Goal: Task Accomplishment & Management: Manage account settings

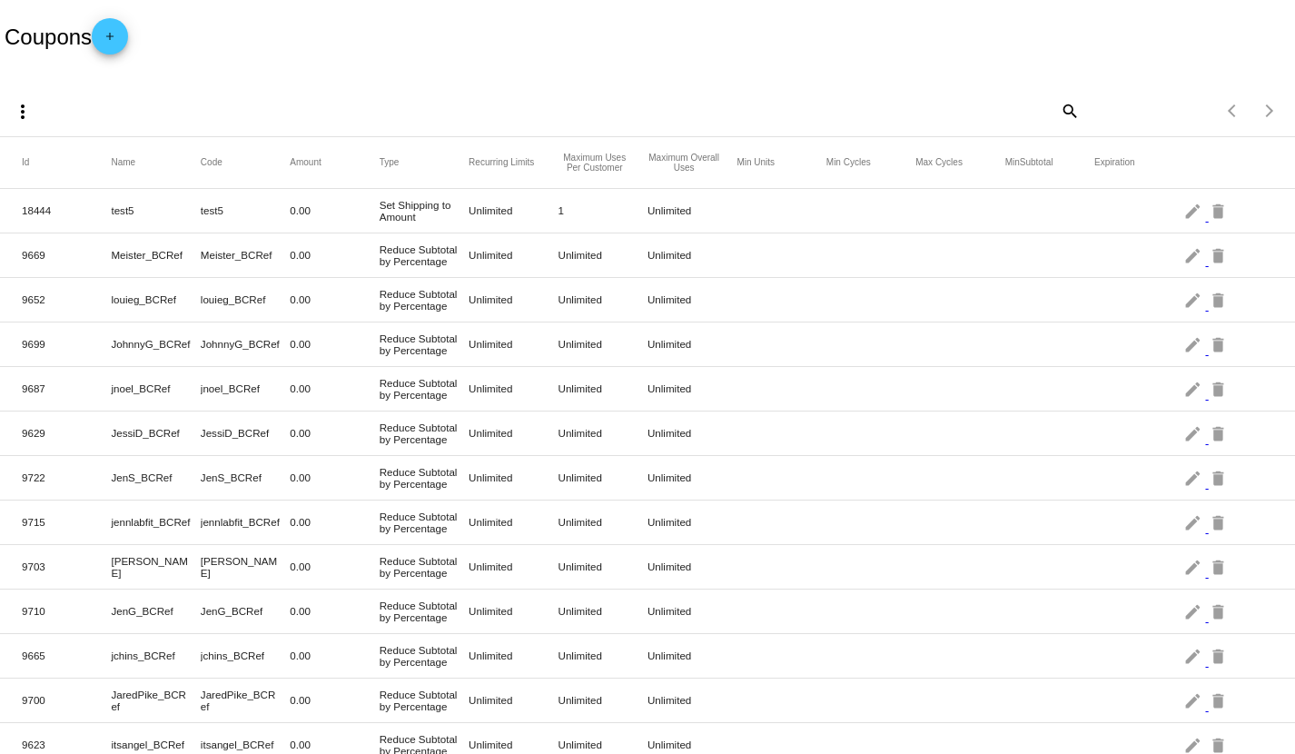
click at [119, 32] on mat-icon "add" at bounding box center [110, 41] width 22 height 22
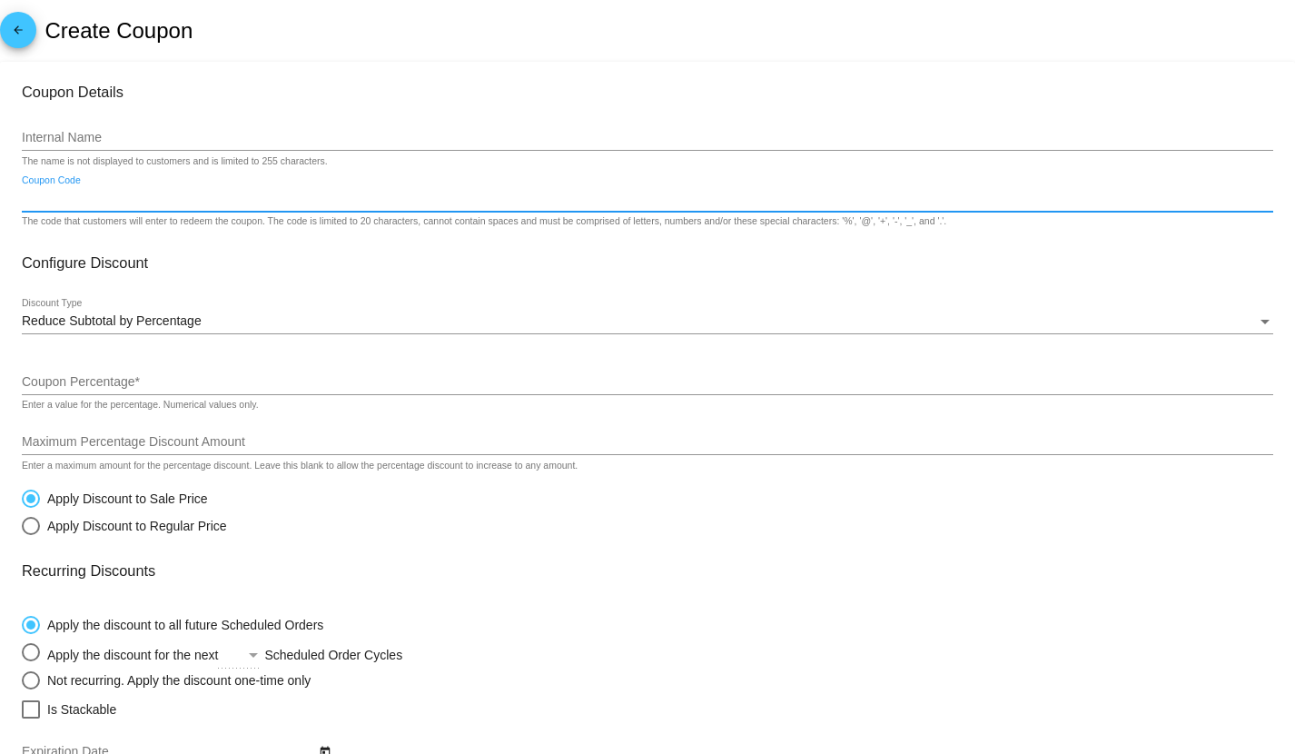
drag, startPoint x: 85, startPoint y: 132, endPoint x: 64, endPoint y: 198, distance: 69.5
click at [64, 198] on input "Coupon Code" at bounding box center [647, 199] width 1251 height 15
paste input "GEMS-PUP-FY26"
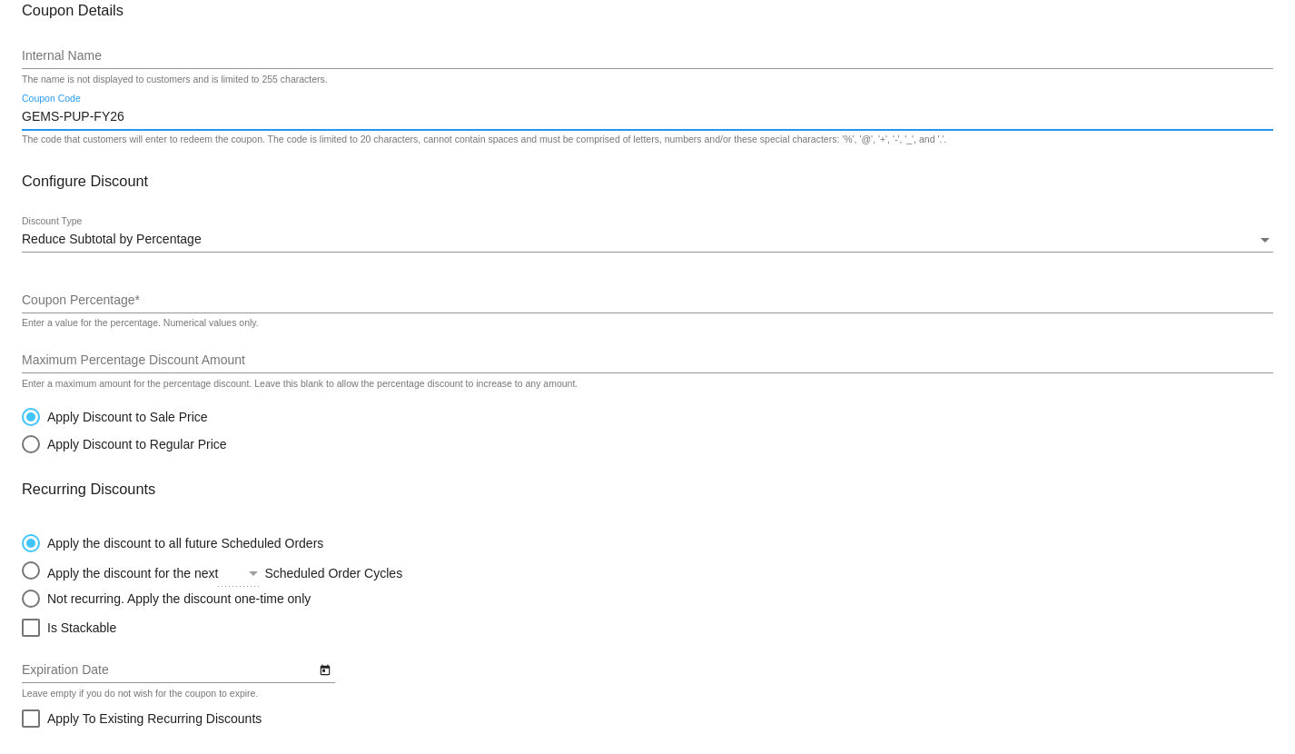
scroll to position [202, 0]
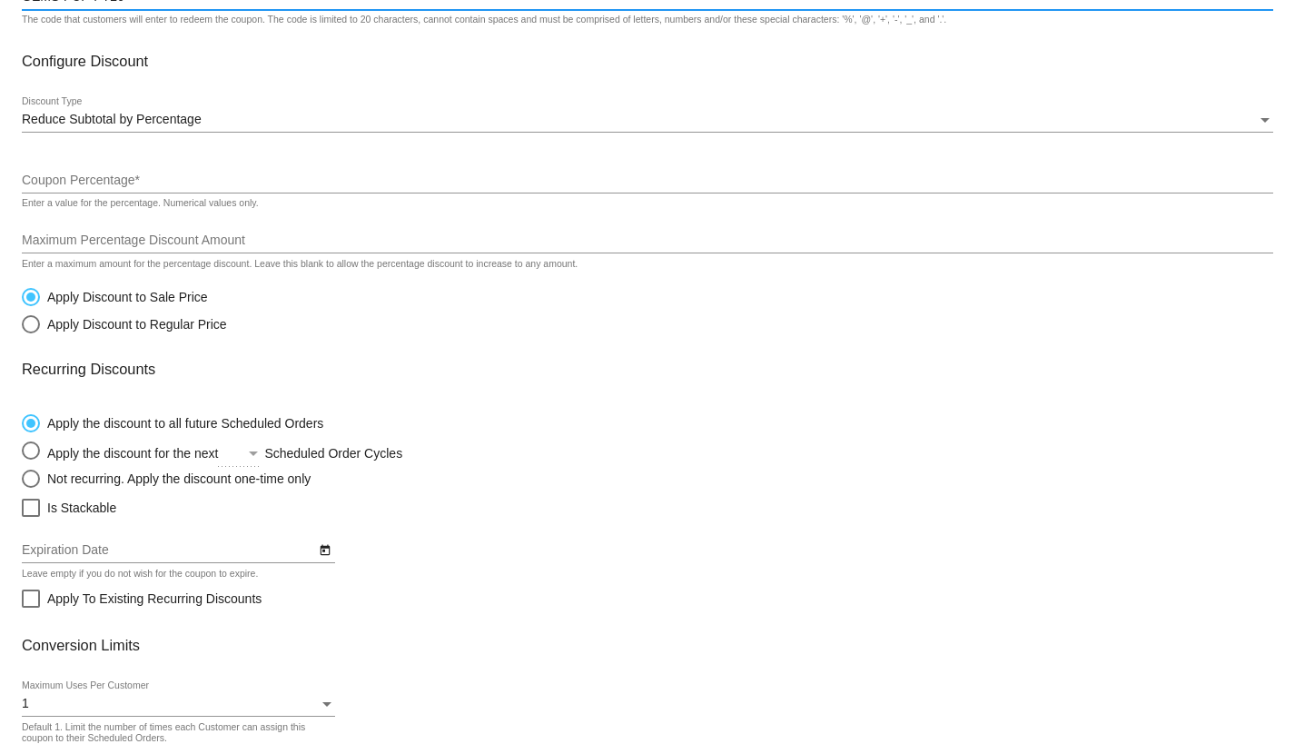
type input "GEMS-PUP-FY26"
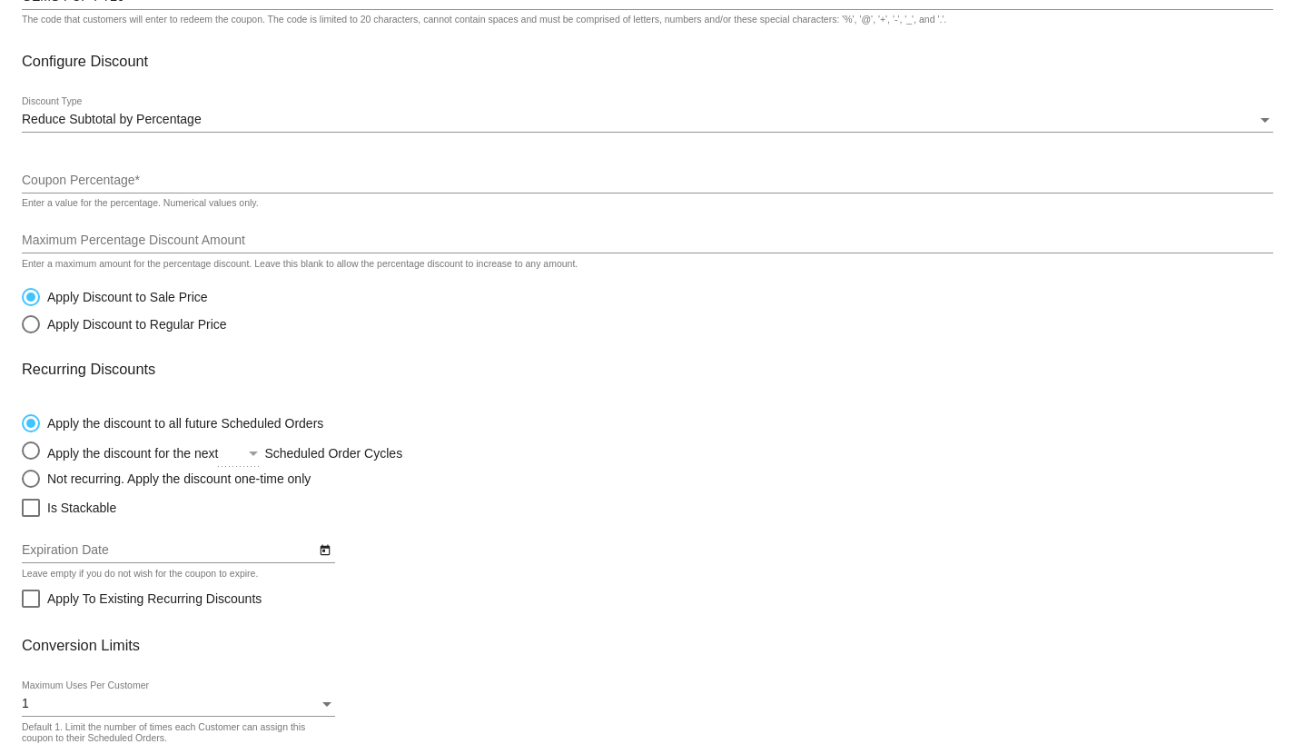
click at [221, 113] on div "Reduce Subtotal by Percentage Discount Type" at bounding box center [647, 114] width 1251 height 35
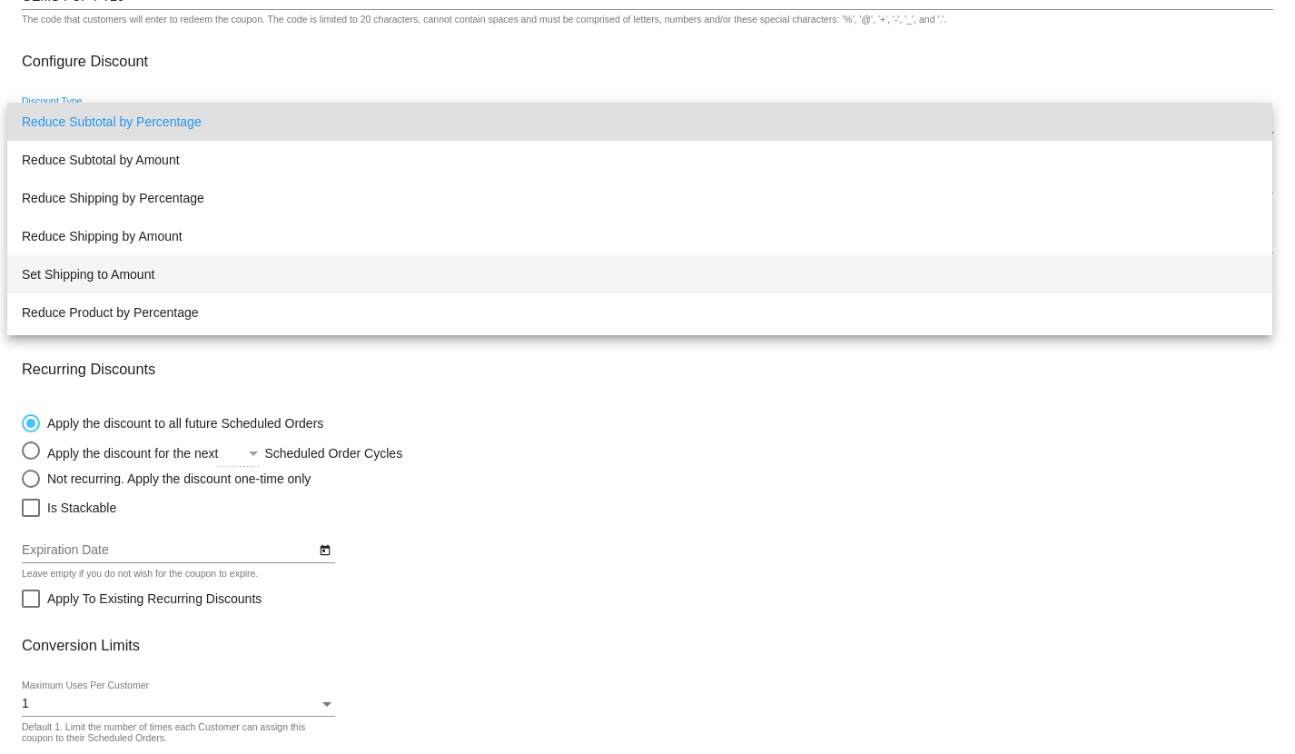
scroll to position [35, 0]
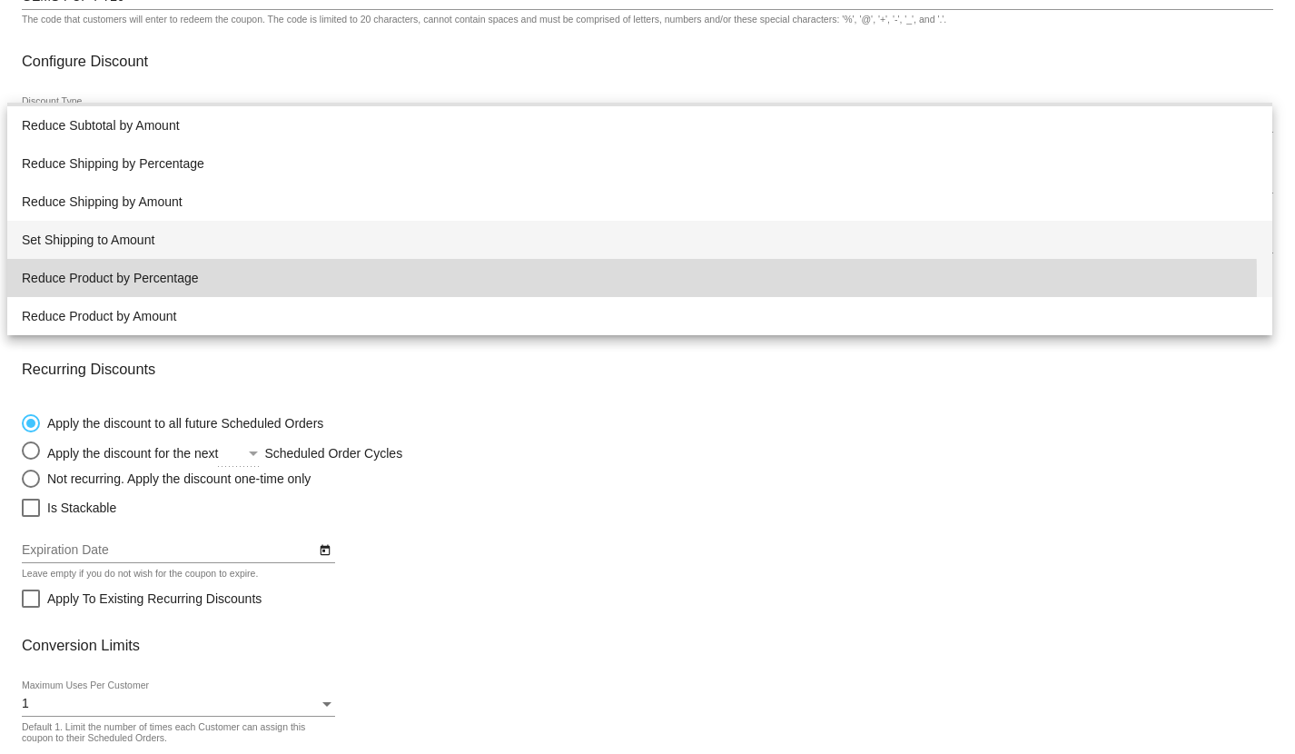
click at [192, 283] on span "Reduce Product by Percentage" at bounding box center [640, 278] width 1236 height 38
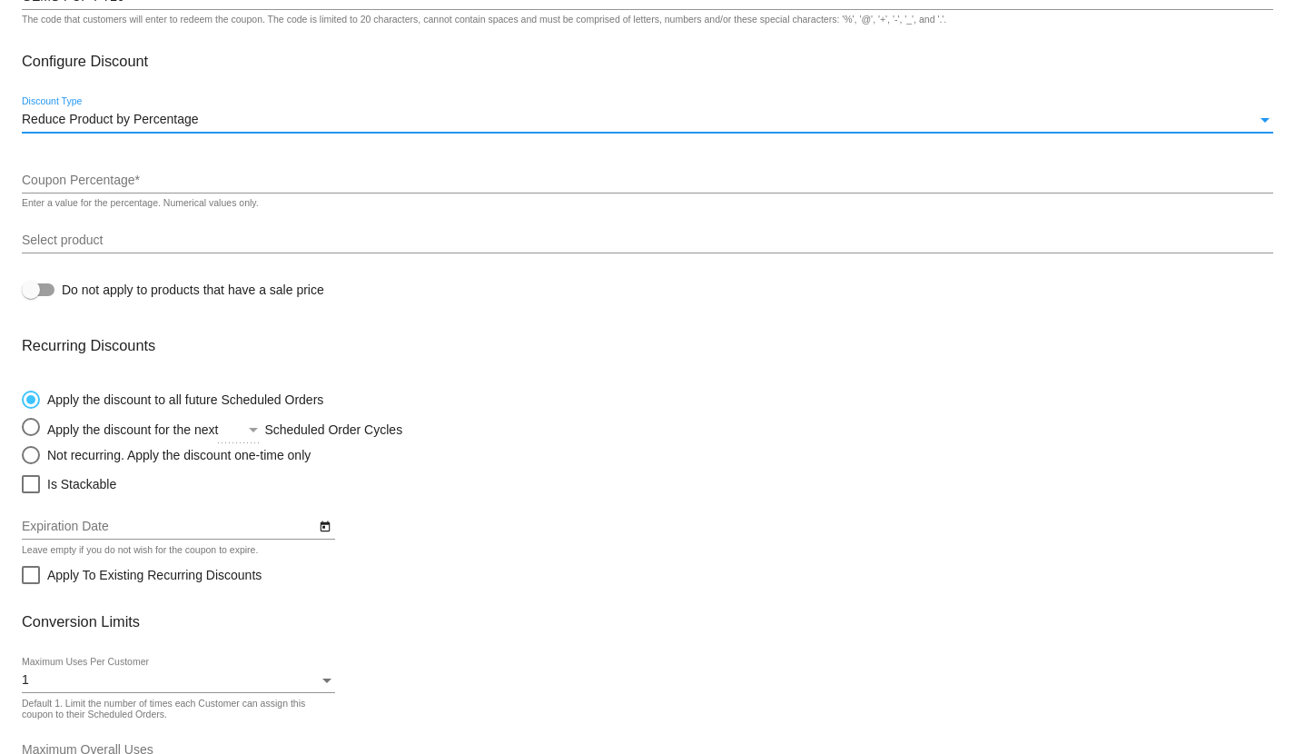
click at [168, 187] on input "Coupon Percentage *" at bounding box center [647, 180] width 1251 height 15
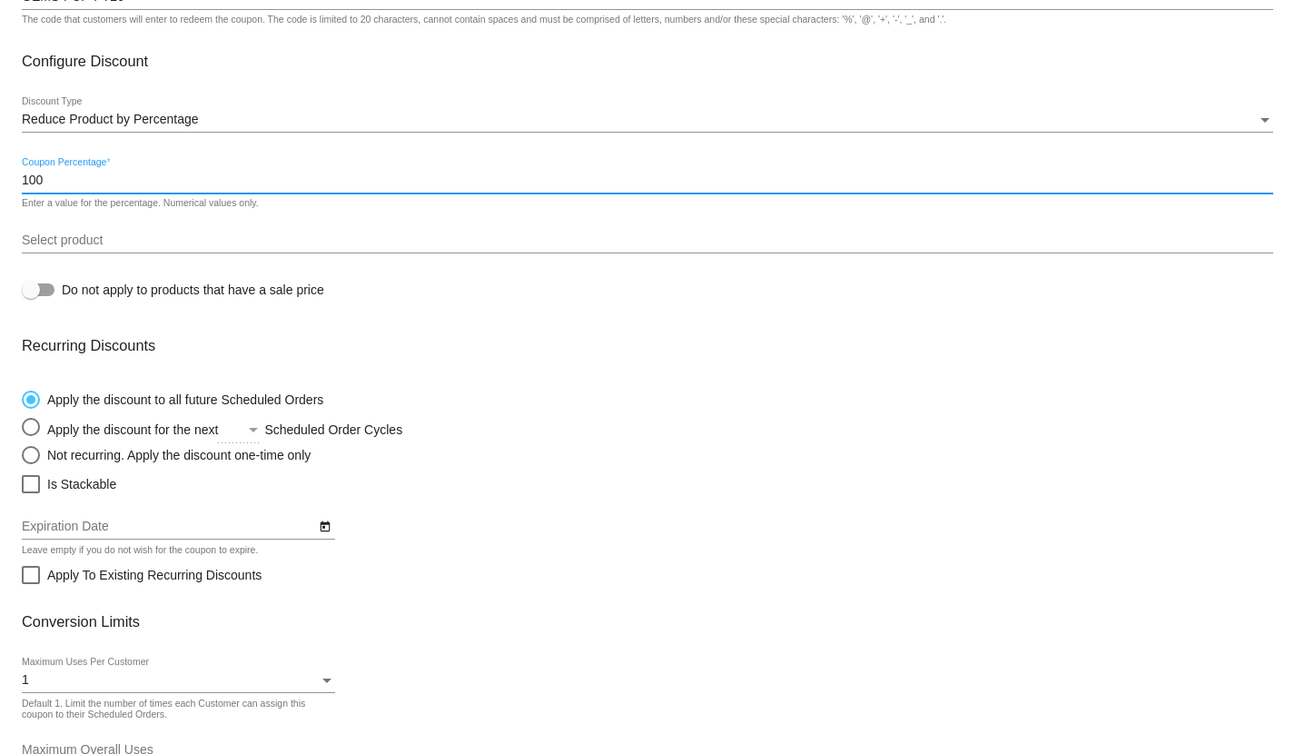
type input "100"
click at [645, 232] on div "Select product" at bounding box center [647, 235] width 1251 height 35
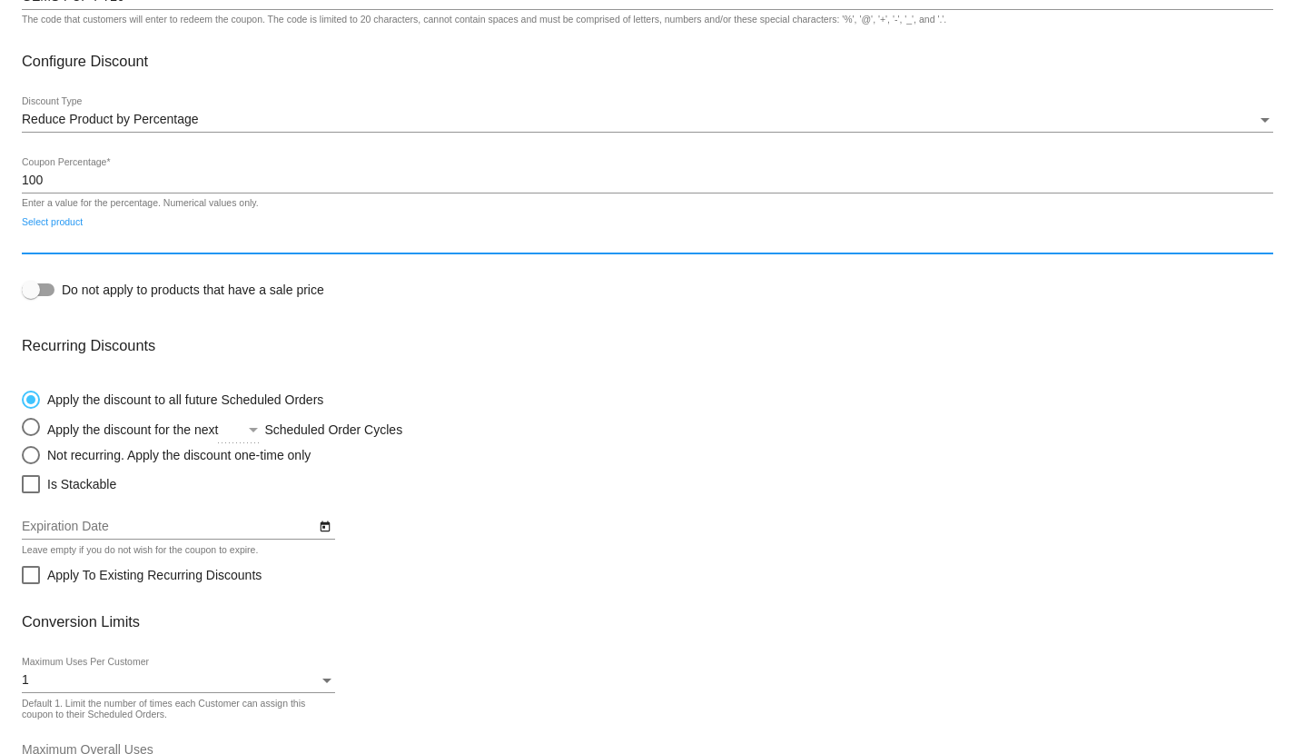
click at [475, 241] on input "Select product" at bounding box center [647, 240] width 1251 height 15
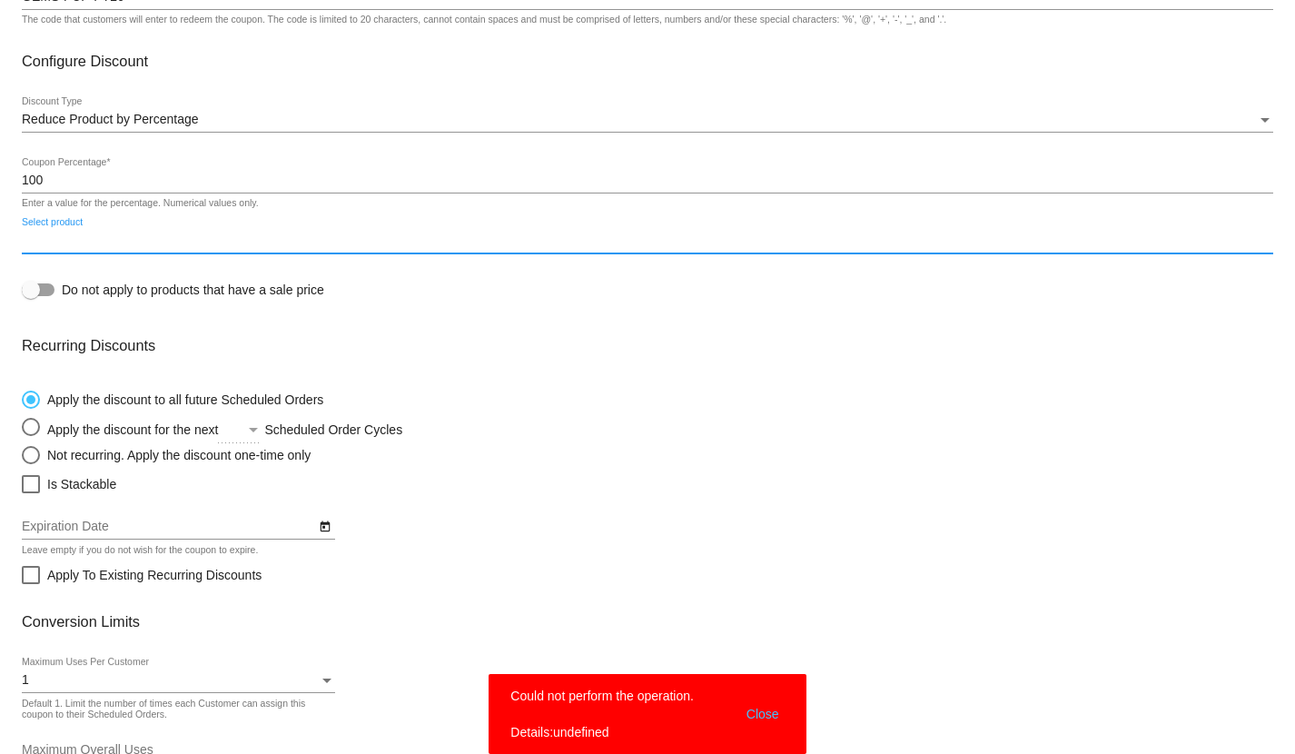
click at [150, 240] on input "Select product" at bounding box center [647, 240] width 1251 height 15
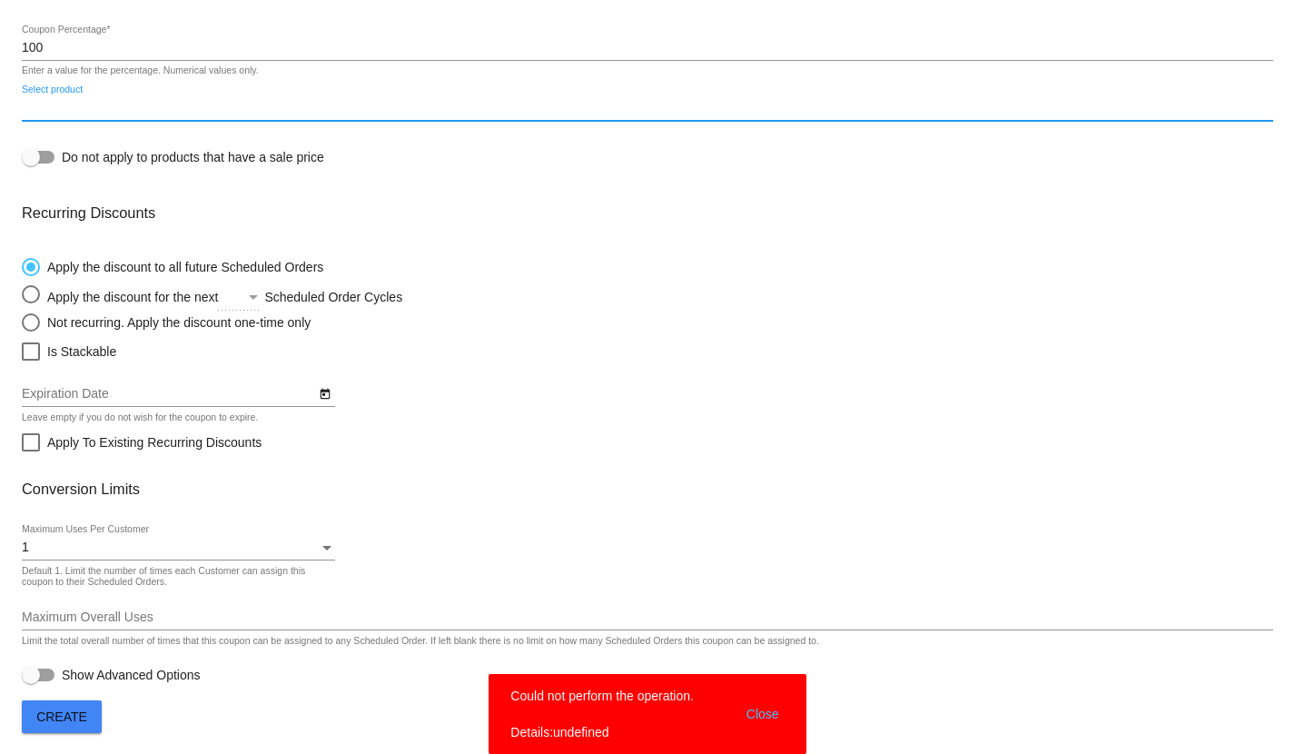
scroll to position [341, 0]
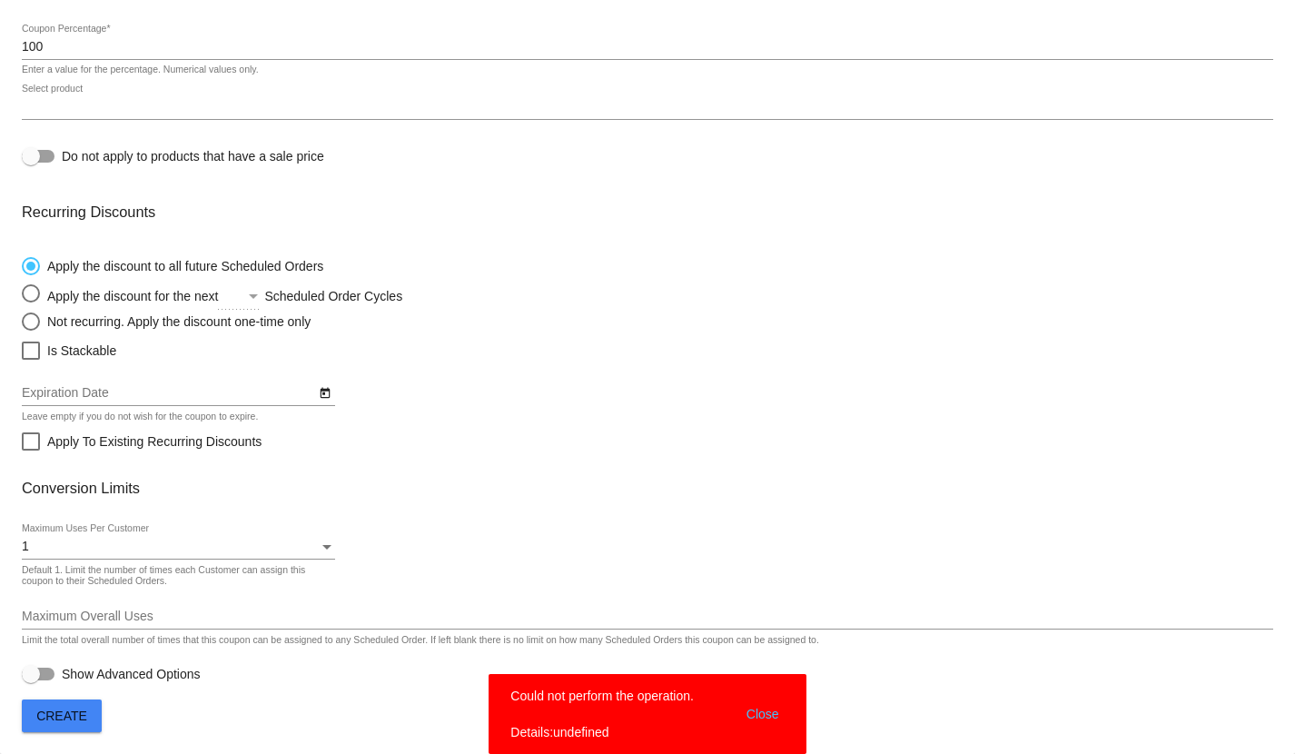
click at [618, 165] on div "Select product Do not apply to products that have a sale price" at bounding box center [647, 130] width 1251 height 92
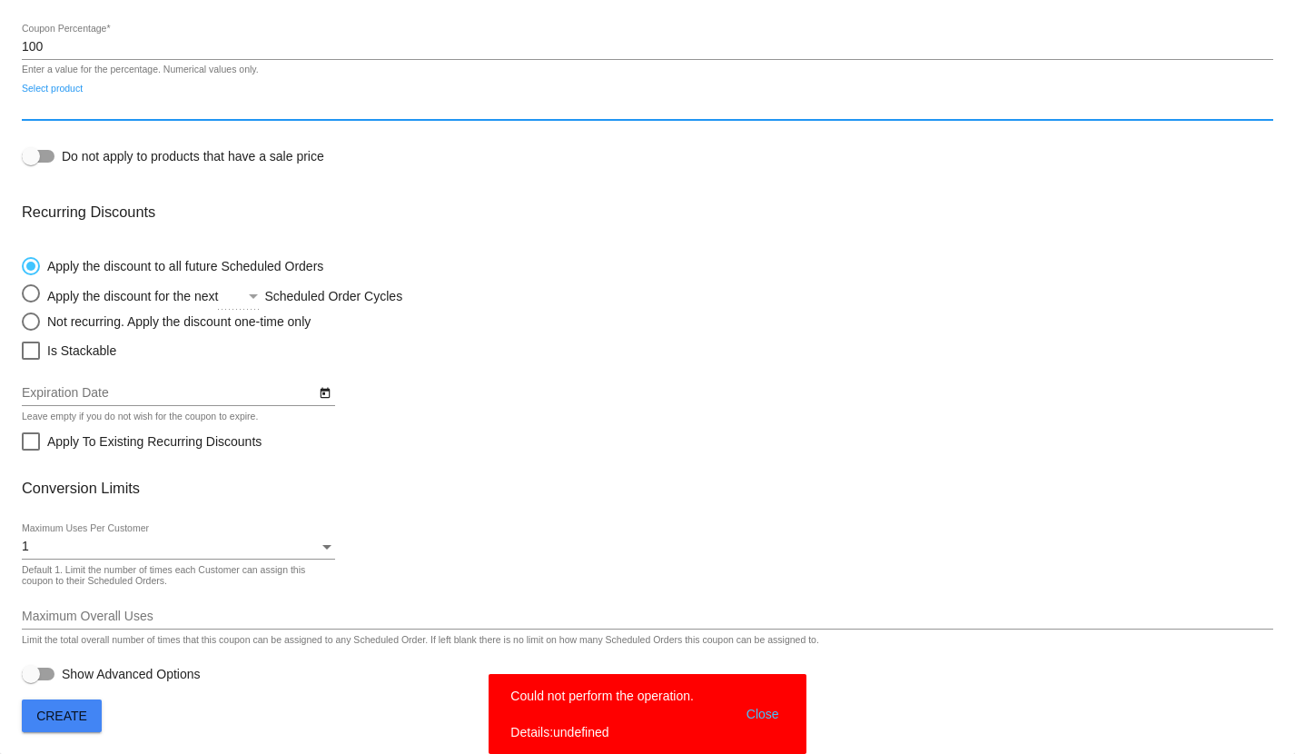
click at [522, 101] on input "Select product" at bounding box center [647, 107] width 1251 height 15
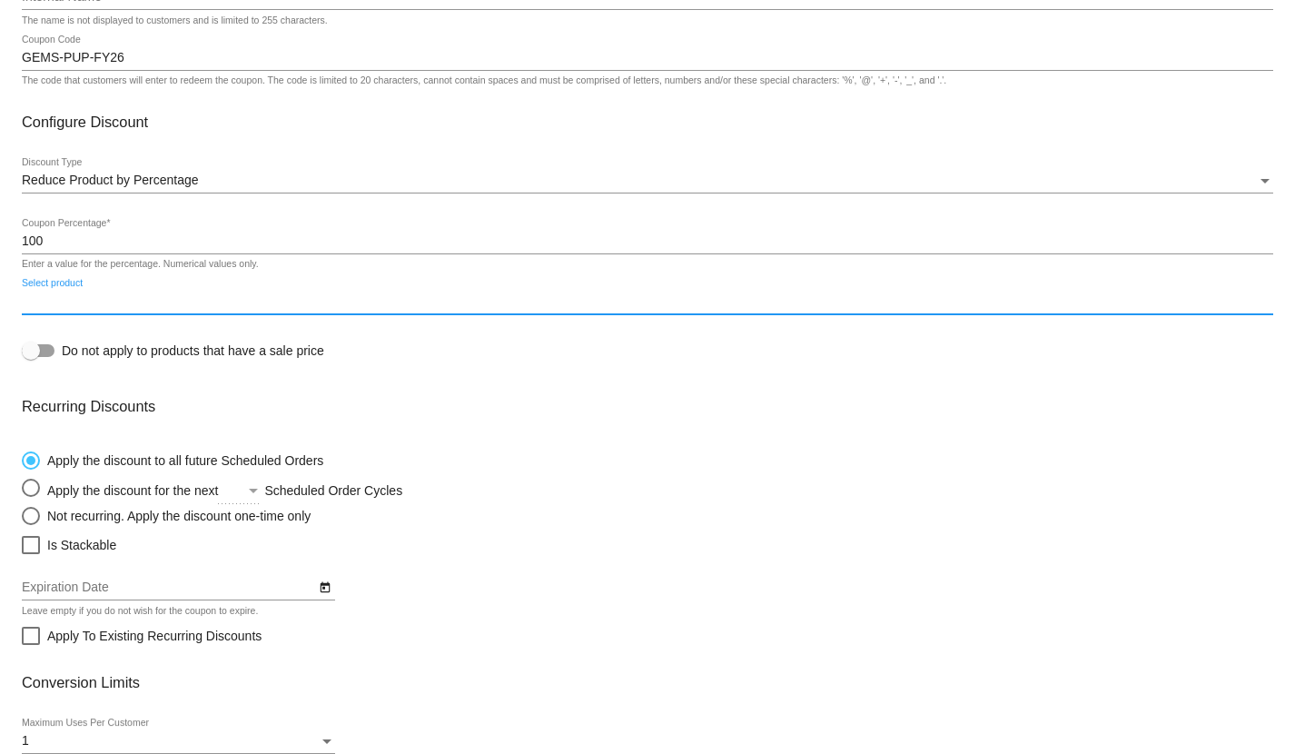
scroll to position [139, 0]
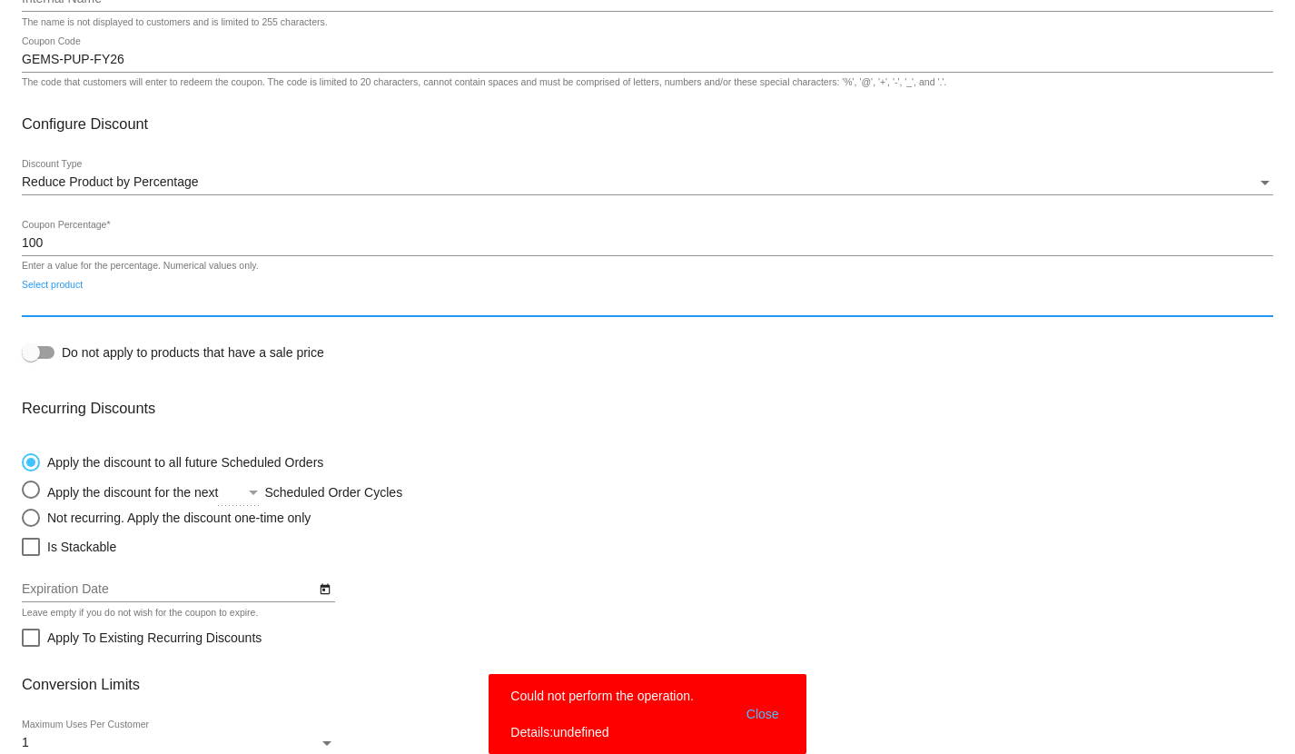
click at [320, 302] on input "Select product" at bounding box center [647, 303] width 1251 height 15
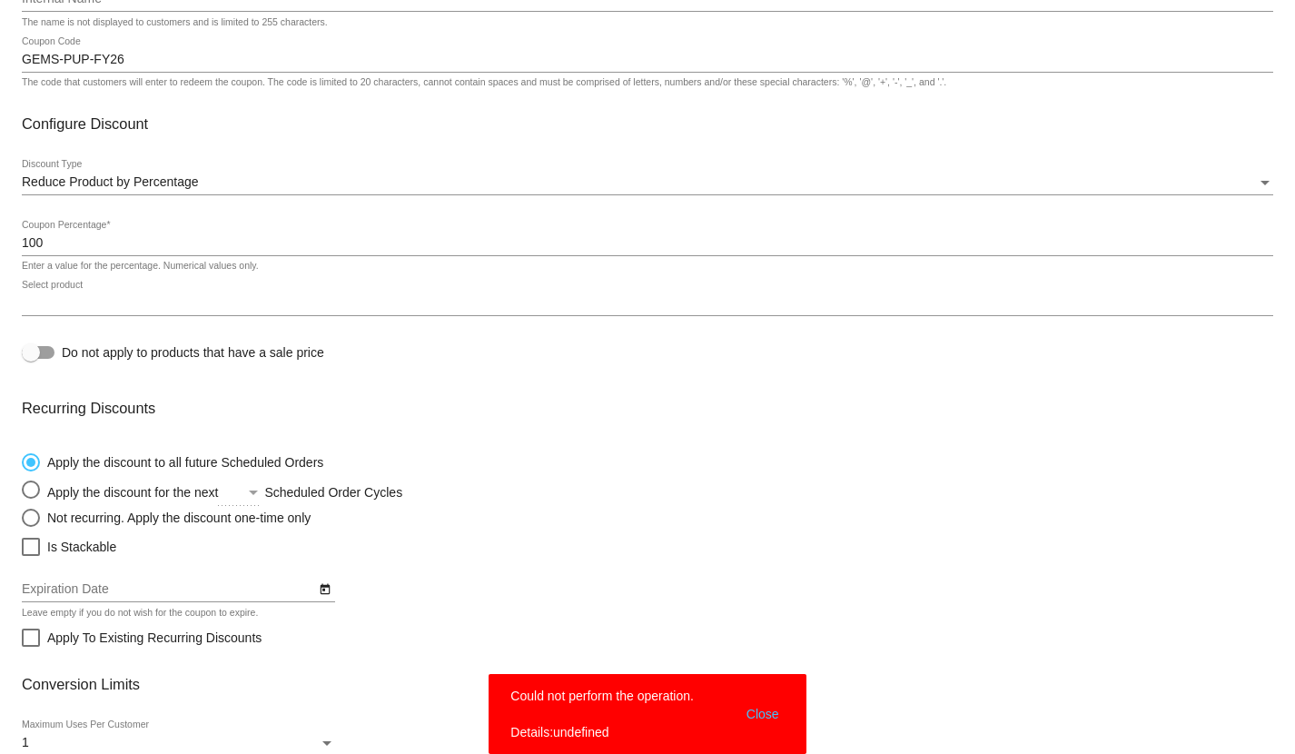
click at [318, 293] on div "Select product" at bounding box center [647, 298] width 1251 height 35
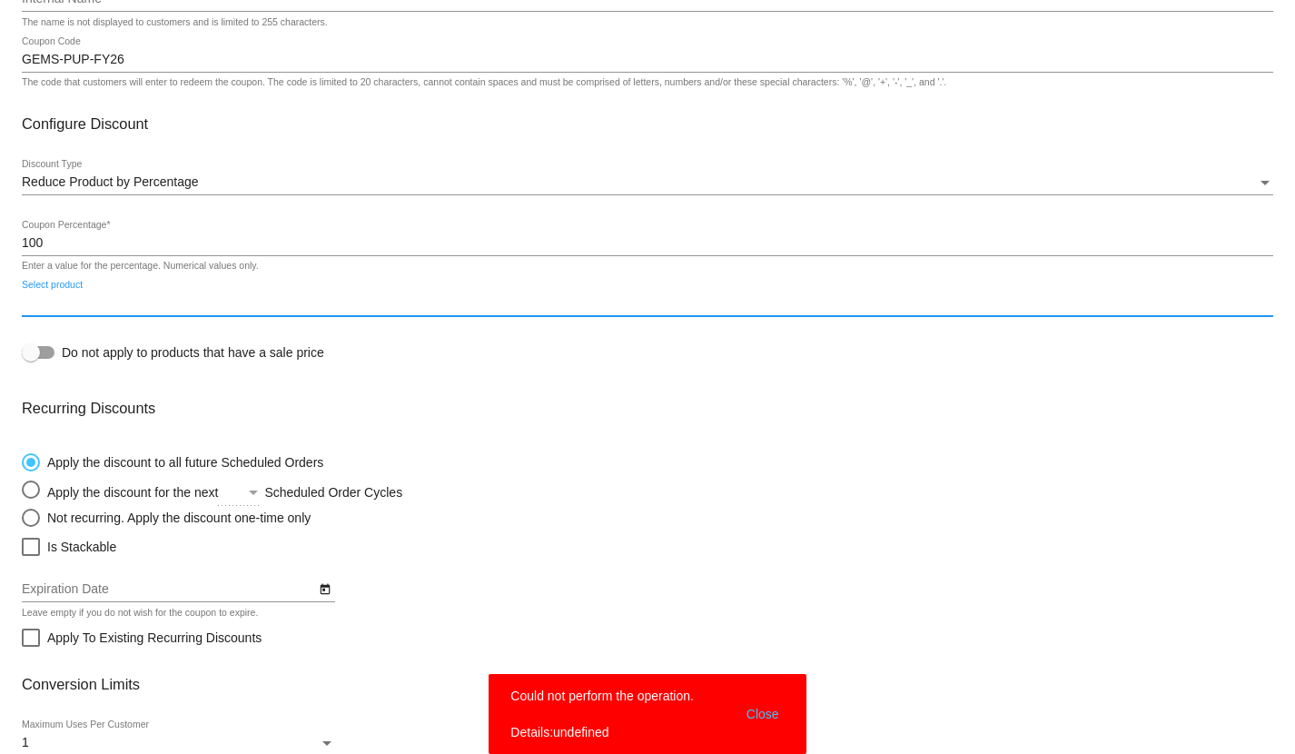
click at [318, 285] on div "Select product" at bounding box center [647, 298] width 1251 height 35
click at [293, 304] on input "Select product" at bounding box center [647, 303] width 1251 height 15
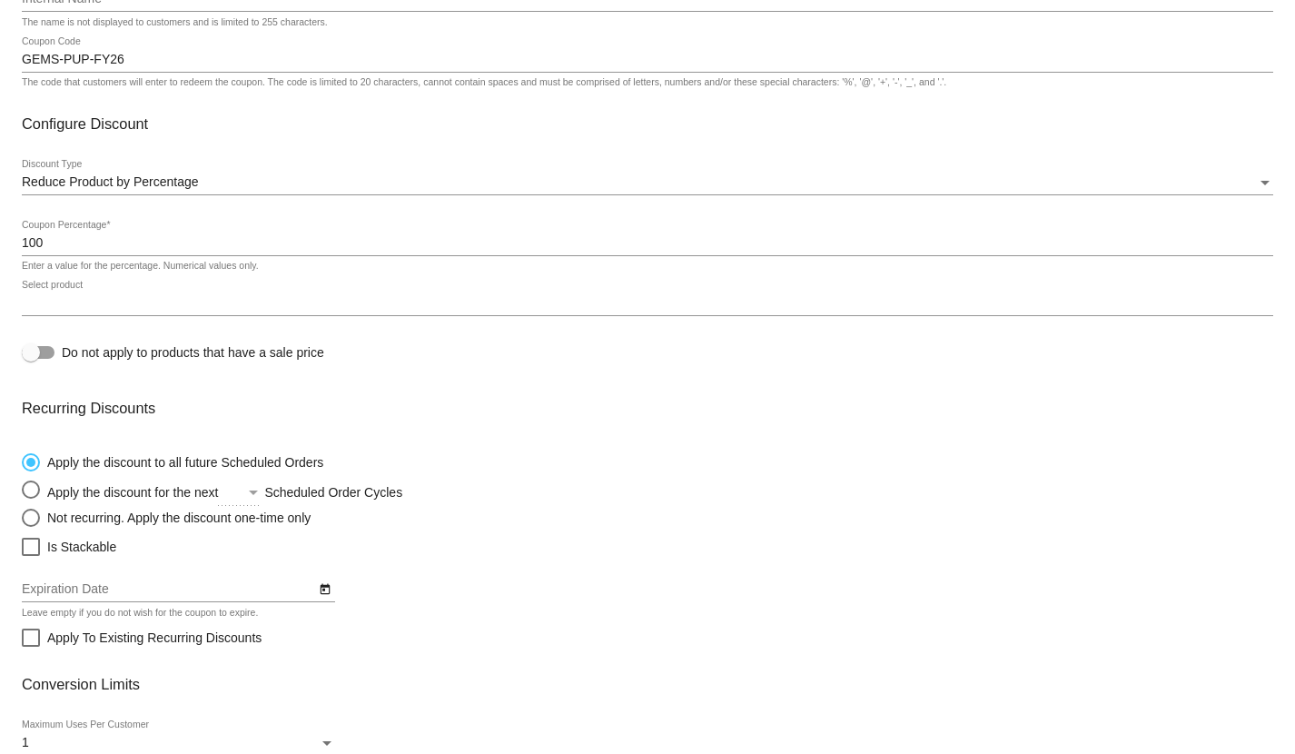
click at [683, 351] on div "Select product Do not apply to products that have a sale price" at bounding box center [647, 327] width 1251 height 92
click at [436, 343] on div "Select product Do not apply to products that have a sale price" at bounding box center [647, 327] width 1251 height 92
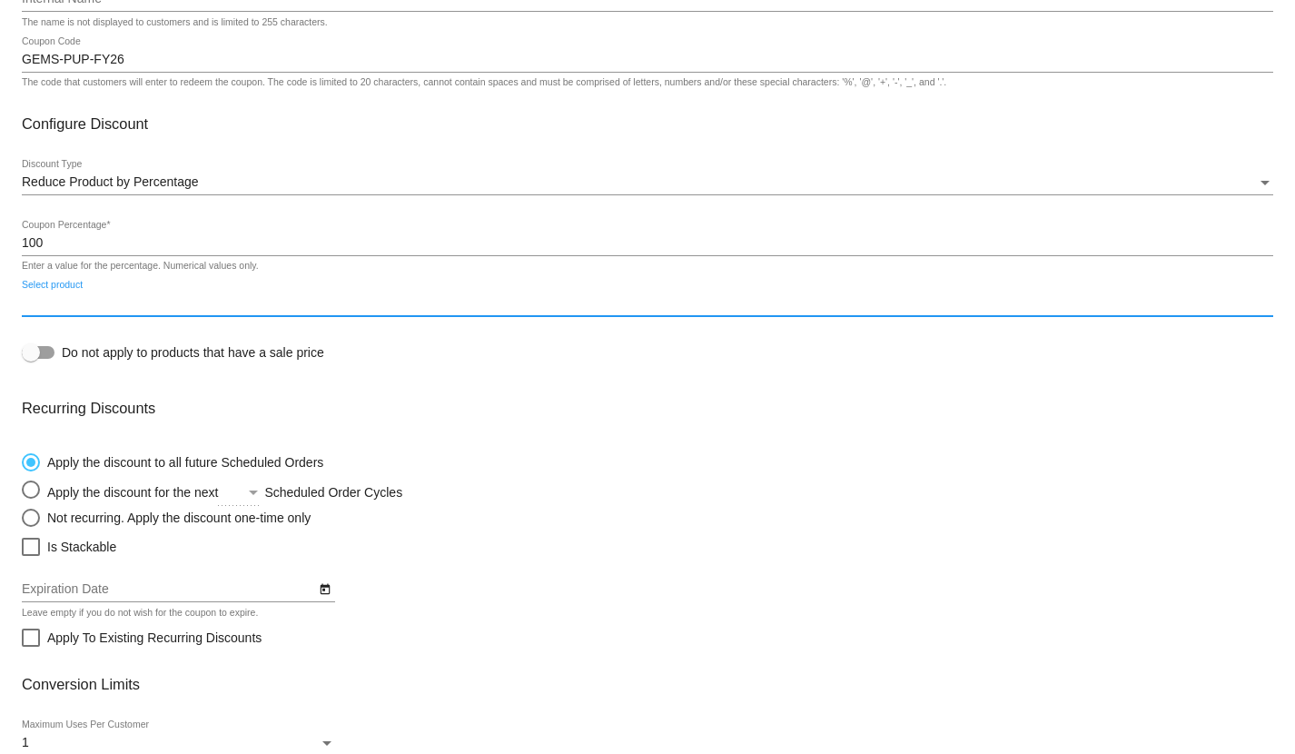
click at [411, 298] on input "Select product" at bounding box center [647, 303] width 1251 height 15
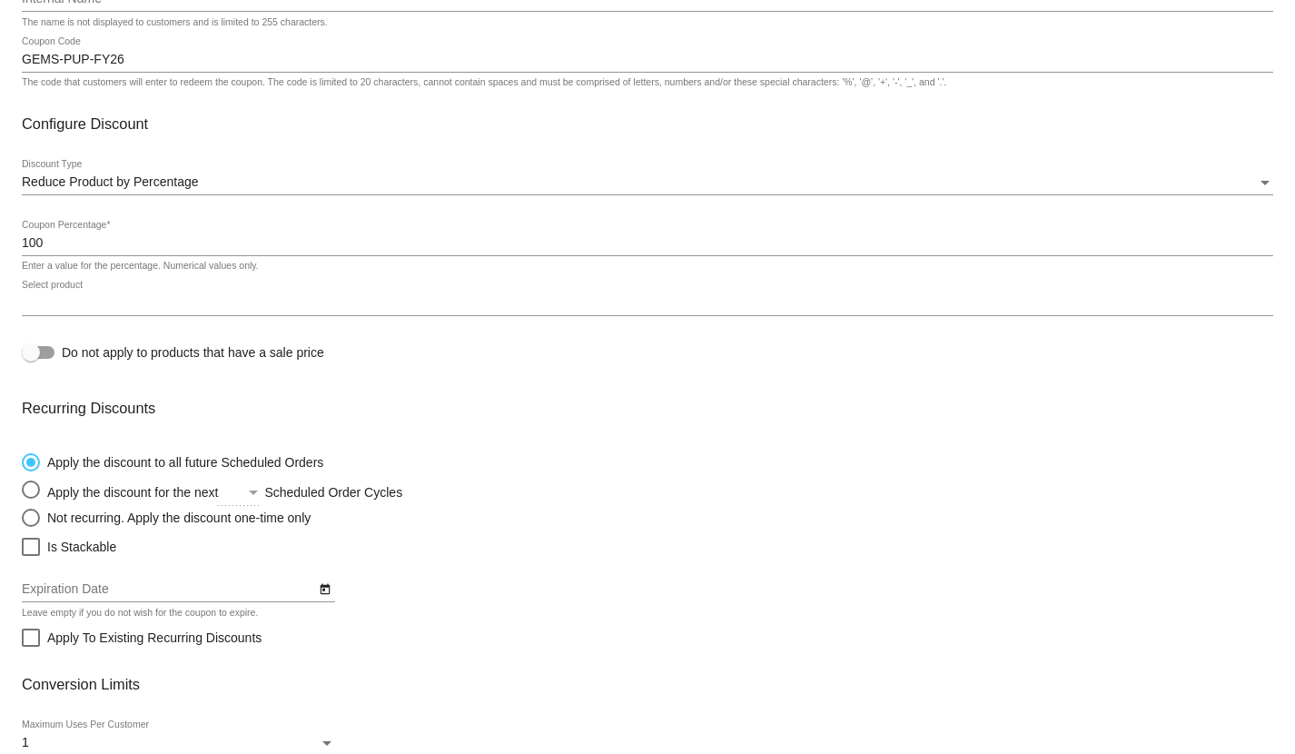
click at [398, 229] on div "100 Coupon Percentage *" at bounding box center [647, 238] width 1251 height 35
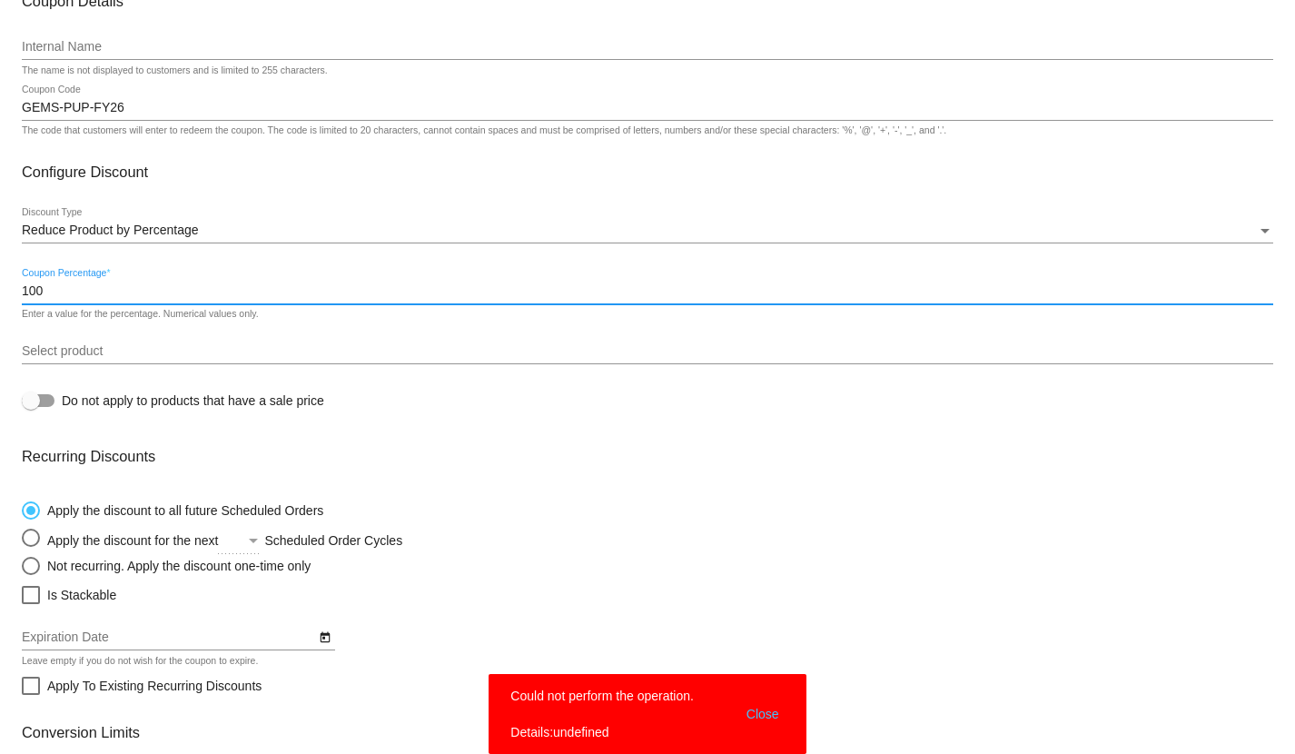
scroll to position [38, 0]
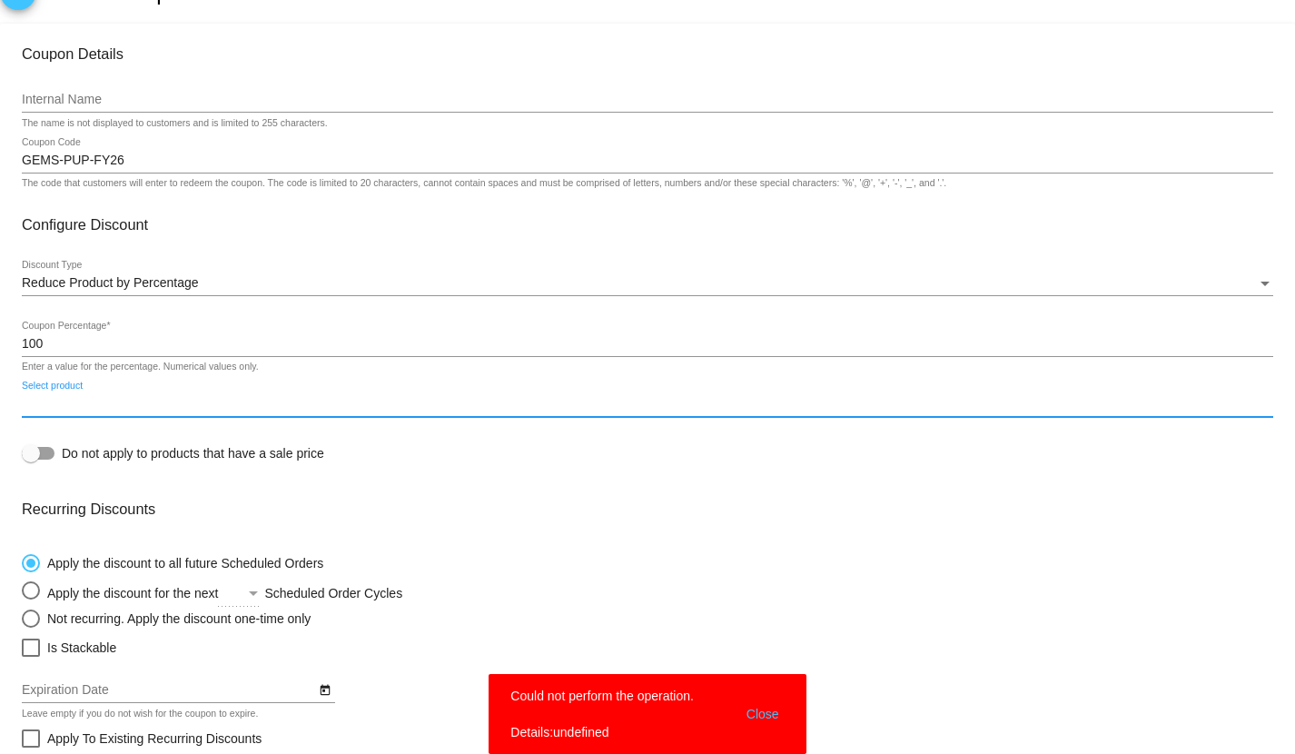
click at [106, 404] on input "Select product" at bounding box center [647, 404] width 1251 height 15
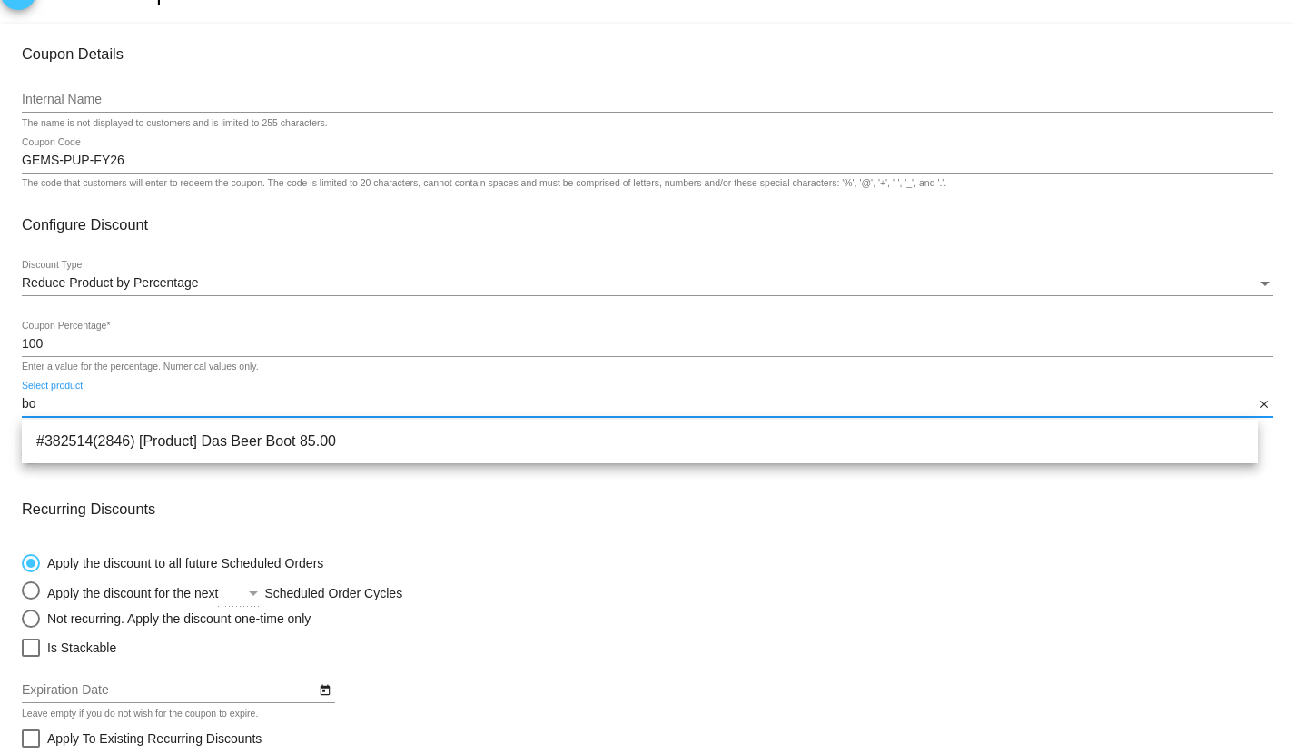
type input "b"
type input "s"
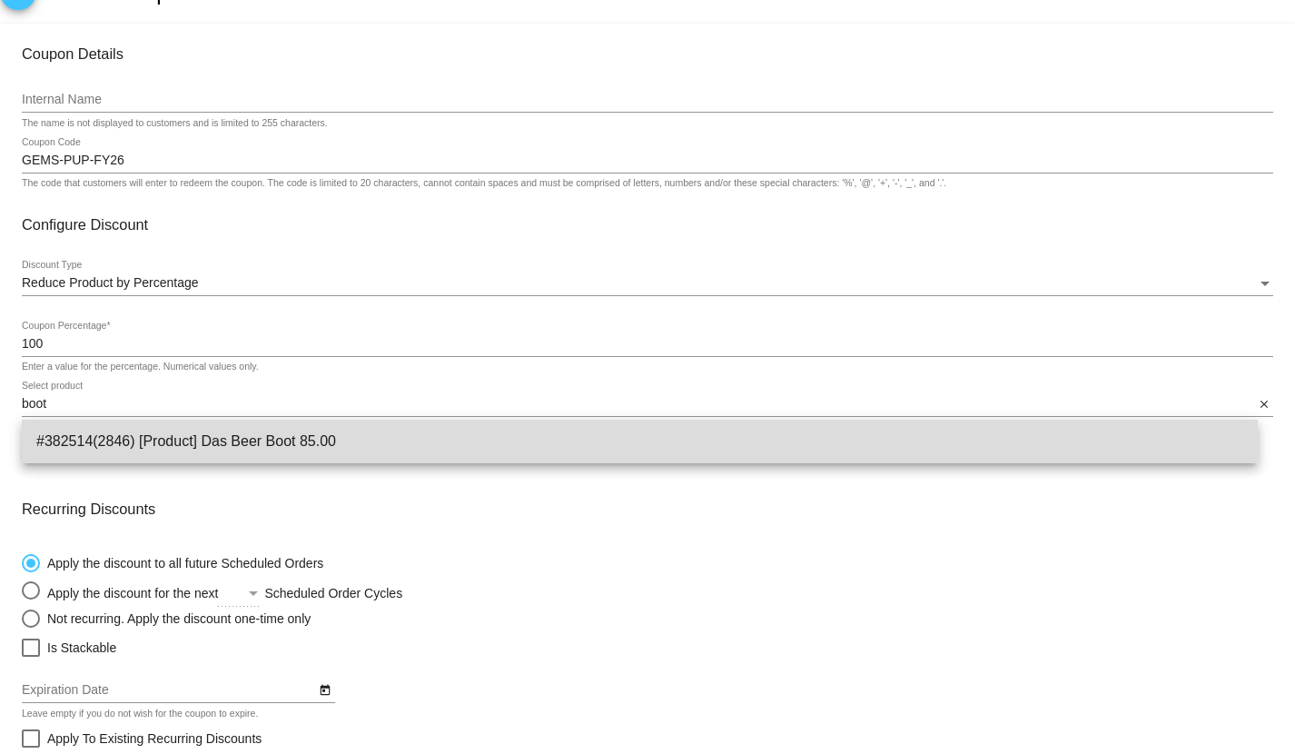
click at [175, 433] on span "#382514(2846) [Product] Das Beer Boot 85.00" at bounding box center [639, 442] width 1207 height 44
type input "[Product] Das Beer Boot"
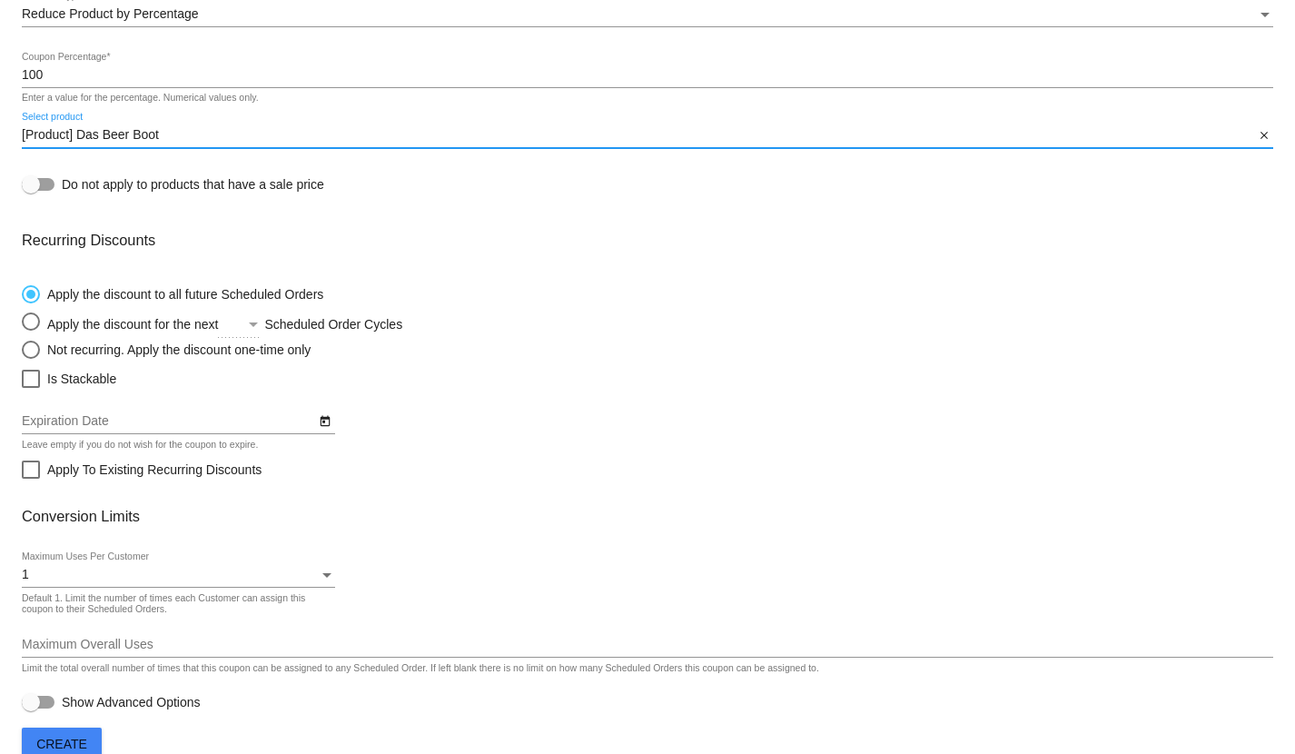
scroll to position [341, 0]
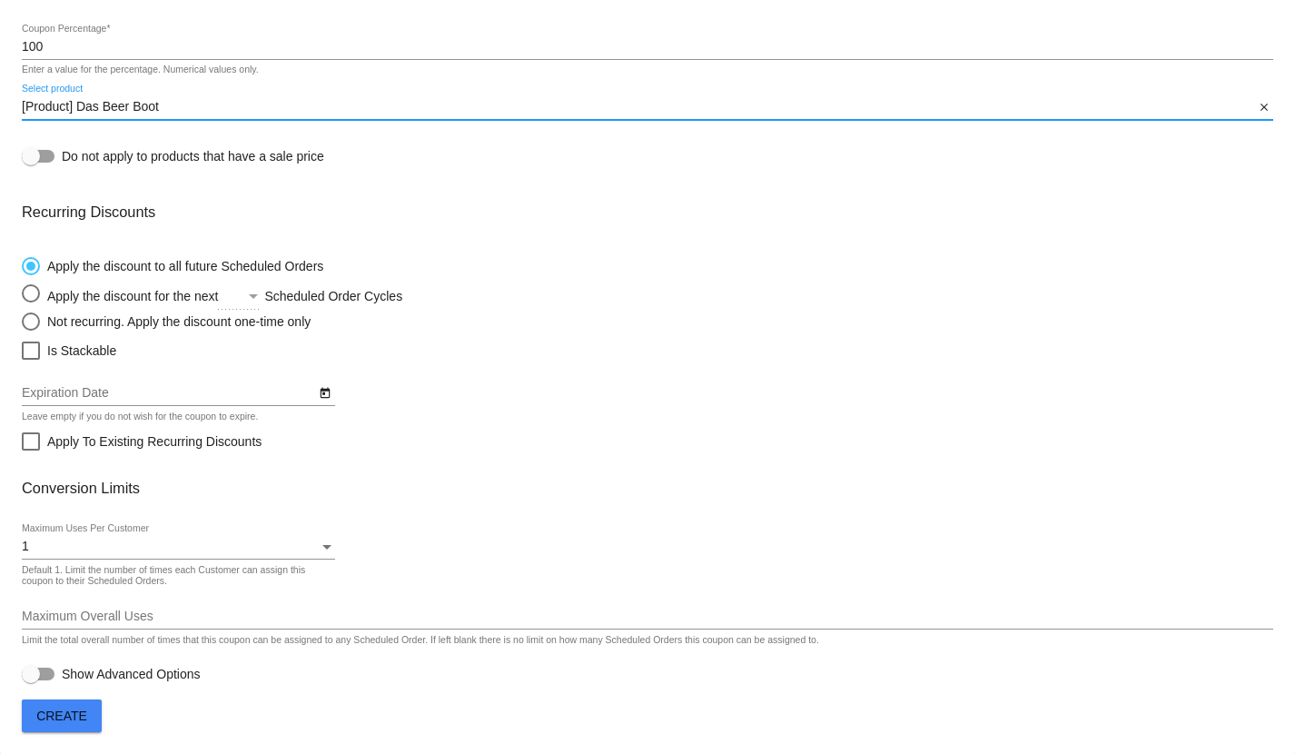
click at [186, 535] on div "1 Maximum Uses Per Customer" at bounding box center [178, 541] width 313 height 35
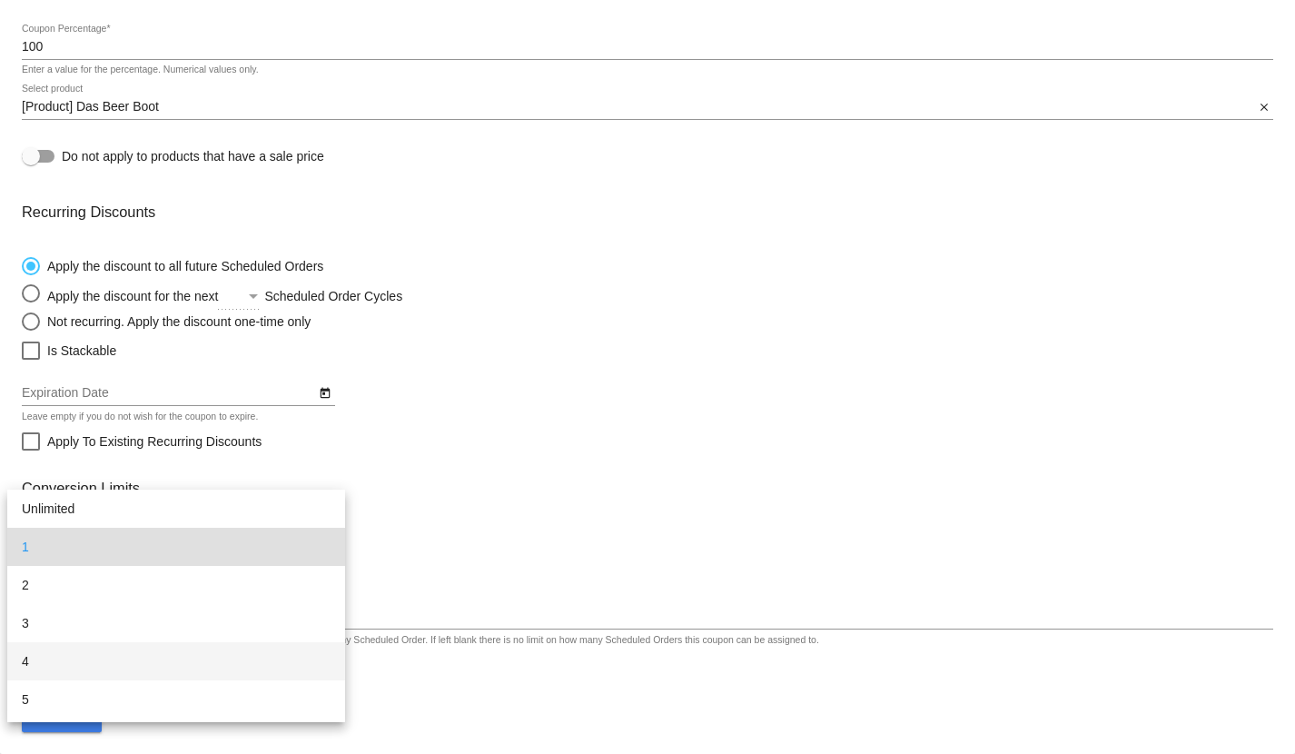
click at [155, 656] on span "4" at bounding box center [176, 661] width 309 height 38
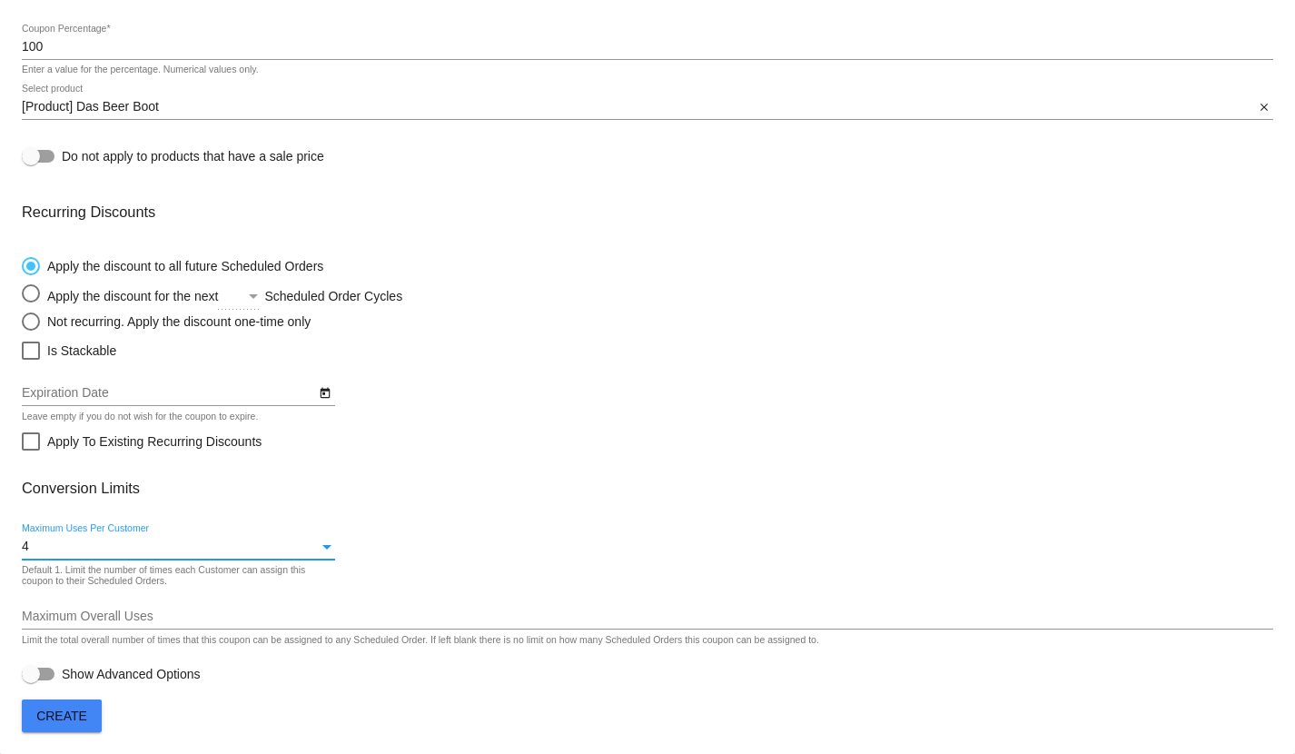
click at [292, 611] on input "Maximum Overall Uses" at bounding box center [647, 616] width 1251 height 15
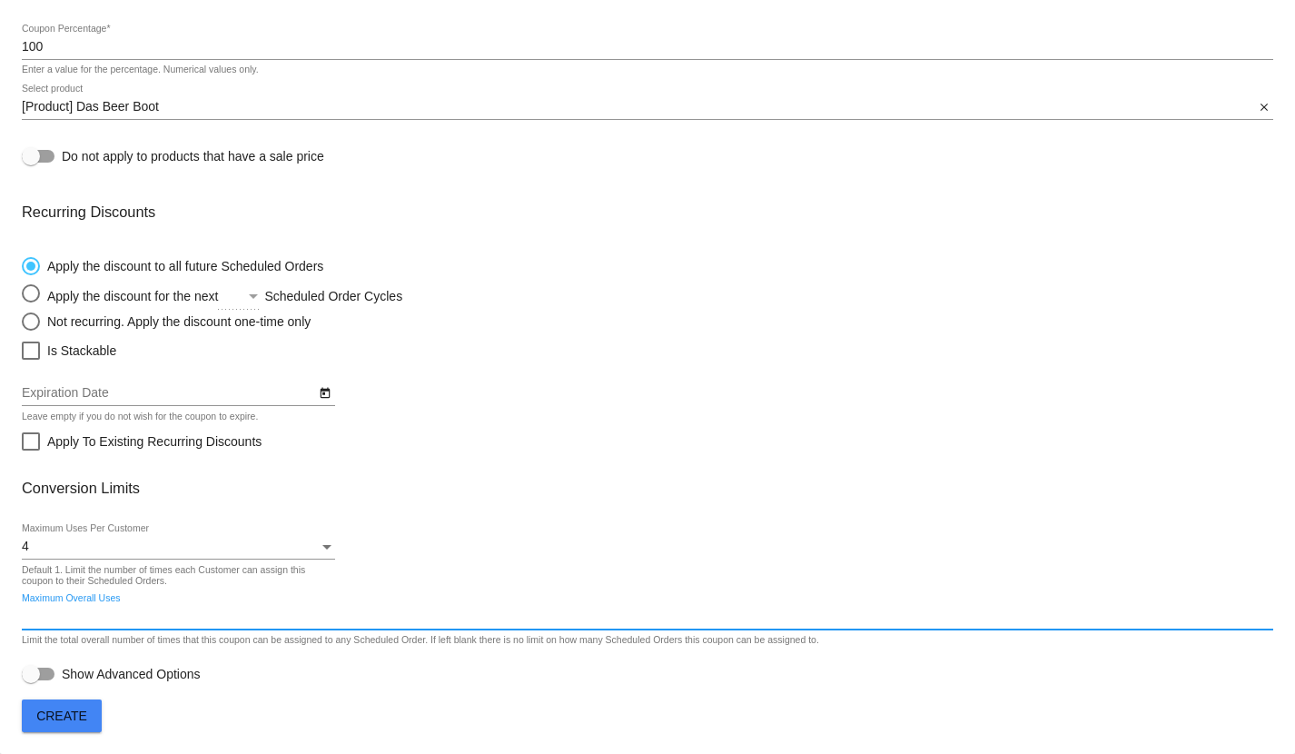
type input "2"
type input "4"
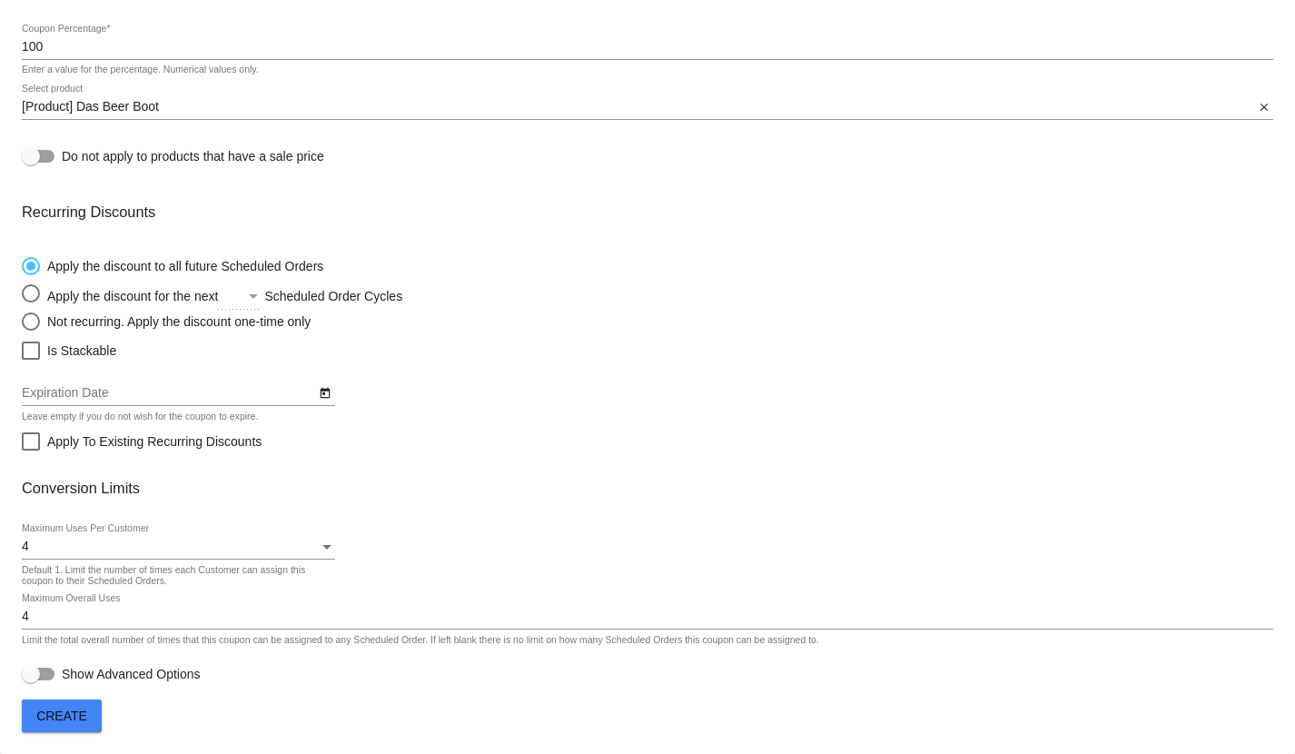
click at [885, 470] on mat-card-content "Coupon Details Internal Name The name is not displayed to customers and is limi…" at bounding box center [647, 216] width 1251 height 937
click at [58, 720] on span "Create" at bounding box center [61, 715] width 51 height 15
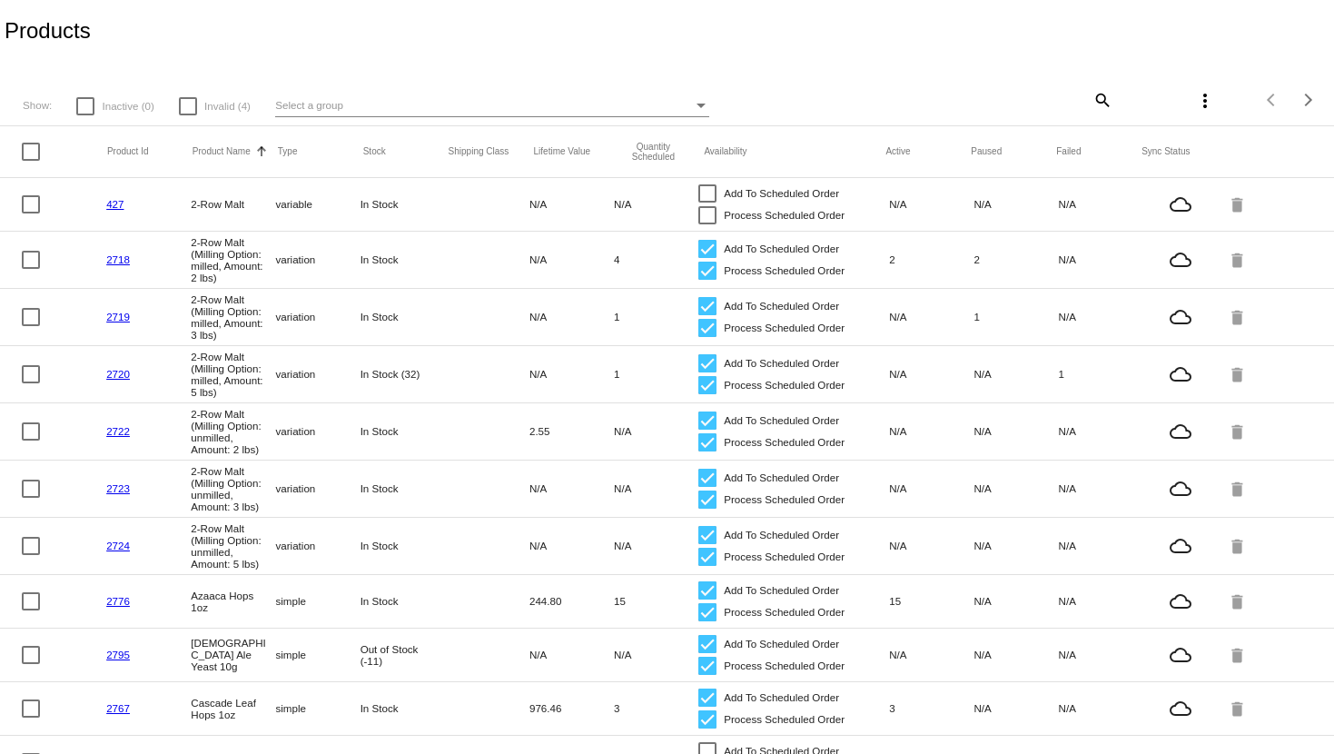
click at [212, 98] on span "Invalid (4)" at bounding box center [227, 106] width 46 height 22
click at [188, 115] on input "Invalid (4)" at bounding box center [187, 115] width 1 height 1
checkbox input "true"
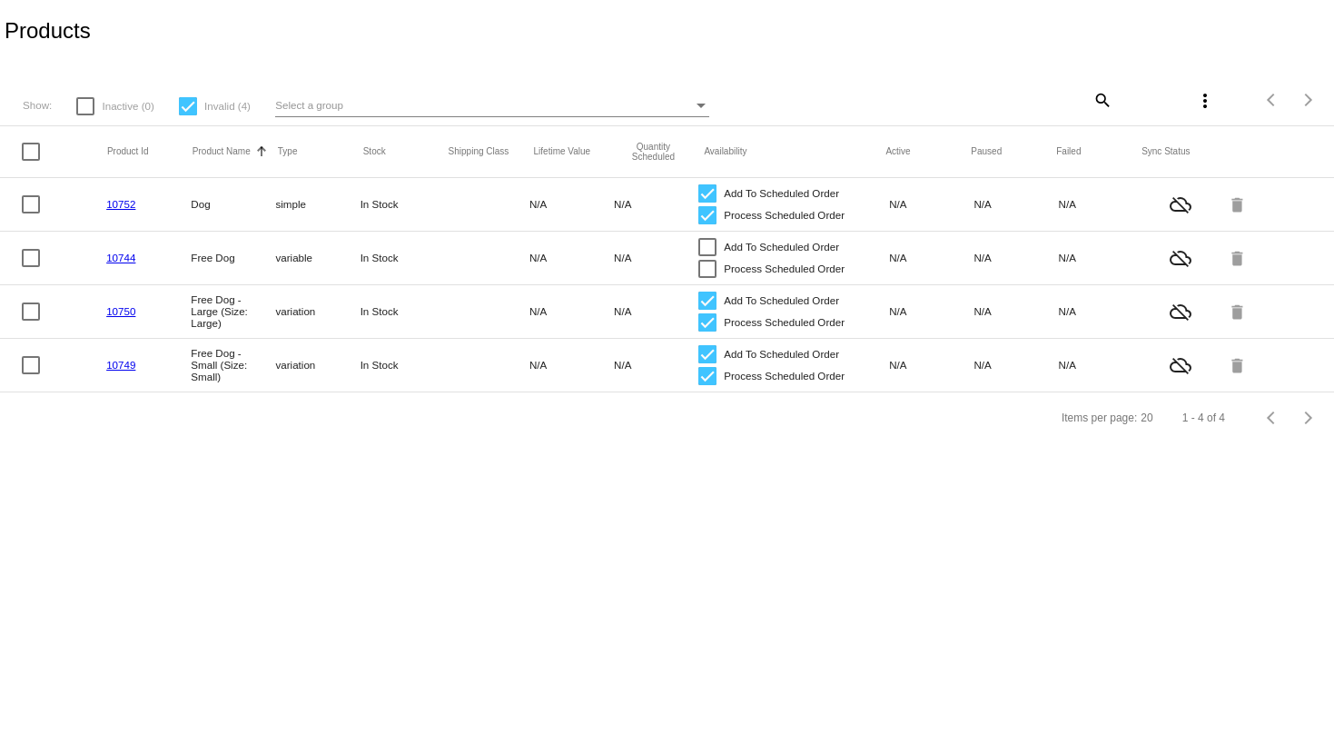
click at [44, 154] on mat-header-cell at bounding box center [64, 152] width 85 height 18
click at [25, 152] on div at bounding box center [31, 152] width 18 height 18
click at [30, 161] on input "checkbox" at bounding box center [30, 161] width 1 height 1
checkbox input "true"
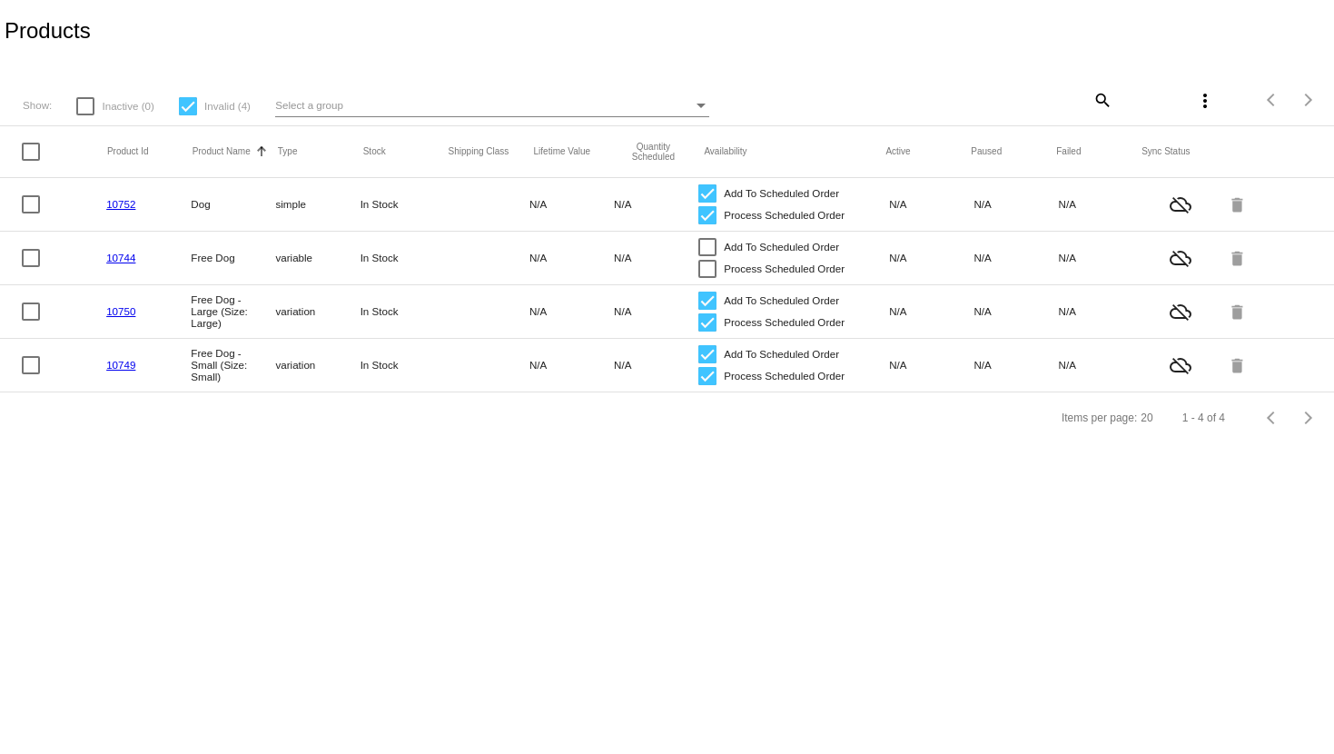
checkbox input "true"
click at [1209, 96] on mat-icon "more_vert" at bounding box center [1205, 101] width 22 height 22
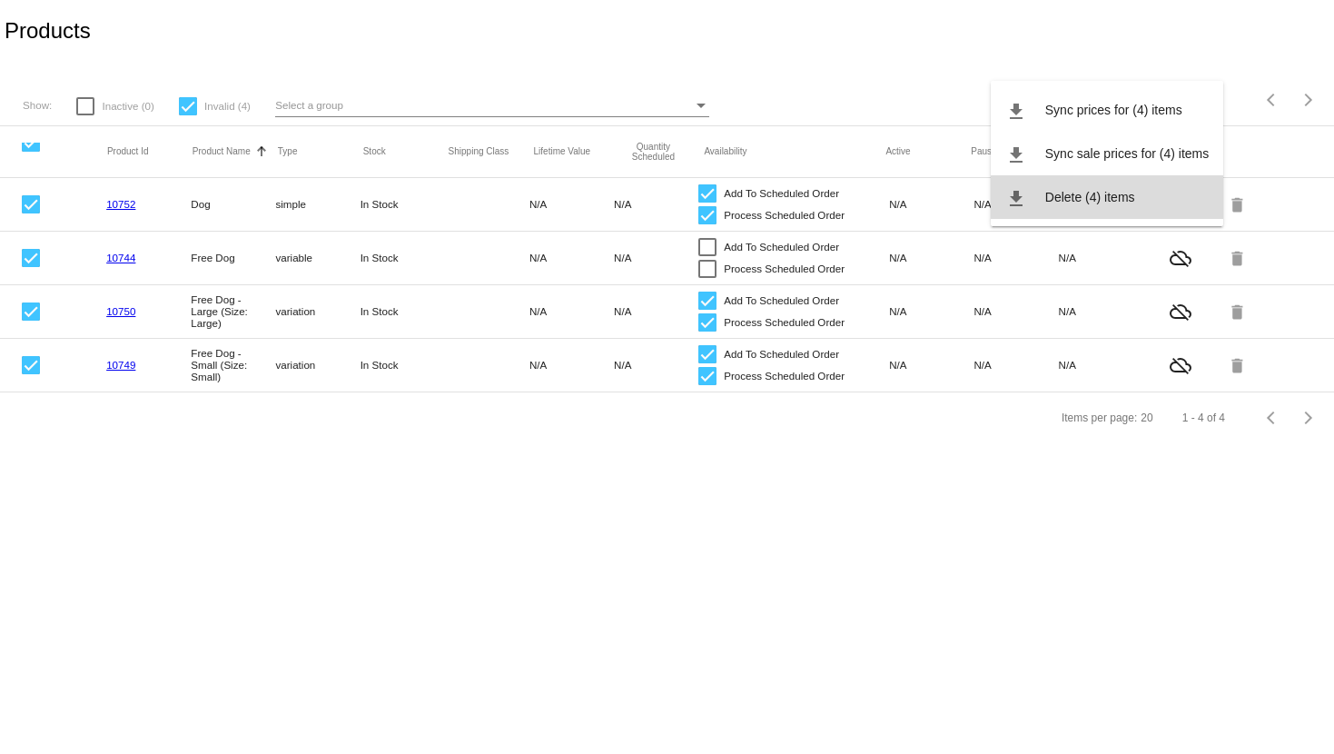
click at [1113, 197] on span "Delete (4) items" at bounding box center [1090, 197] width 90 height 15
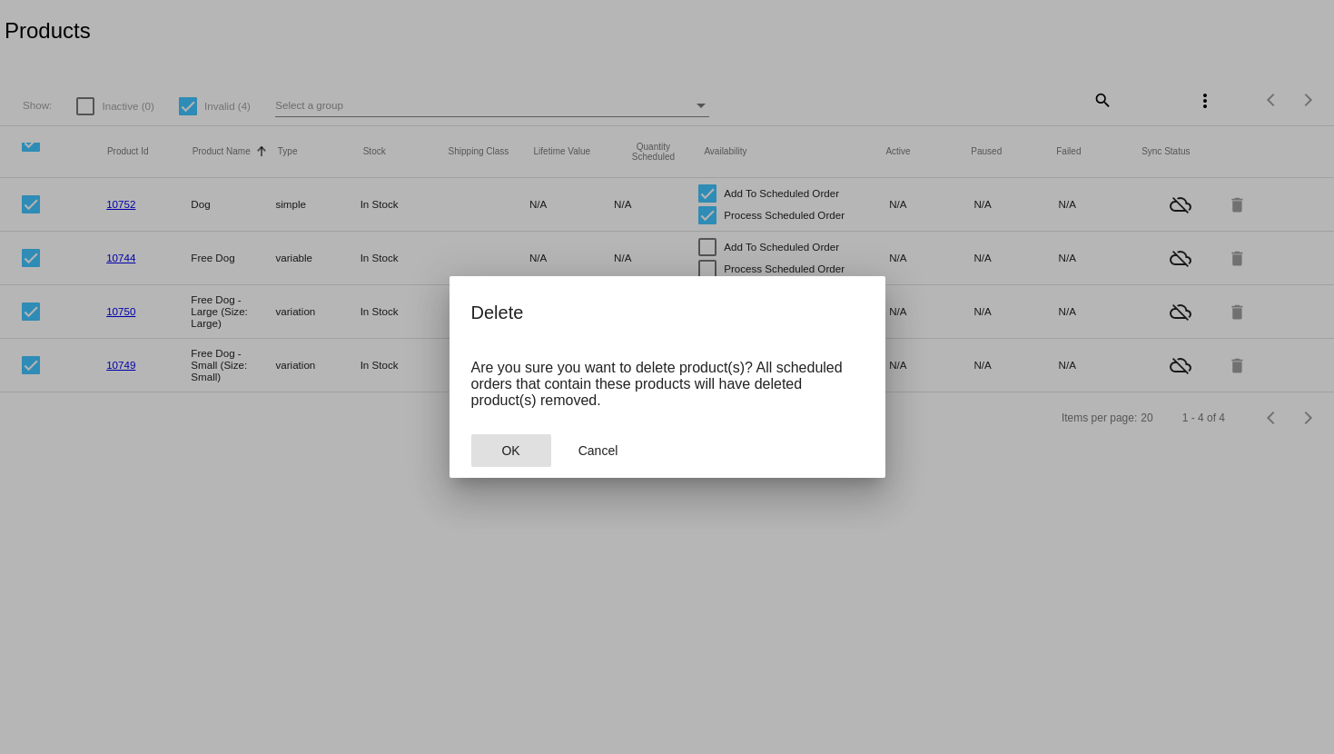
click at [505, 456] on span "OK" at bounding box center [510, 450] width 18 height 15
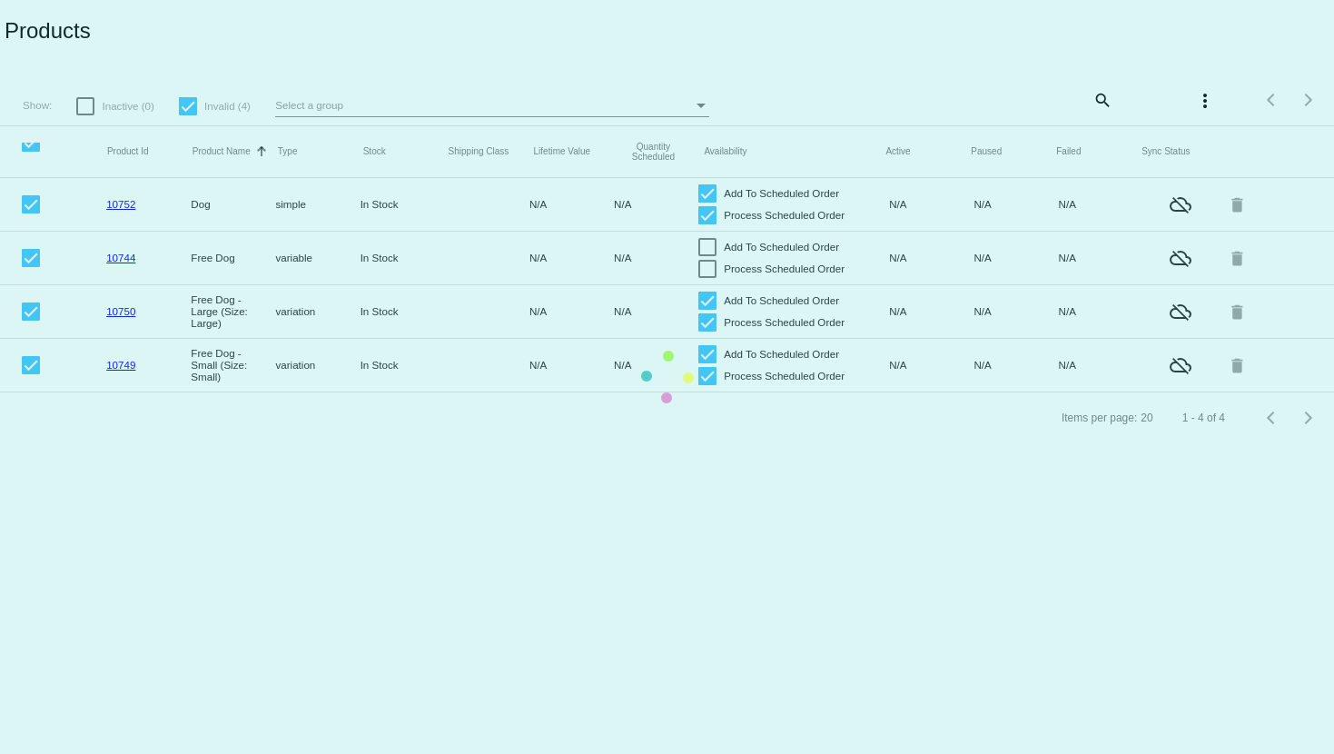
checkbox input "false"
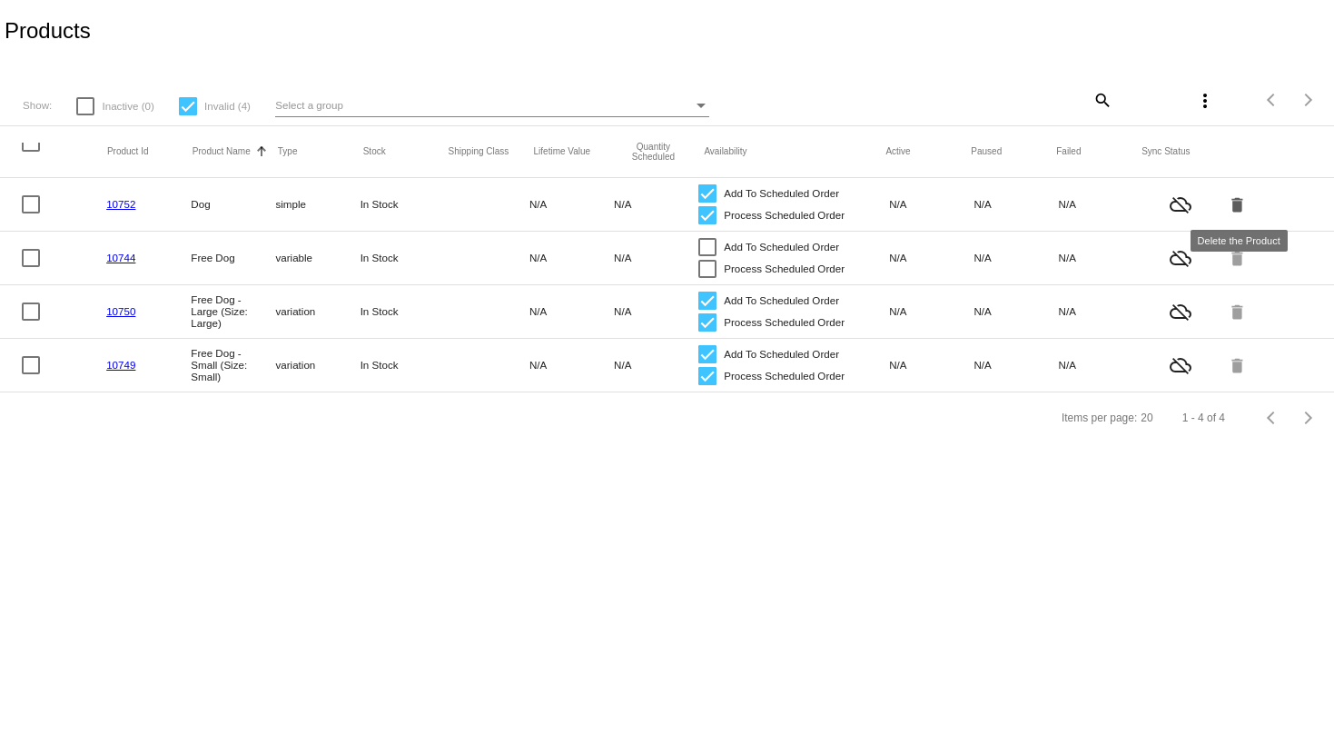
click at [1235, 212] on mat-icon "delete" at bounding box center [1239, 204] width 22 height 28
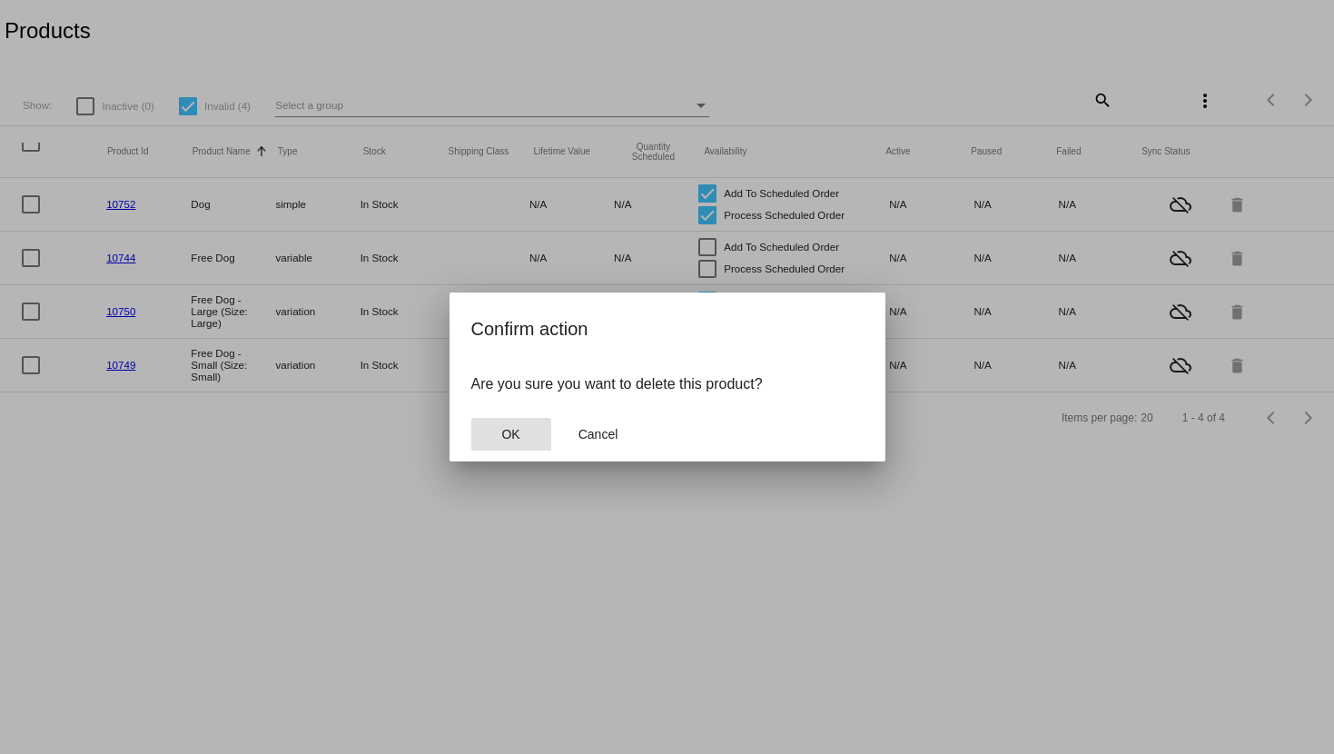
click at [529, 436] on button "OK" at bounding box center [511, 434] width 80 height 33
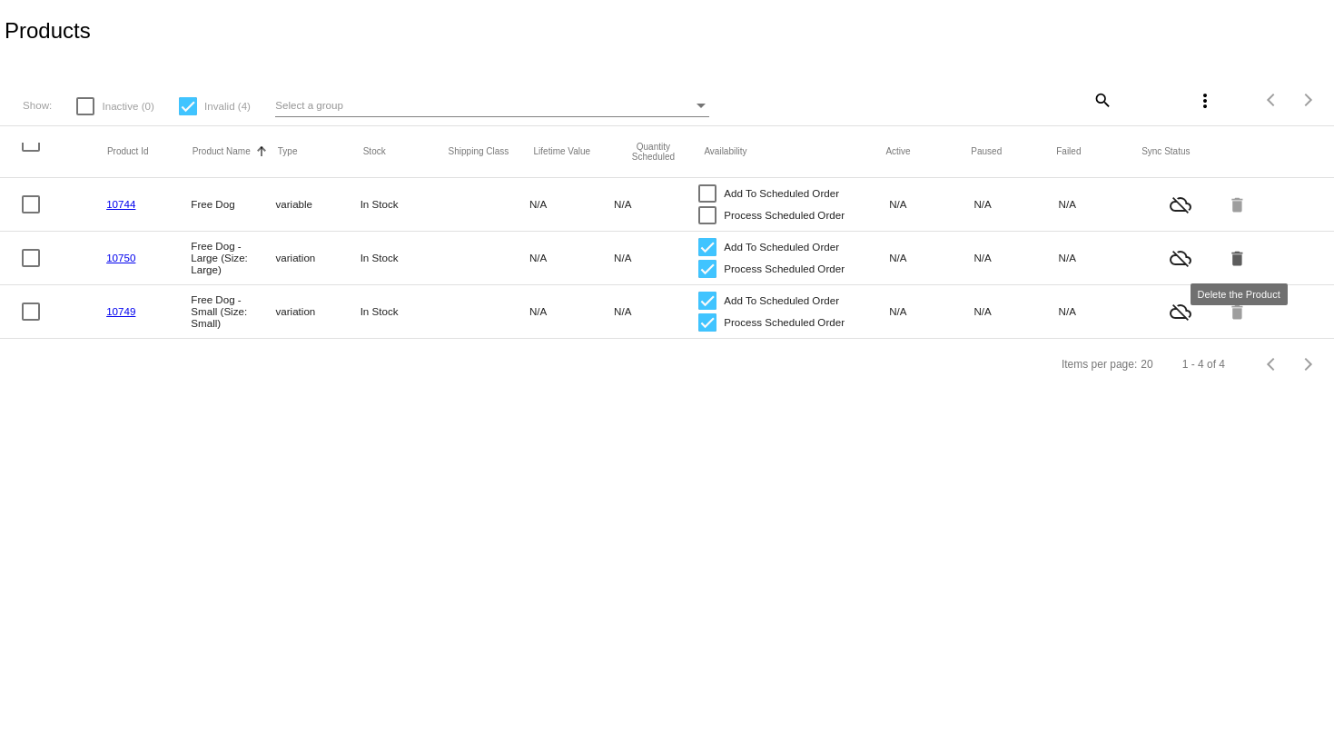
click at [1246, 255] on mat-icon "delete" at bounding box center [1239, 257] width 22 height 28
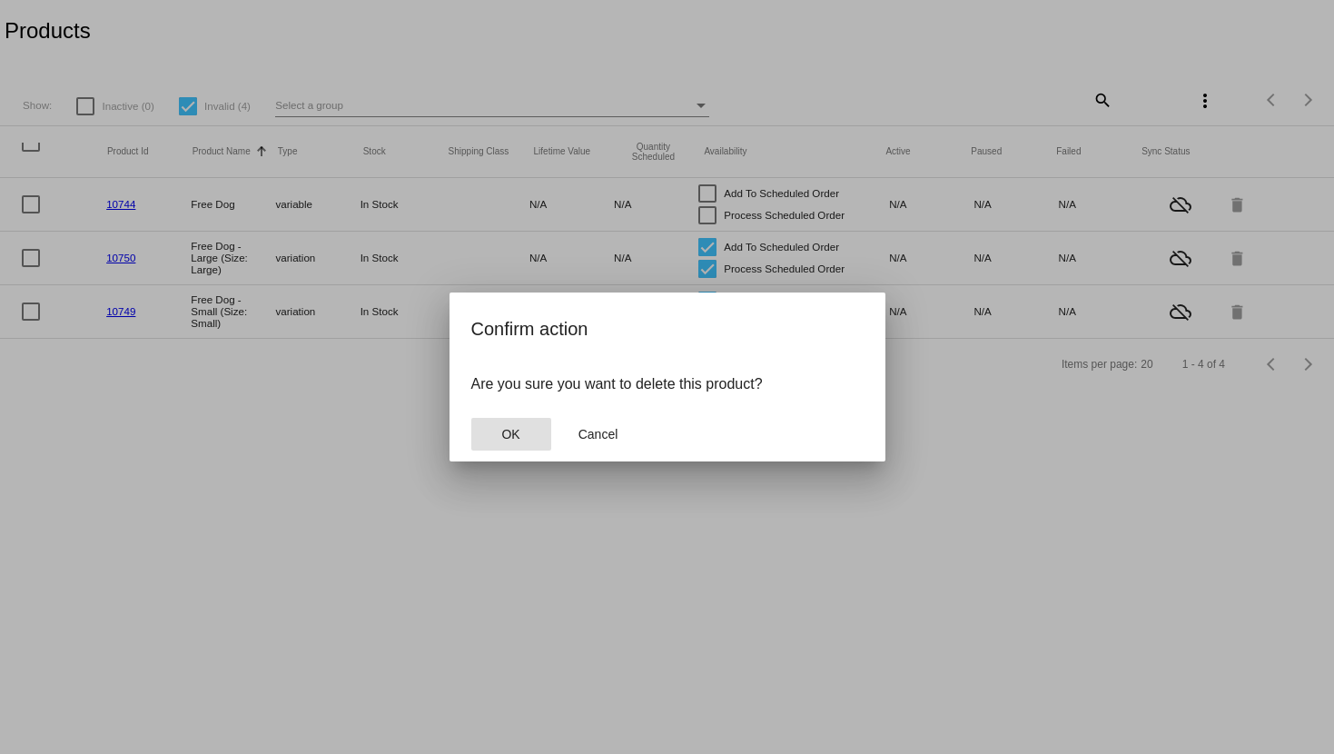
click at [520, 421] on button "OK" at bounding box center [511, 434] width 80 height 33
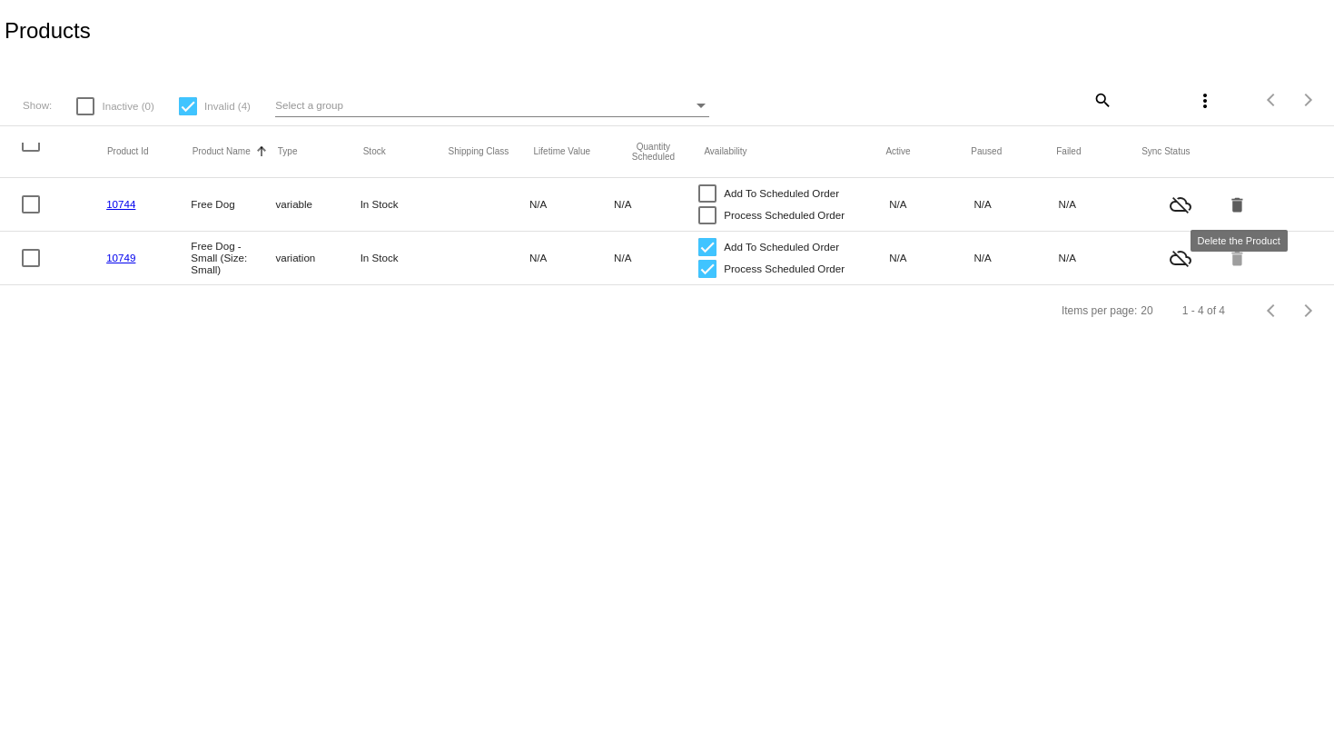
click at [1244, 203] on mat-icon "delete" at bounding box center [1239, 204] width 22 height 28
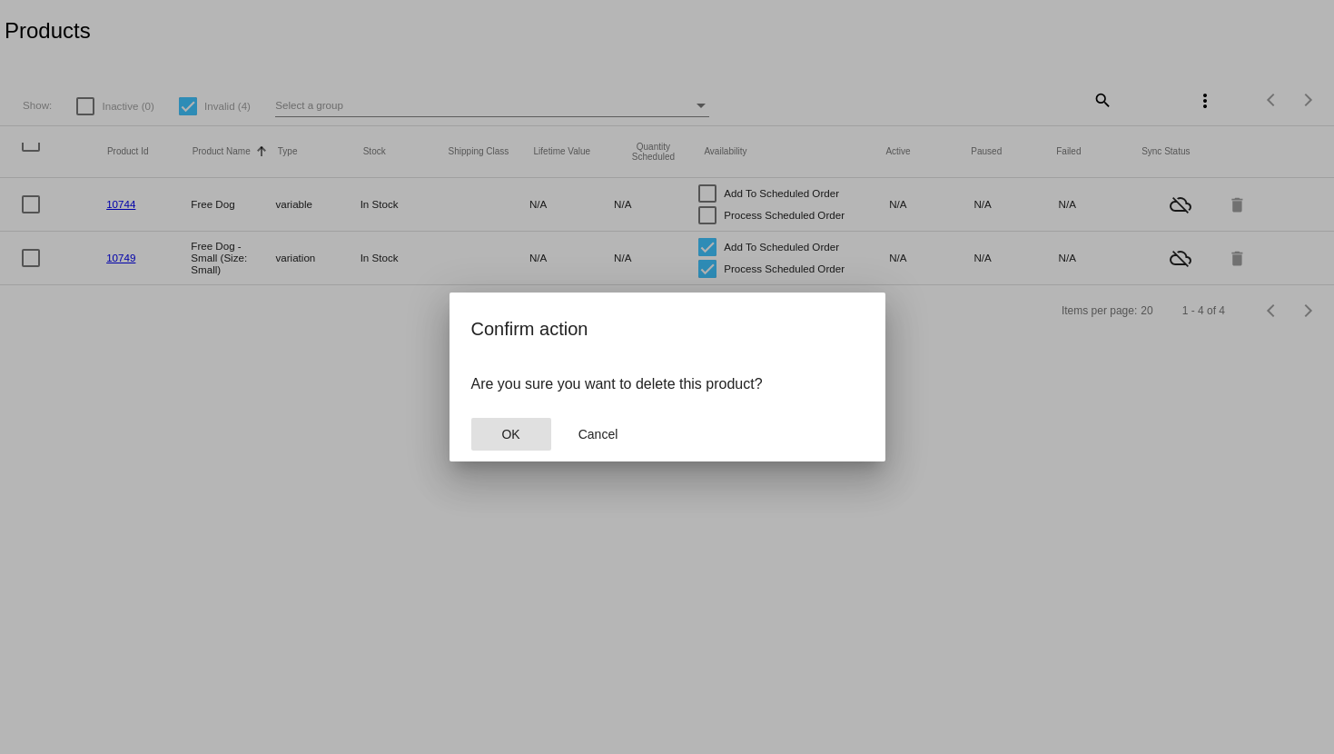
click at [501, 436] on button "OK" at bounding box center [511, 434] width 80 height 33
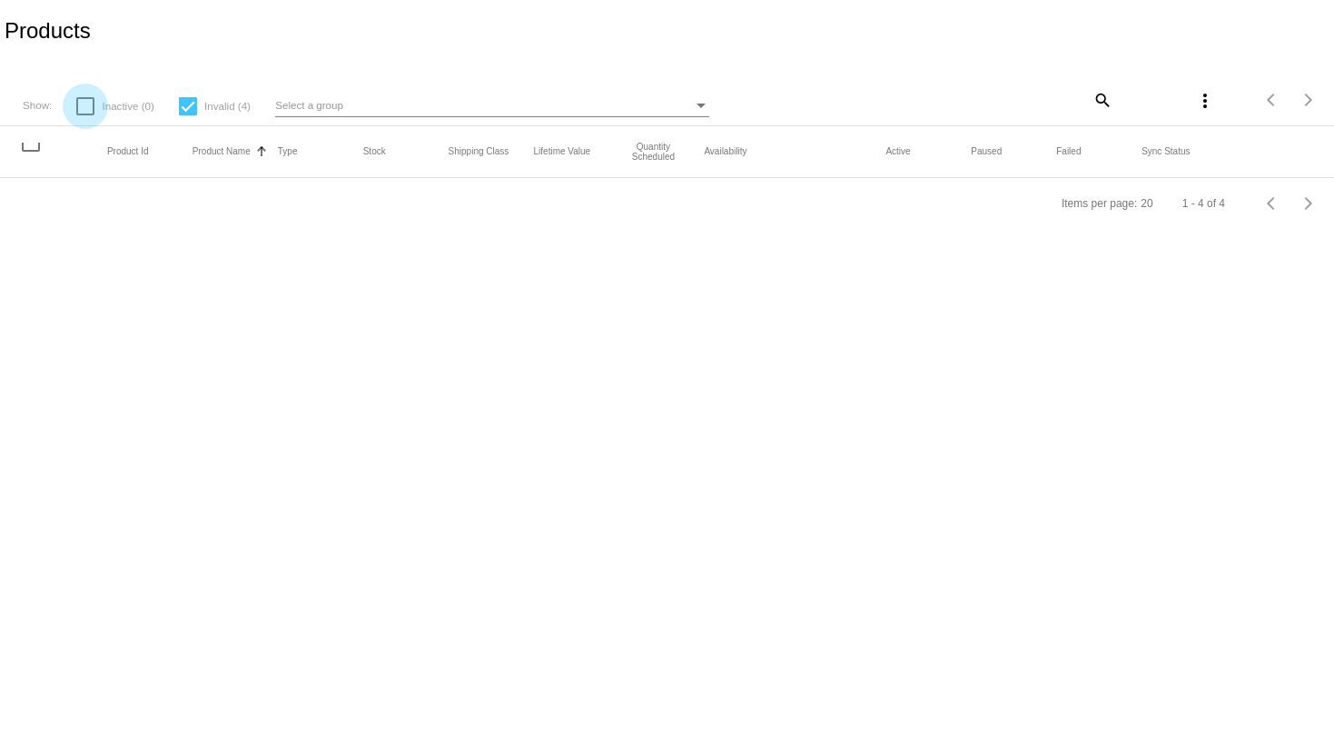
click at [140, 104] on span "Inactive (0)" at bounding box center [128, 106] width 52 height 22
click at [85, 115] on input "Inactive (0)" at bounding box center [84, 115] width 1 height 1
checkbox input "true"
click at [209, 116] on span "Invalid (4)" at bounding box center [227, 106] width 46 height 22
click at [188, 116] on input "Invalid (4)" at bounding box center [187, 115] width 1 height 1
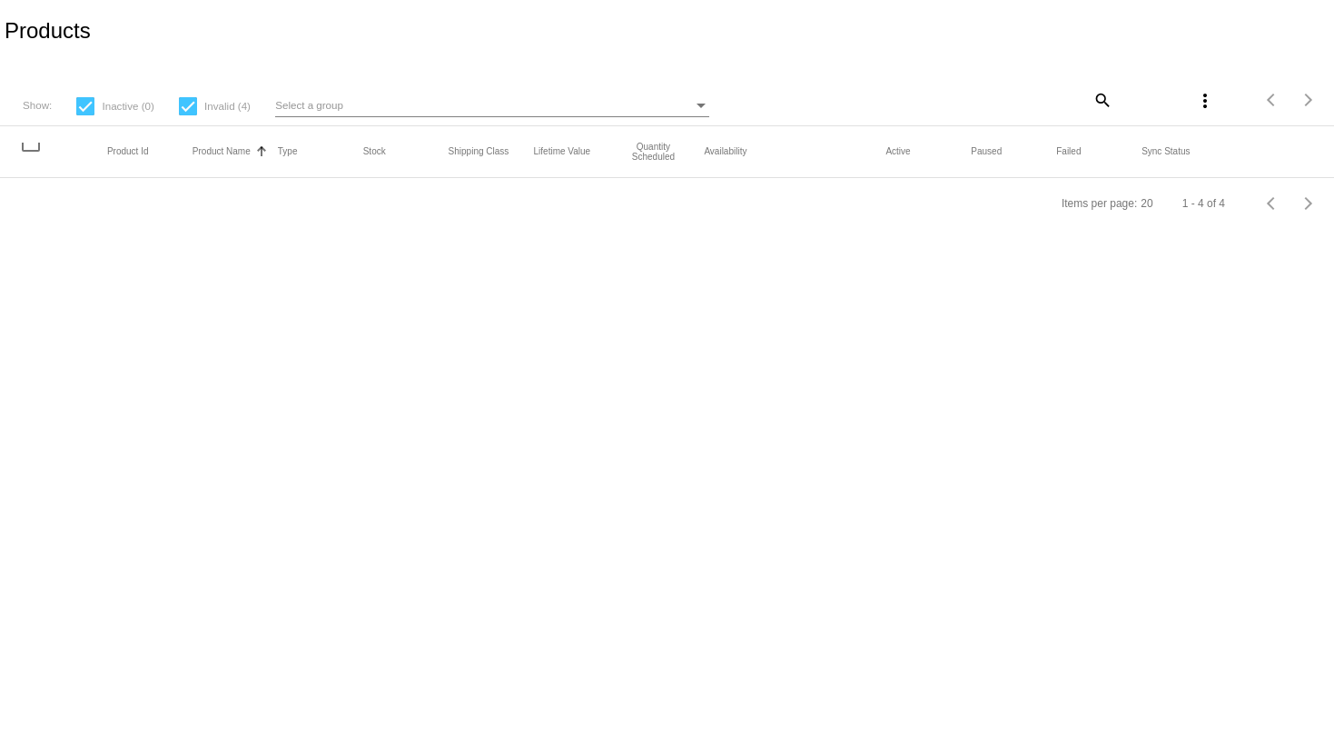
checkbox input "false"
click at [107, 113] on span "Inactive (0)" at bounding box center [128, 106] width 52 height 22
click at [85, 115] on input "Inactive (0)" at bounding box center [84, 115] width 1 height 1
checkbox input "false"
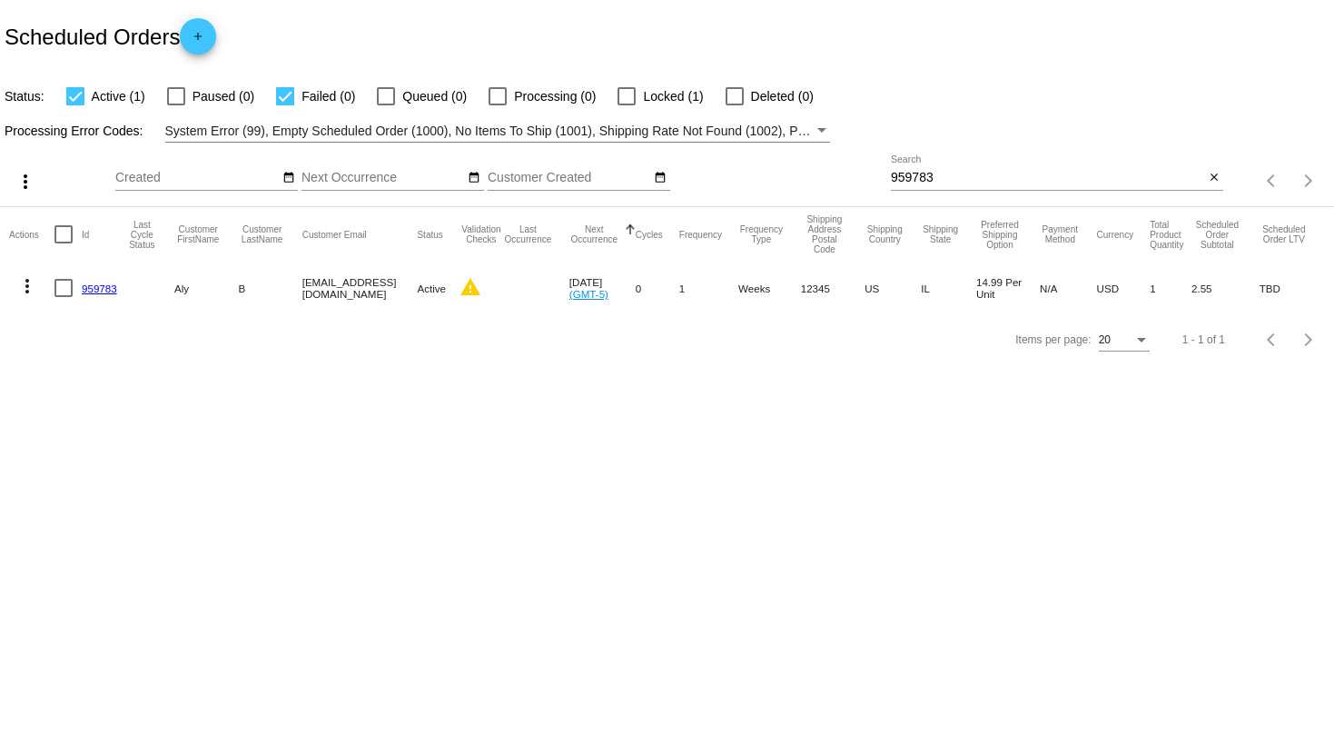
click at [209, 38] on mat-icon "add" at bounding box center [198, 41] width 22 height 22
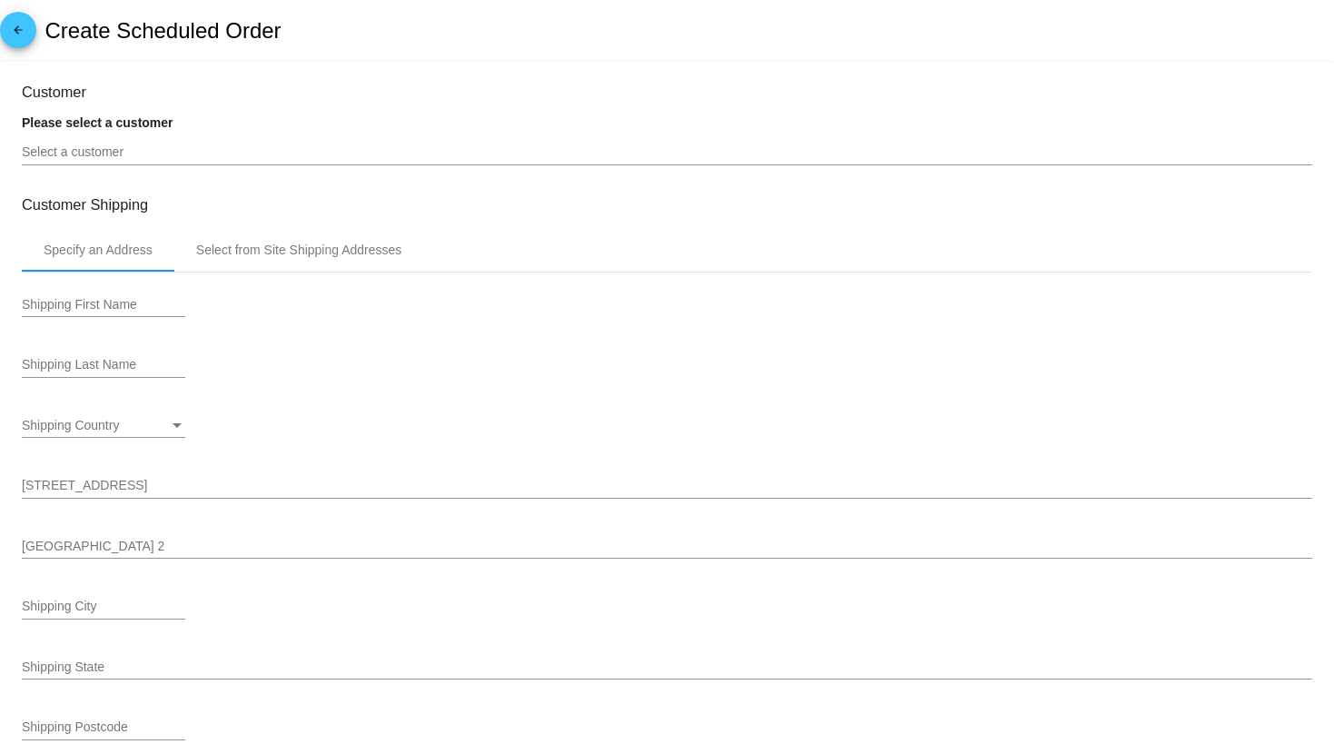
type input "[DATE]"
click at [370, 165] on div at bounding box center [667, 164] width 1291 height 1
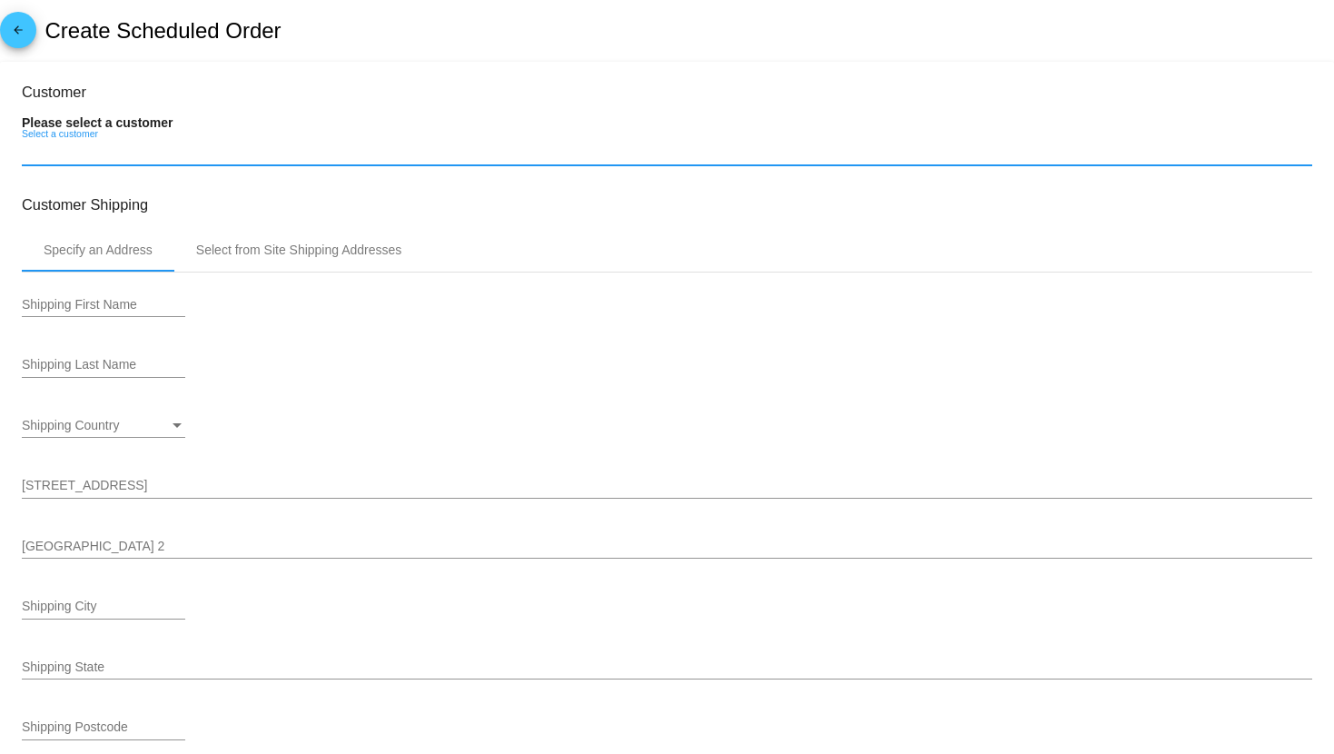
click at [370, 154] on input "Select a customer" at bounding box center [667, 152] width 1291 height 15
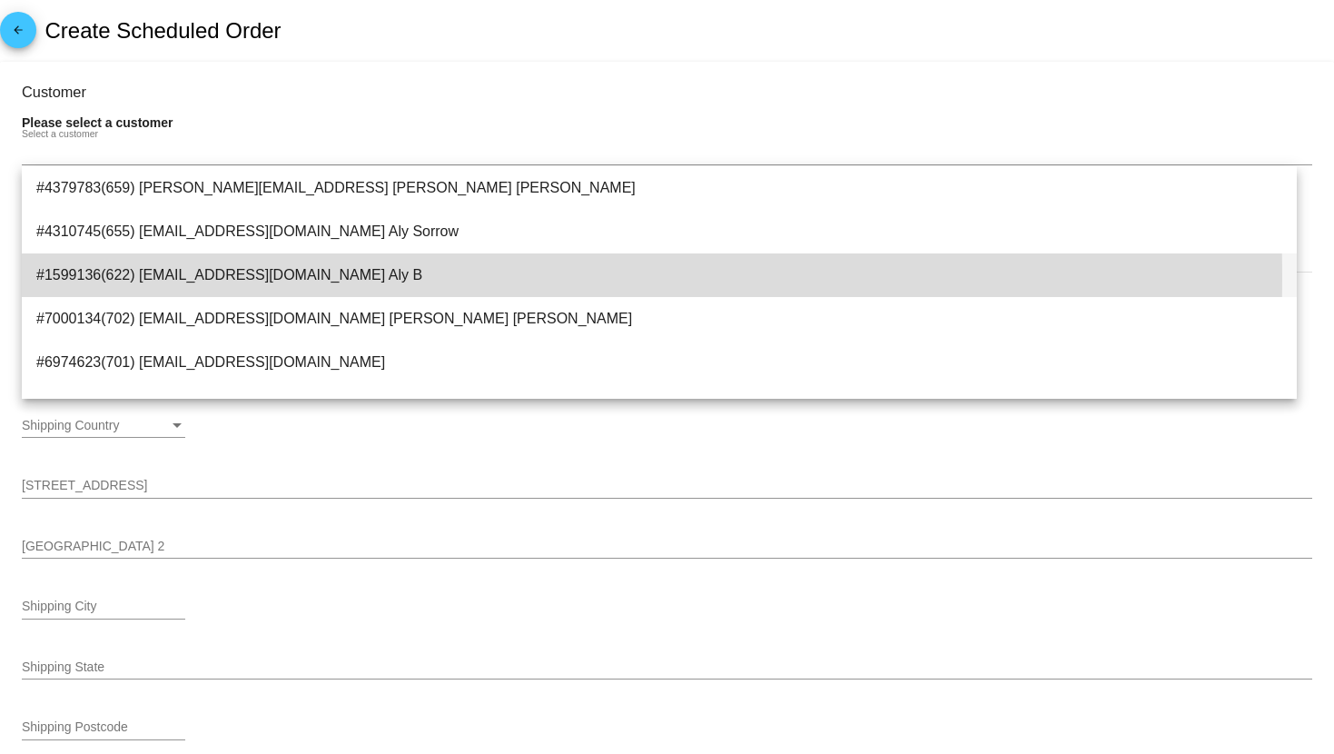
click at [224, 277] on span "#1599136(622) aly@qpilot.cloud Aly B" at bounding box center [659, 275] width 1246 height 44
type input "Aly"
type input "B"
type input "[STREET_ADDRESS]"
type input "Haddenfield"
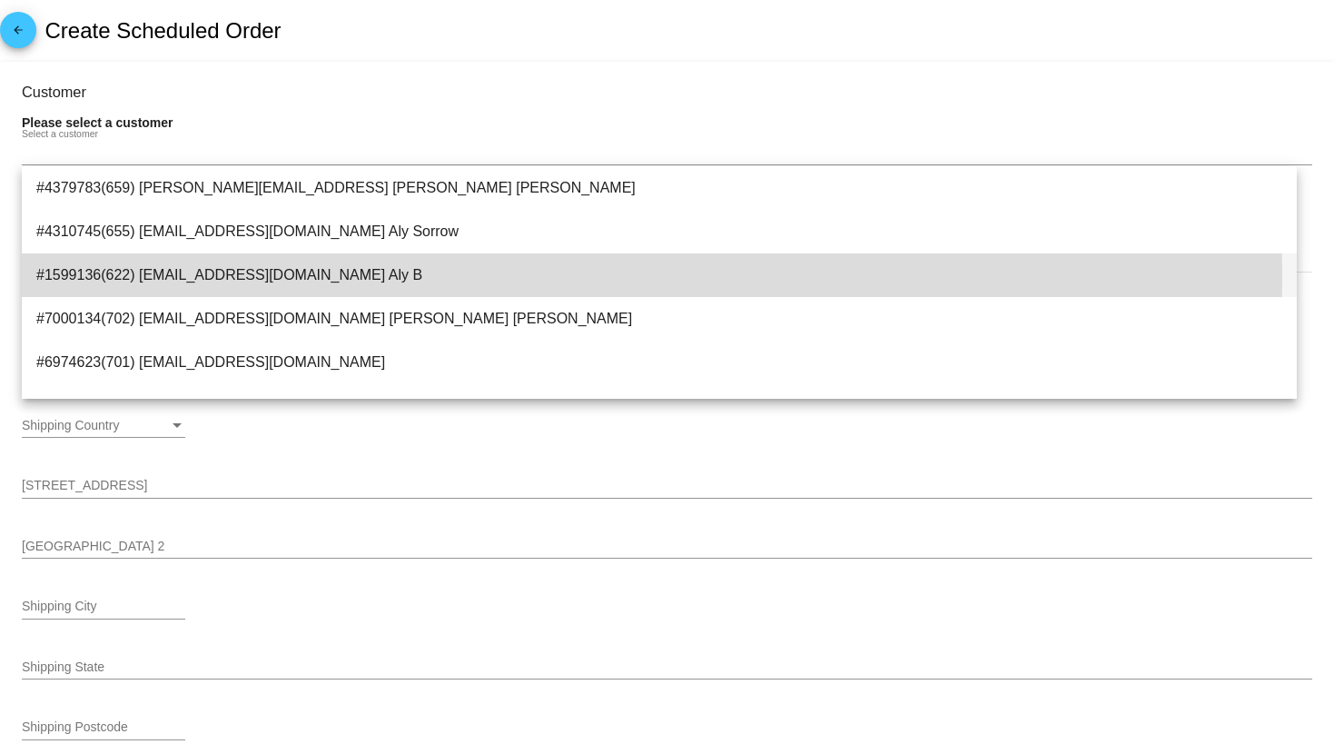
type input "12345"
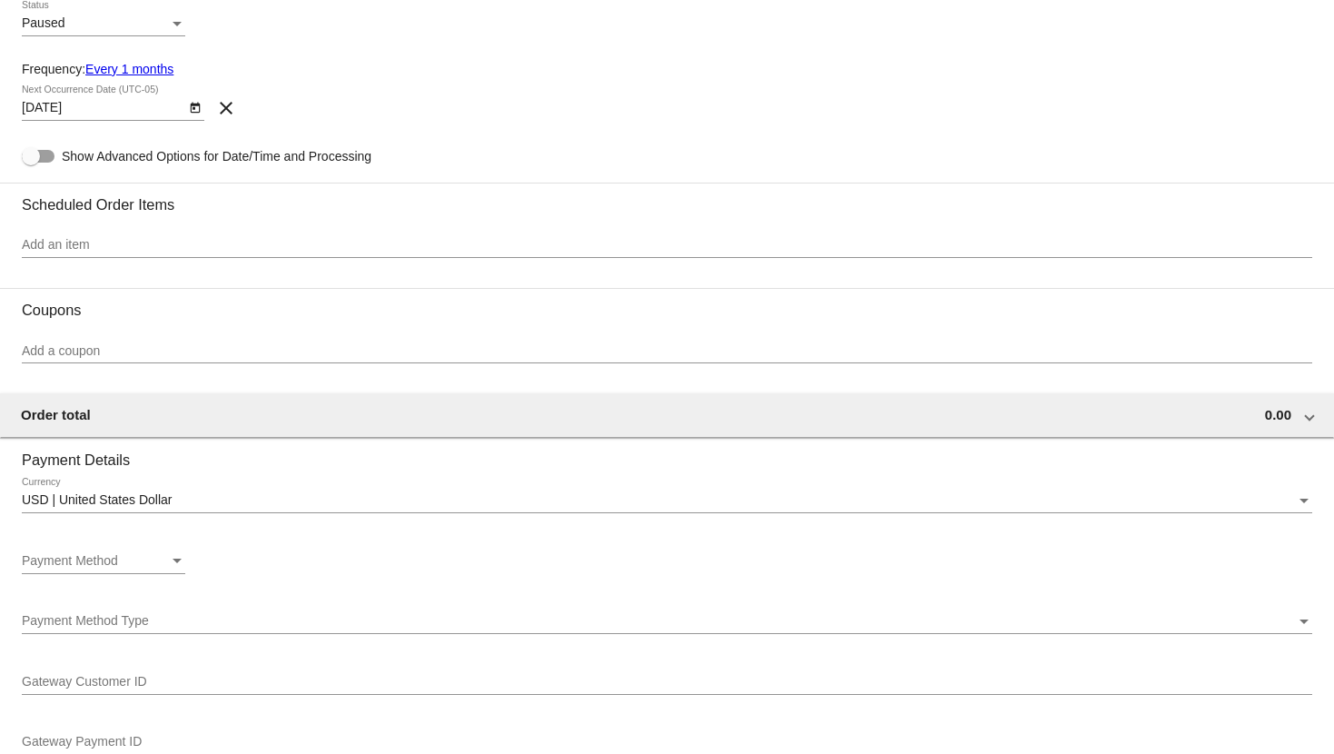
scroll to position [806, 0]
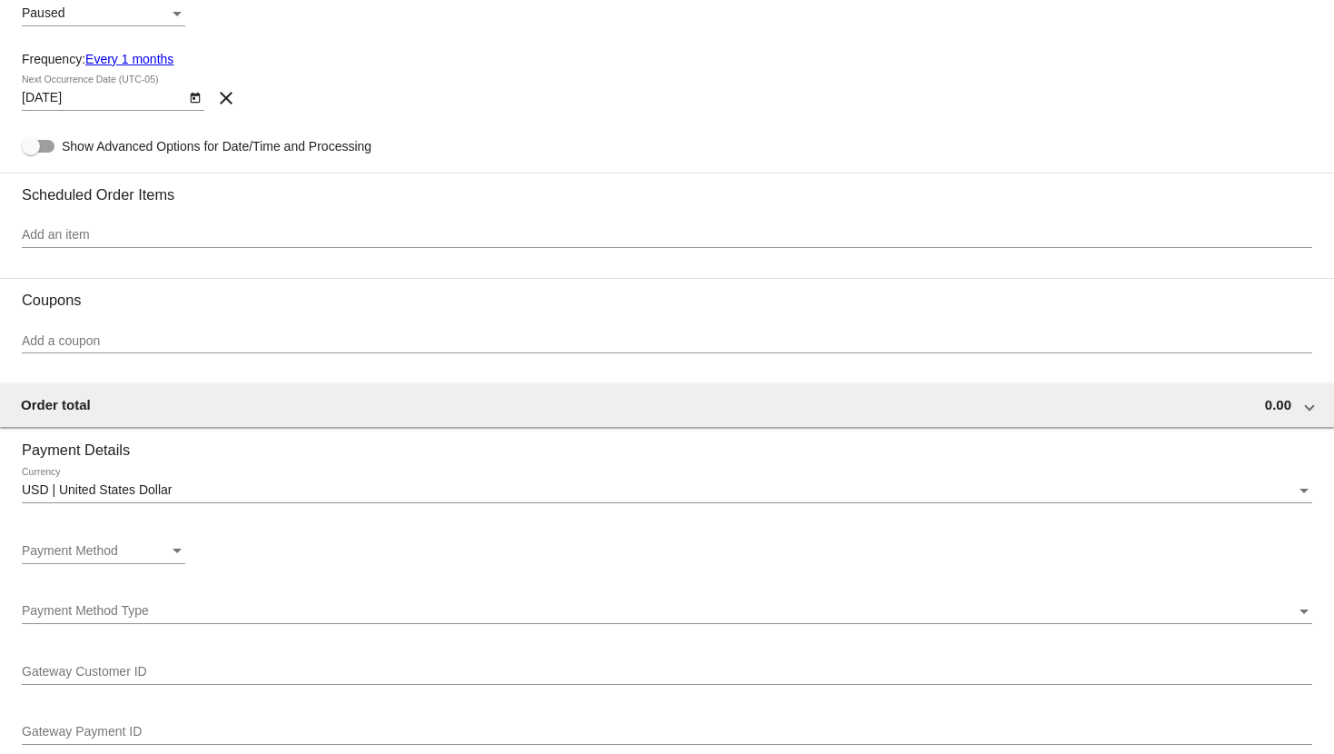
click at [184, 238] on input "Add an item" at bounding box center [667, 235] width 1291 height 15
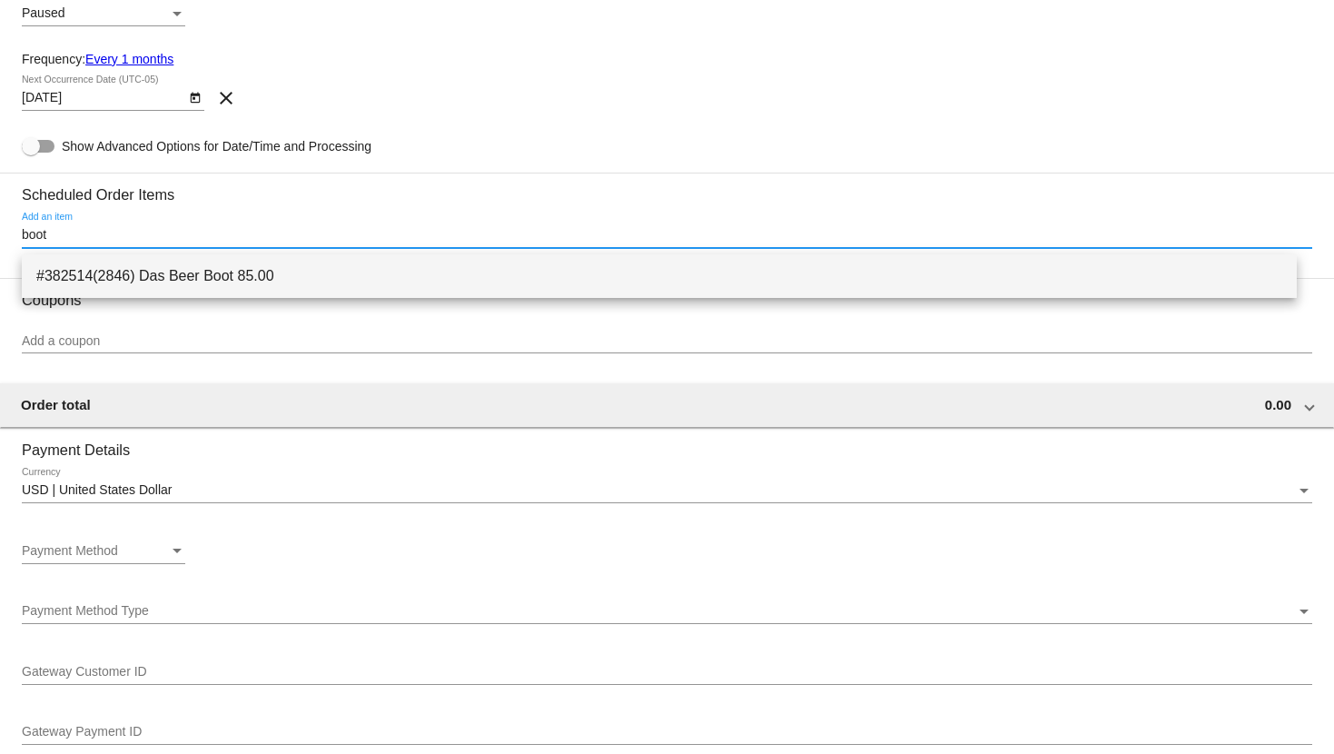
type input "boot"
click at [247, 274] on span "#382514(2846) Das Beer Boot 85.00" at bounding box center [659, 276] width 1246 height 44
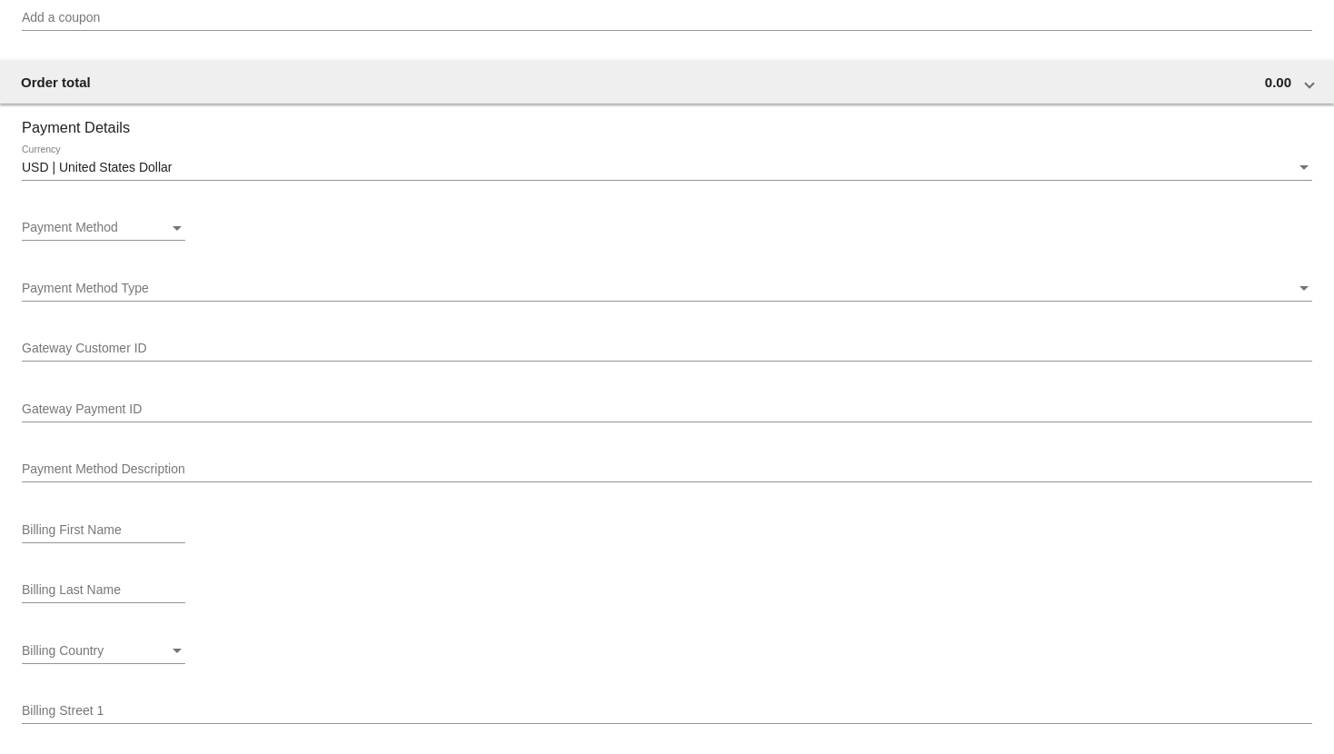
scroll to position [1211, 0]
click at [92, 231] on span "Payment Method" at bounding box center [70, 224] width 96 height 15
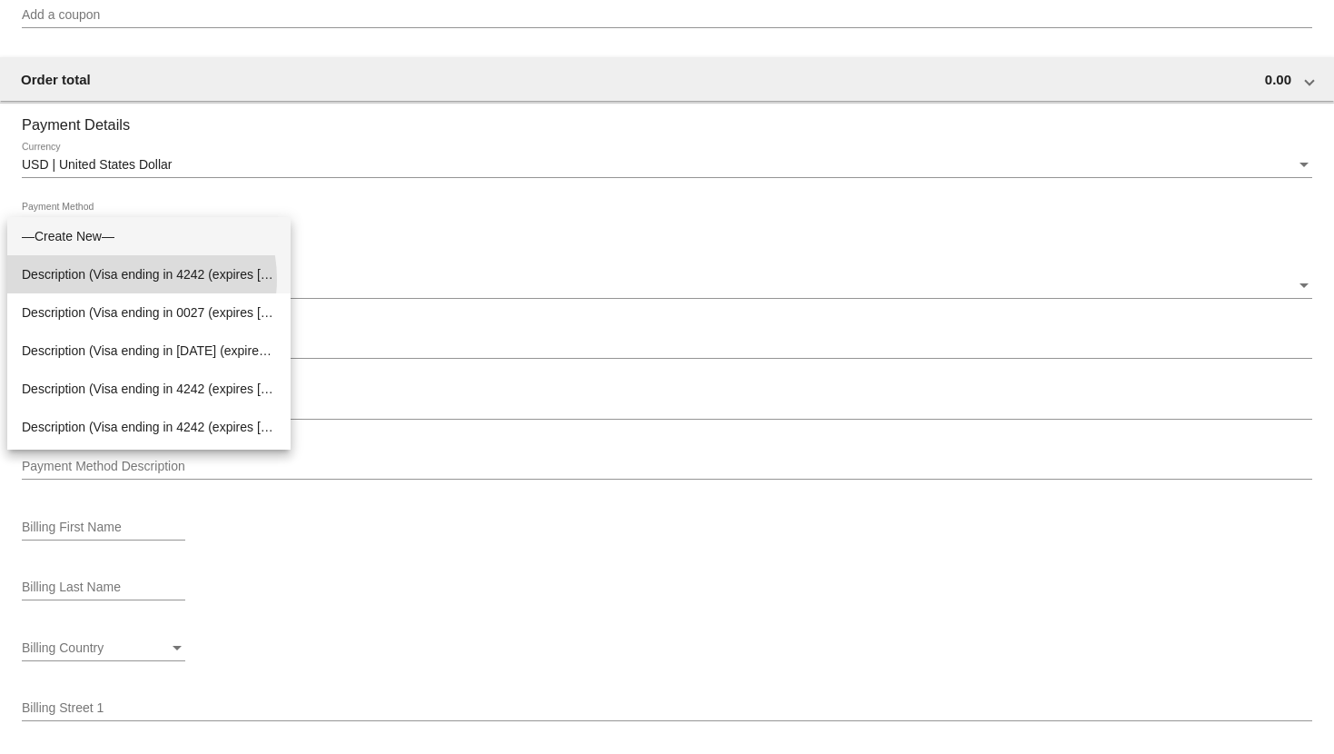
click at [133, 279] on span "Description (Visa ending in 4242 (expires 06/32)) GatewayCustomerId (cus_MloI2t…" at bounding box center [149, 274] width 254 height 38
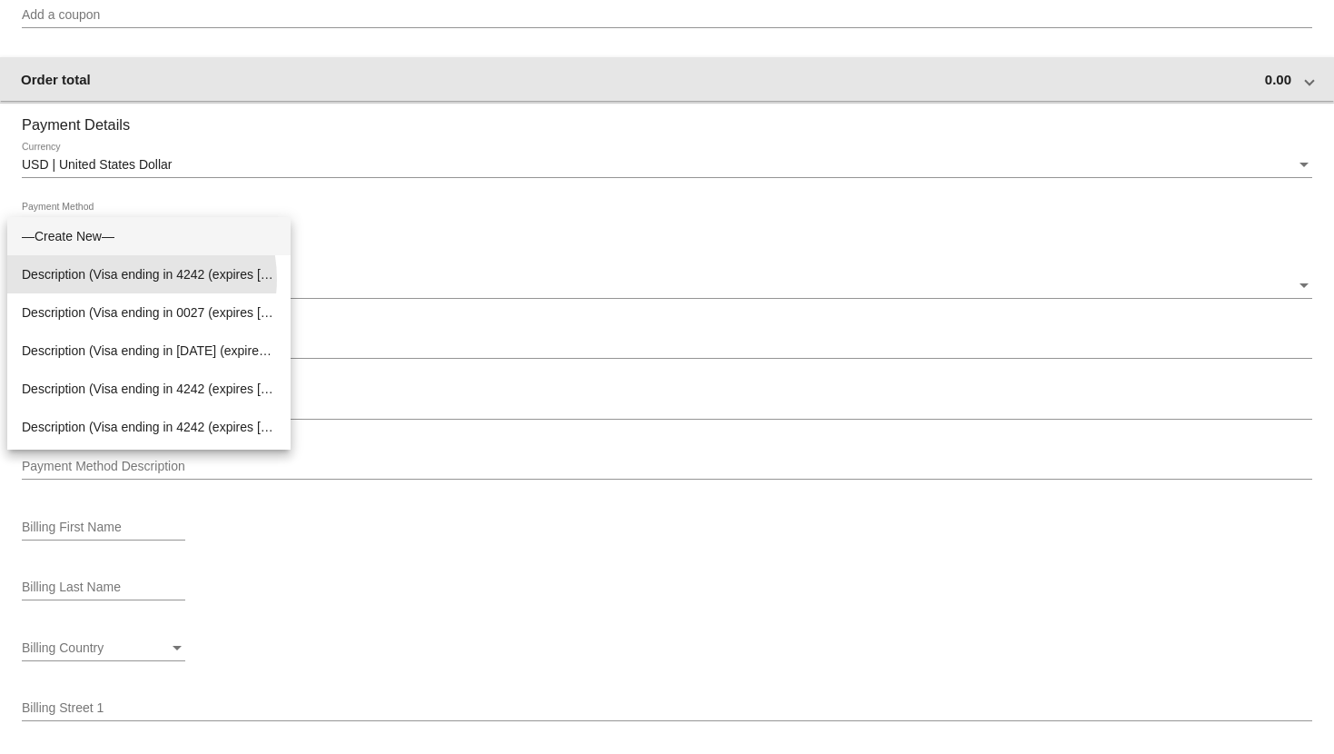
scroll to position [957, 0]
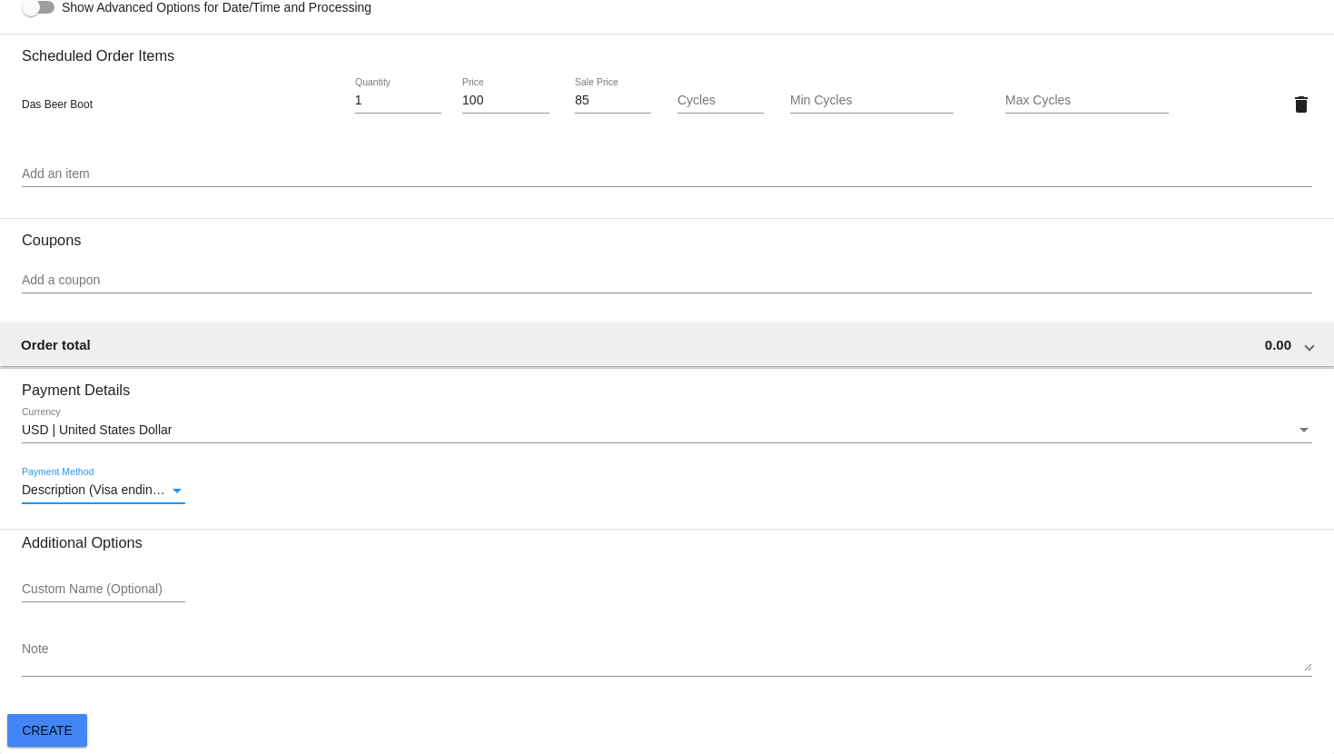
click at [60, 724] on span "Create" at bounding box center [47, 730] width 51 height 15
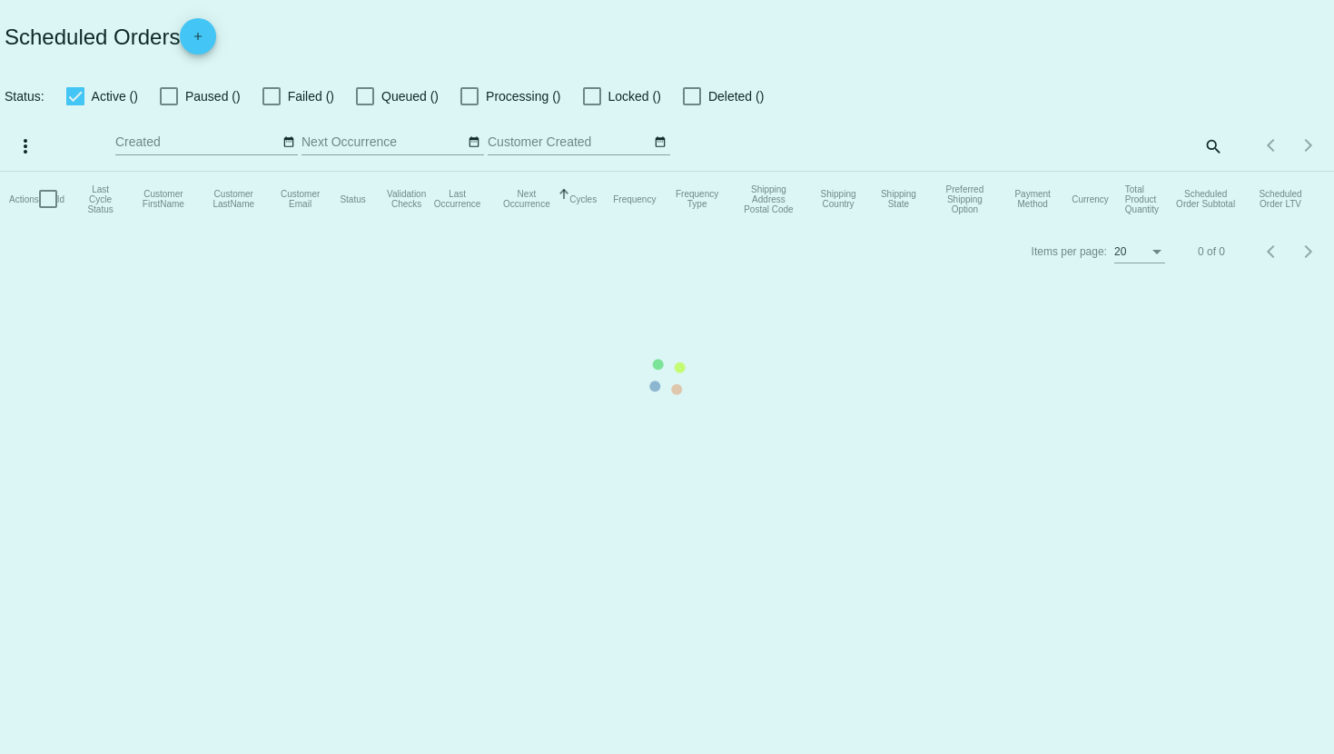
checkbox input "true"
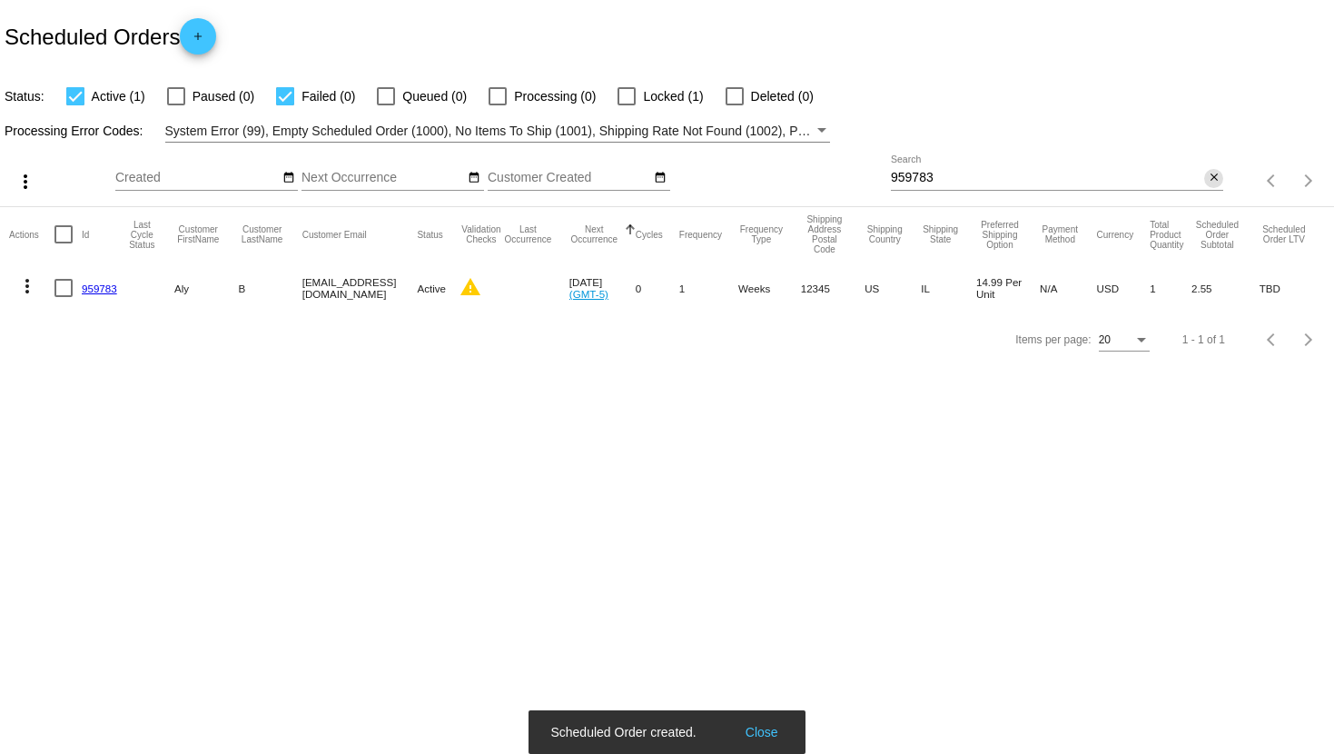
click at [1222, 173] on button "close" at bounding box center [1213, 178] width 19 height 19
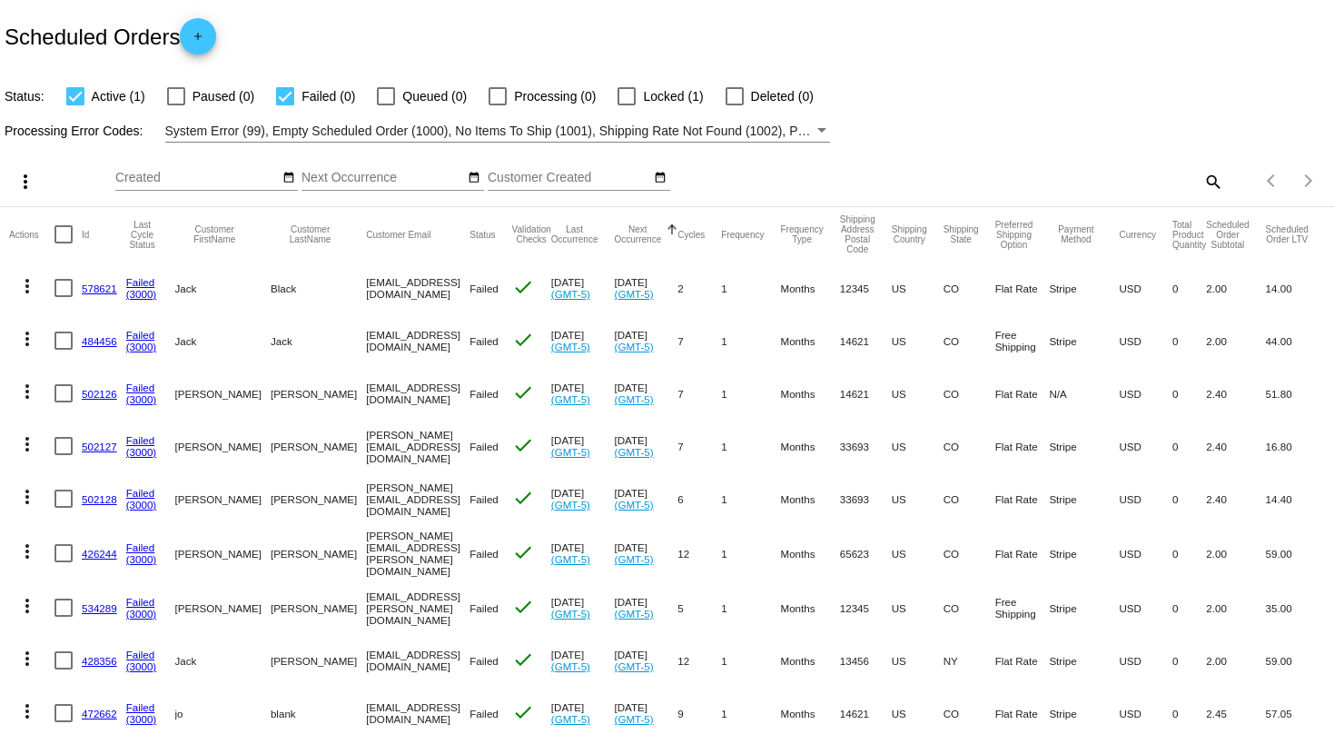
click at [189, 100] on label "Paused (0)" at bounding box center [210, 96] width 87 height 22
click at [176, 105] on input "Paused (0)" at bounding box center [175, 105] width 1 height 1
checkbox input "true"
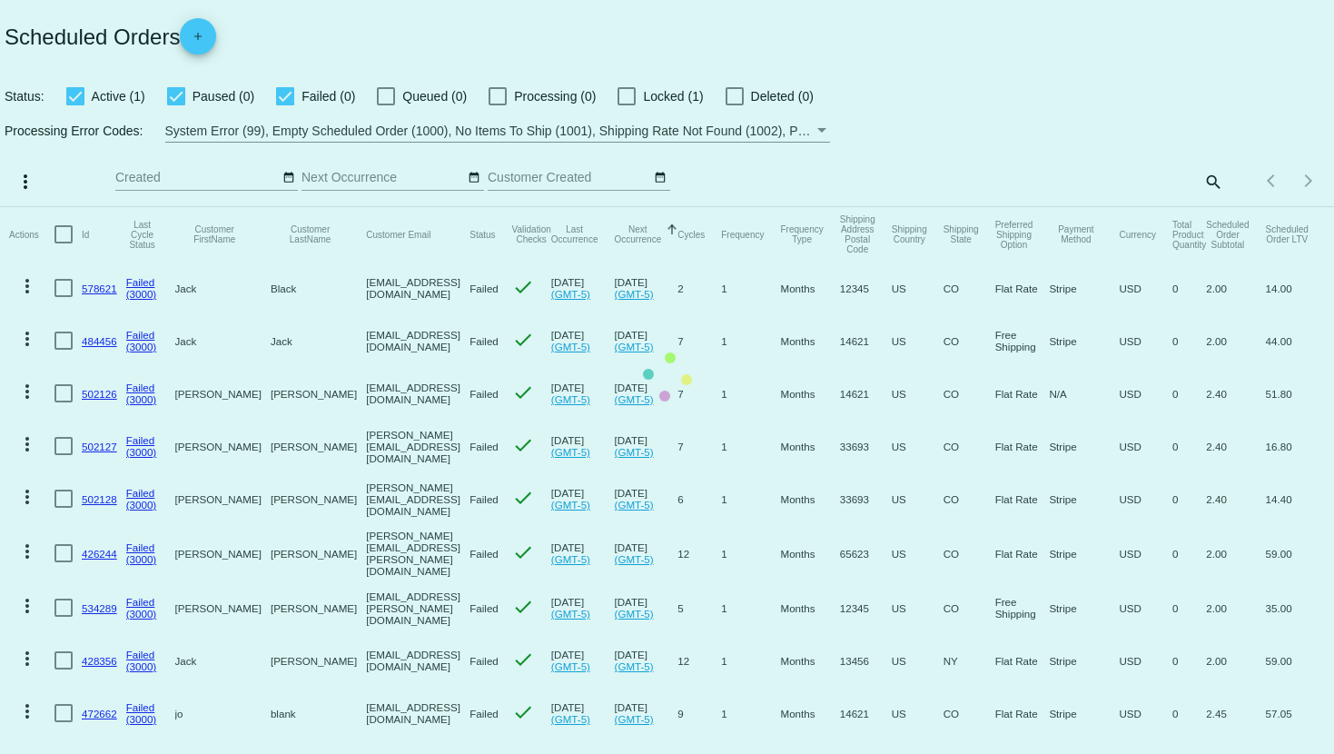
click at [277, 207] on mat-table "Actions Id Last Cycle Status Customer FirstName Customer LastName Customer Emai…" at bounding box center [667, 763] width 1334 height 1112
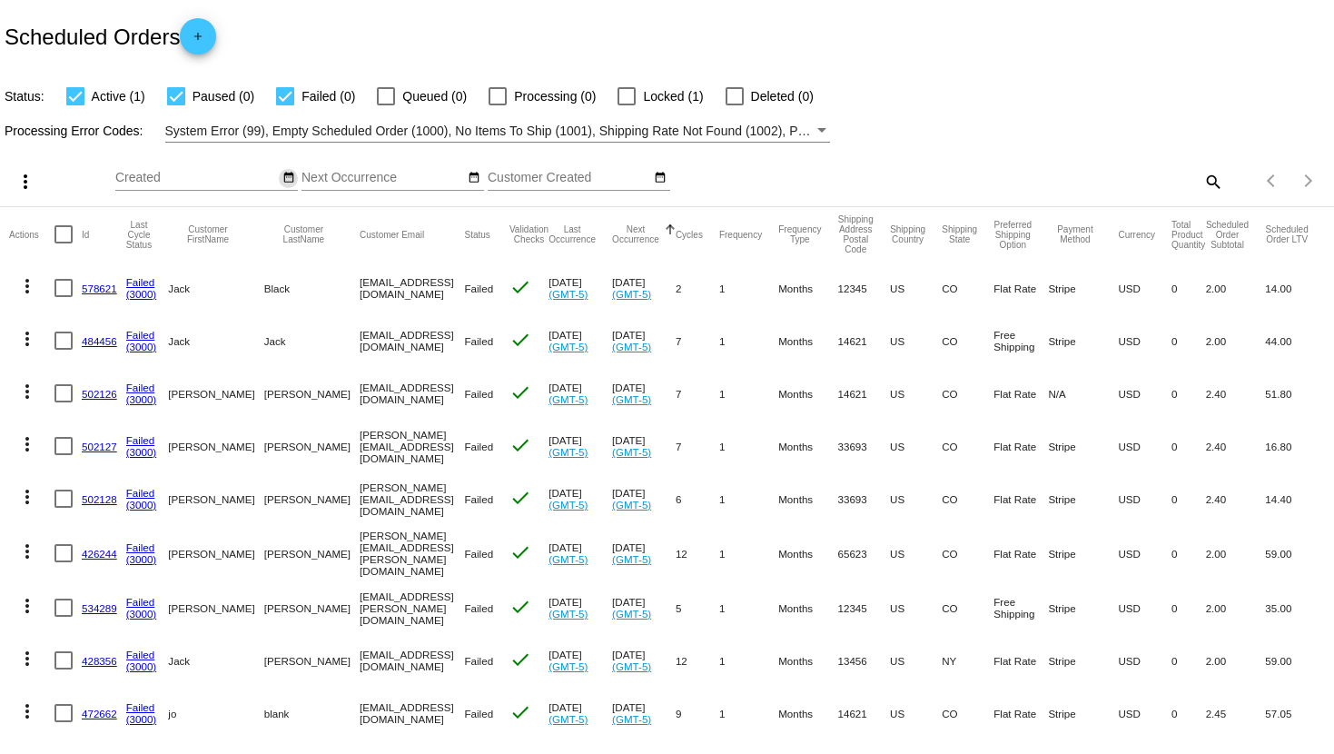
click at [284, 181] on mat-icon "date_range" at bounding box center [288, 178] width 13 height 15
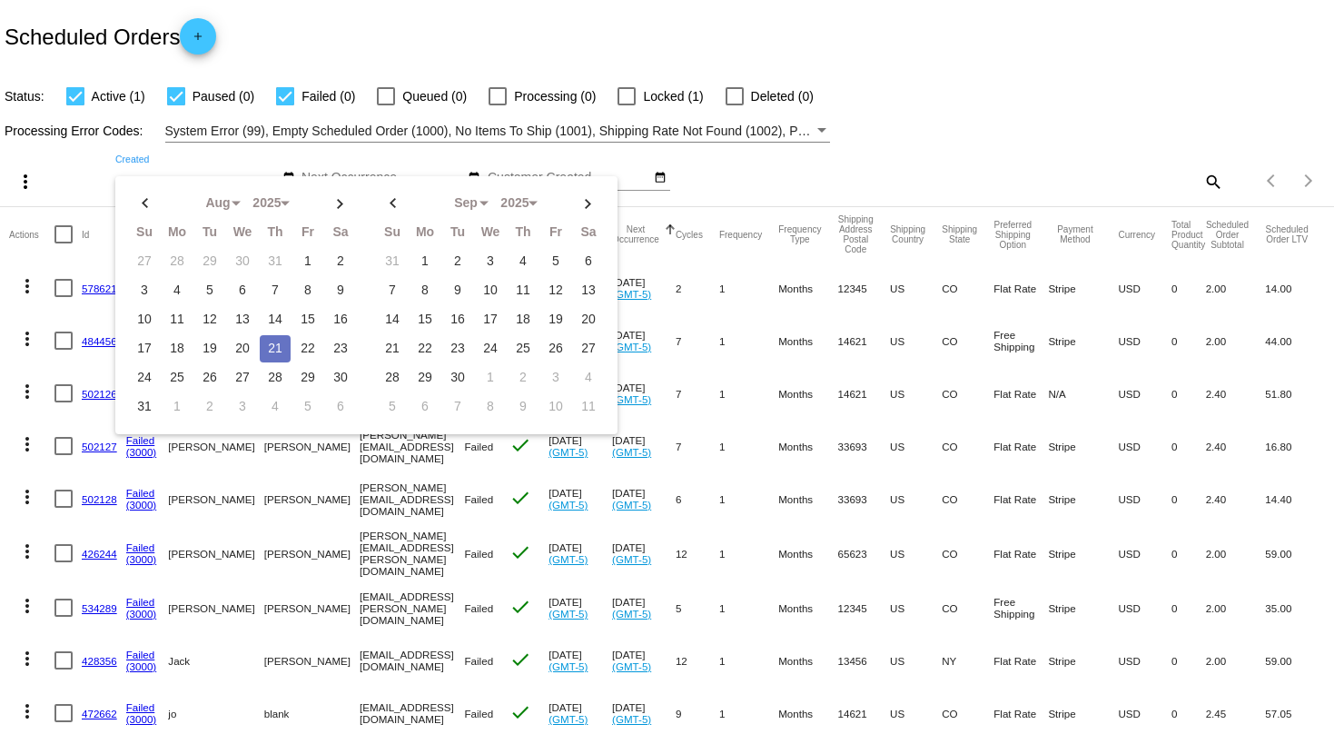
click at [268, 344] on td "21" at bounding box center [275, 348] width 31 height 27
type input "08/21/2025 - 08/21/2025"
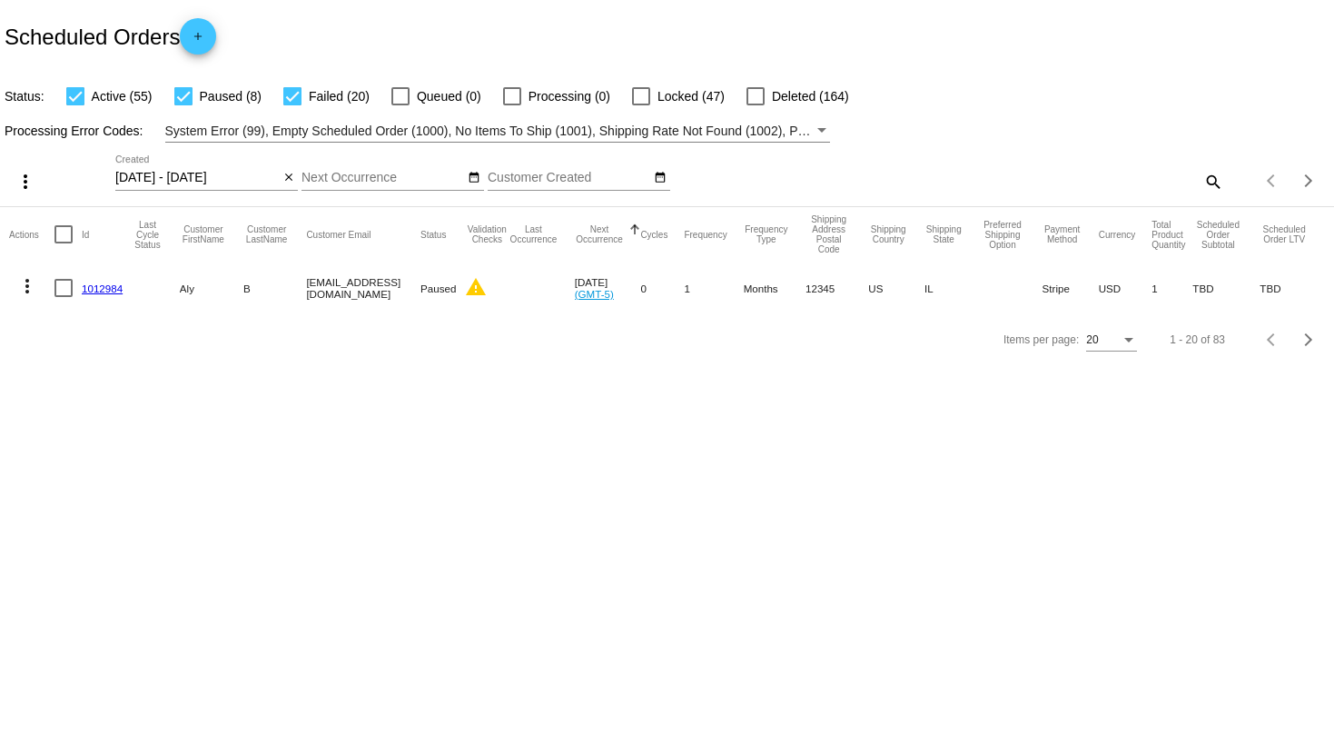
click at [94, 292] on link "1012984" at bounding box center [102, 288] width 41 height 12
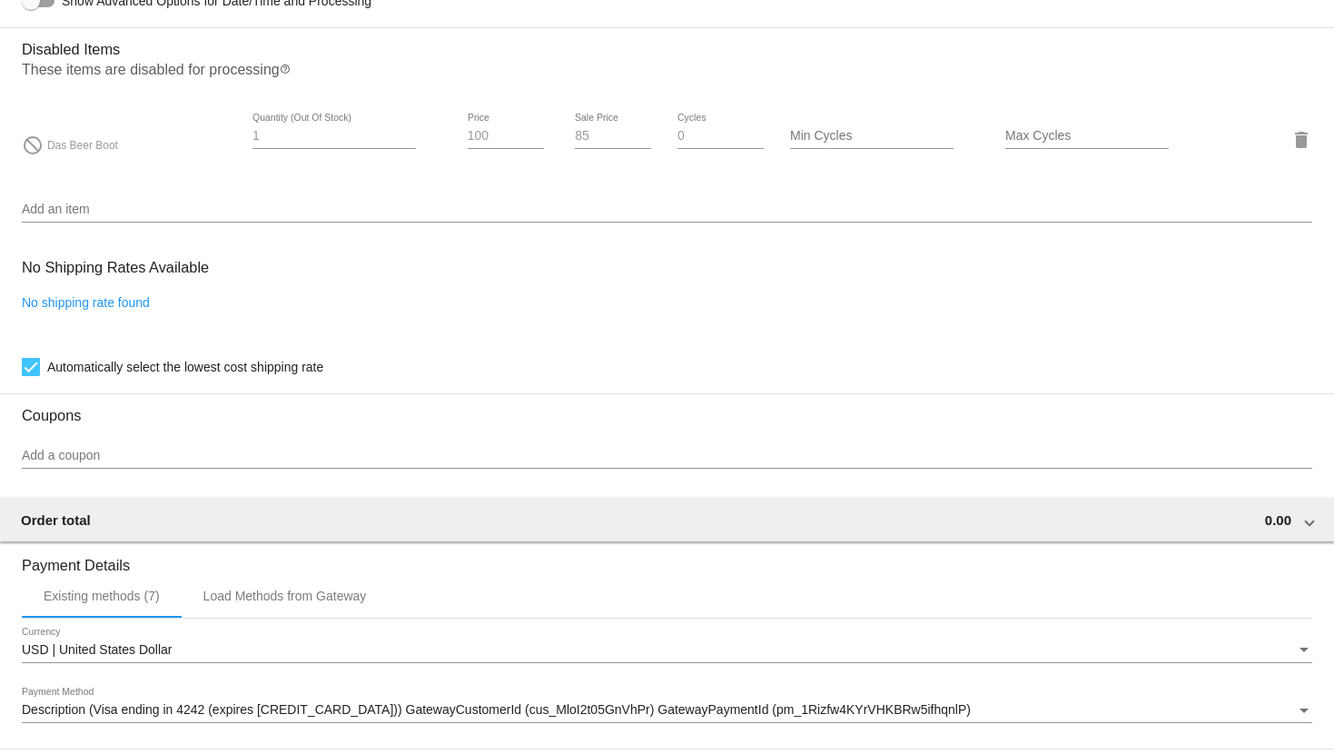
scroll to position [1110, 0]
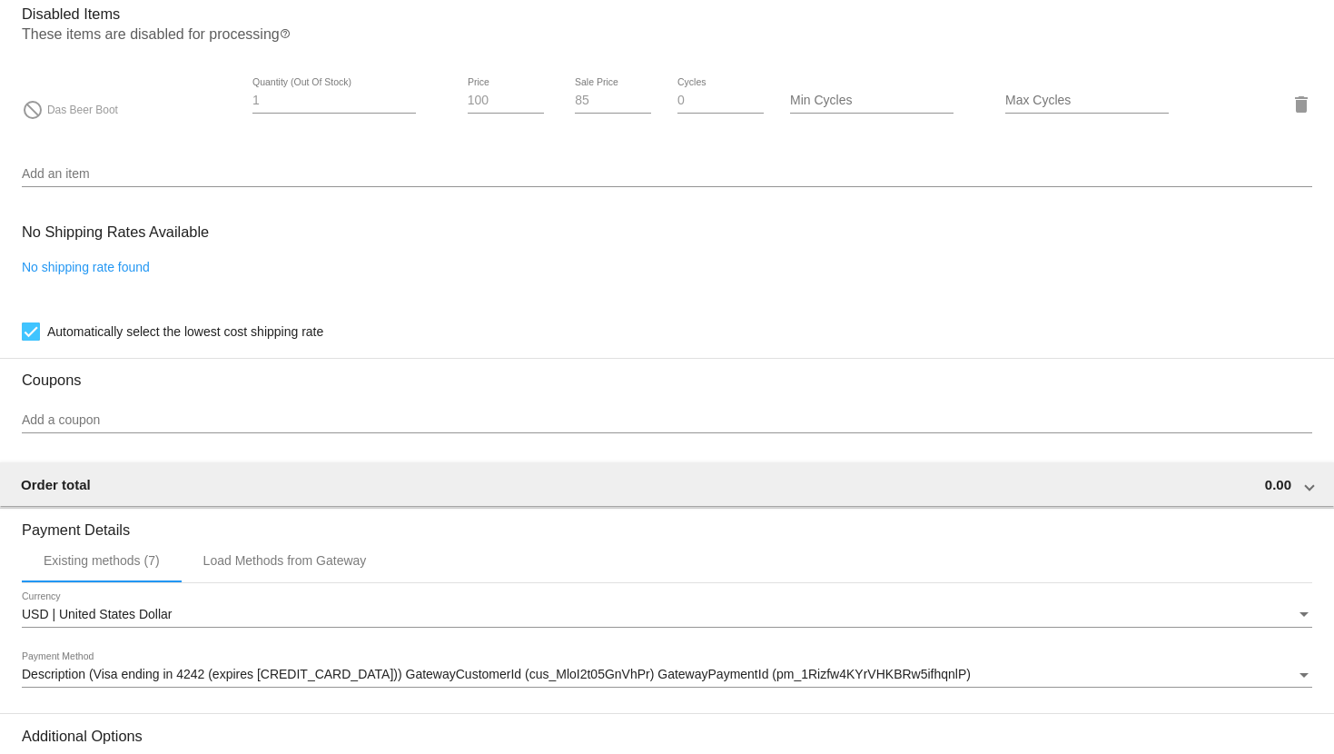
click at [263, 428] on input "Add a coupon" at bounding box center [667, 420] width 1291 height 15
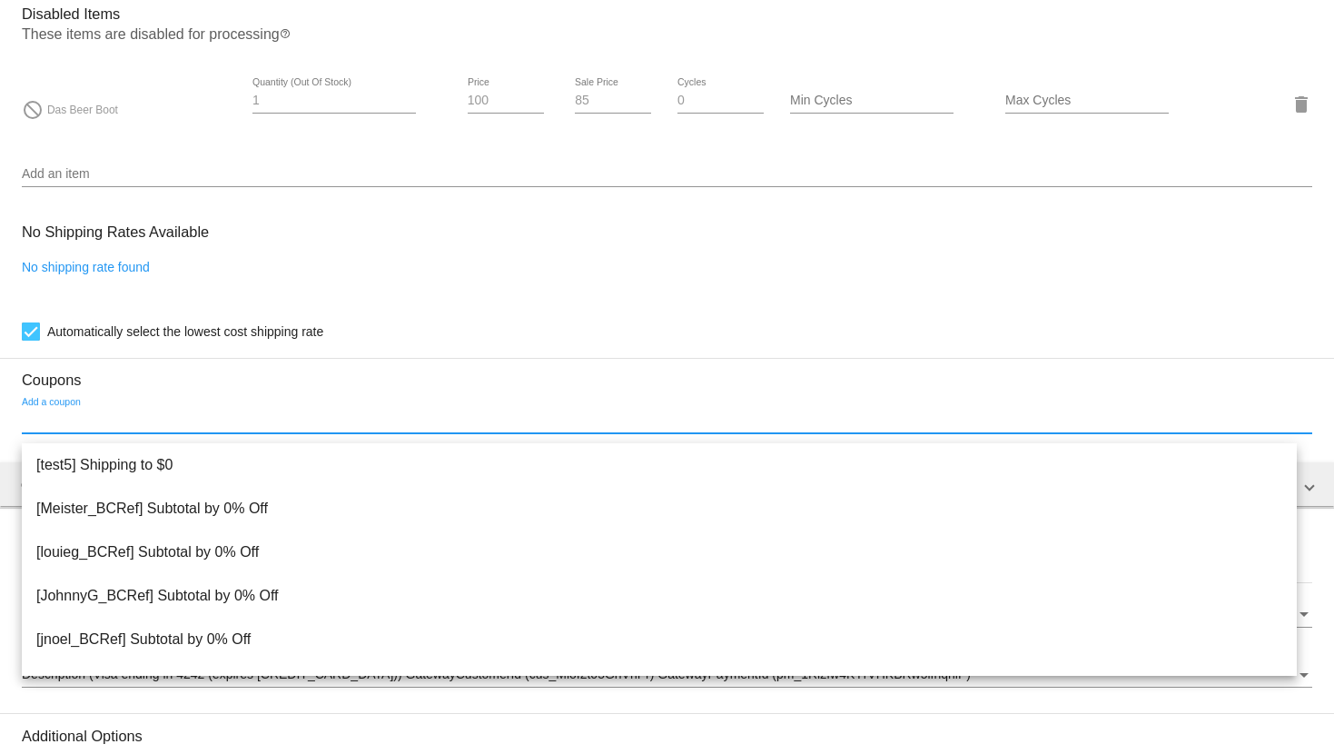
paste input "GEMS-PUP-FY26"
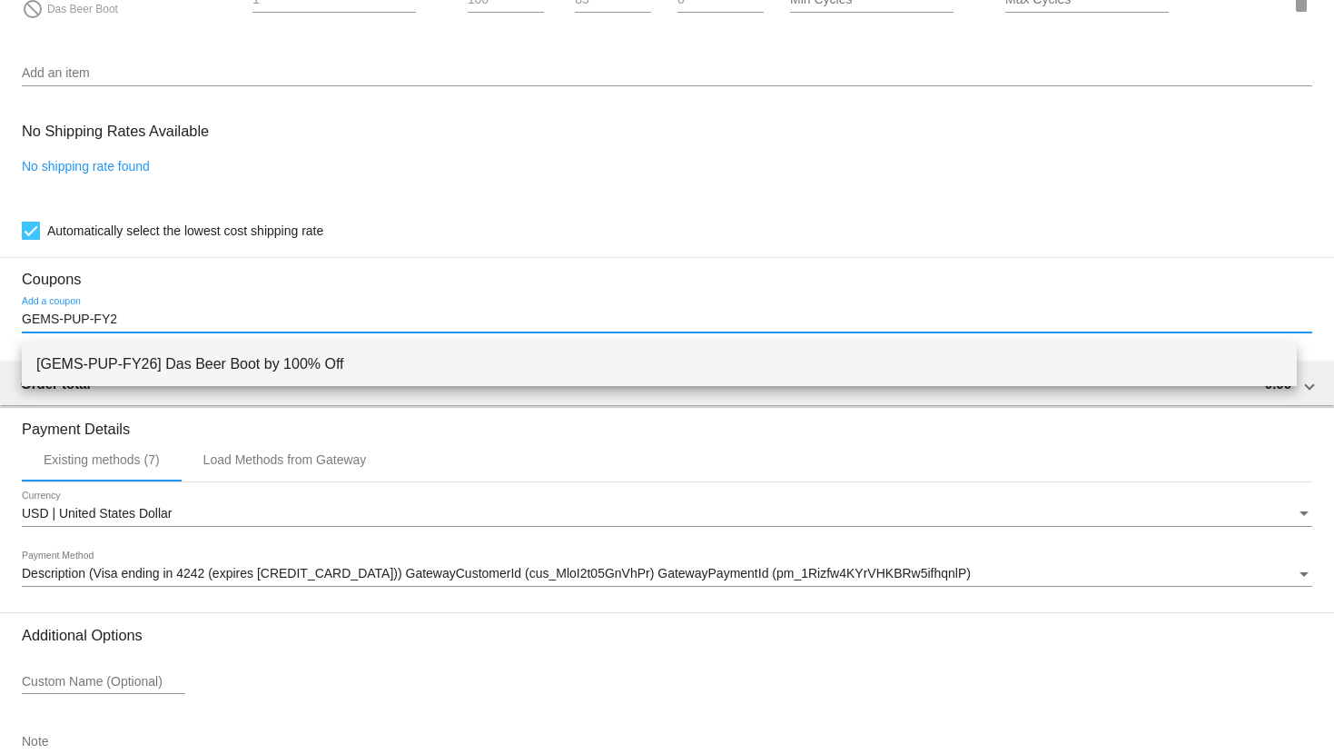
type input "GEMS-PUP-FY2"
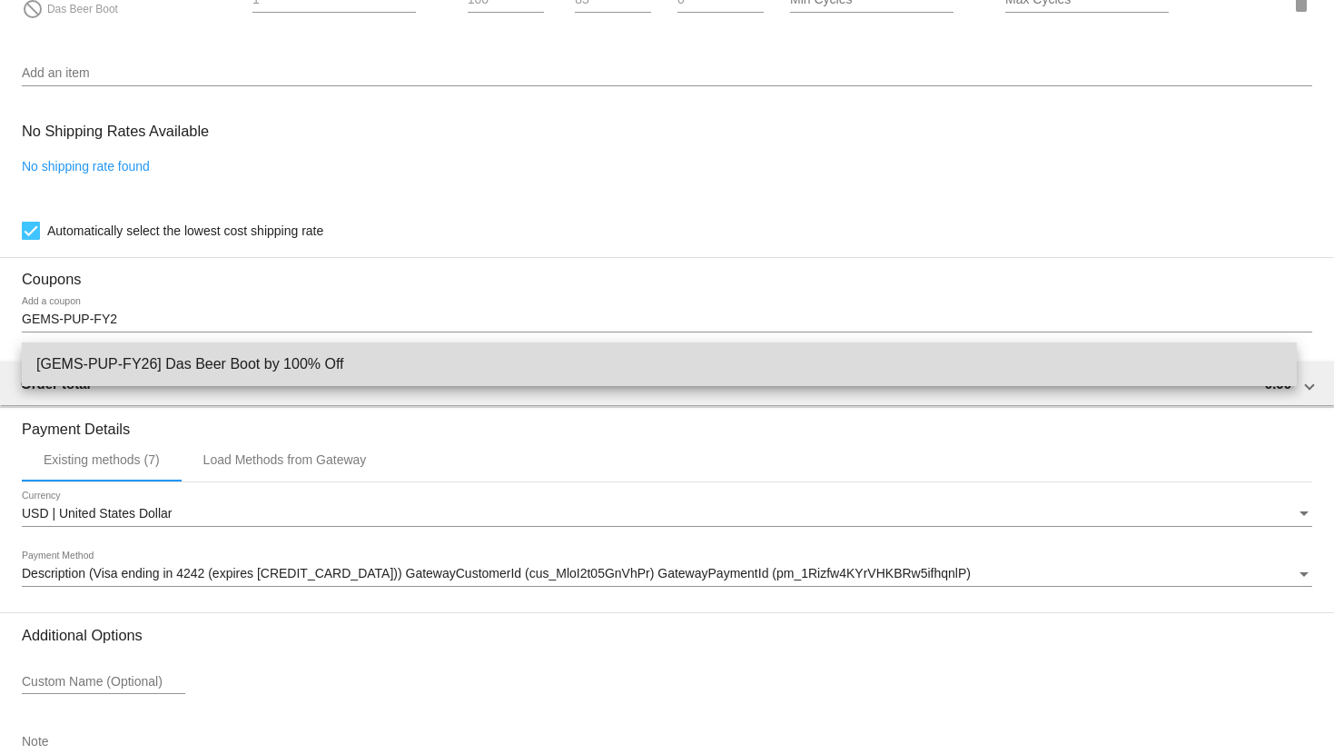
click at [317, 361] on span "[GEMS-PUP-FY26] Das Beer Boot by 100% Off" at bounding box center [659, 364] width 1246 height 44
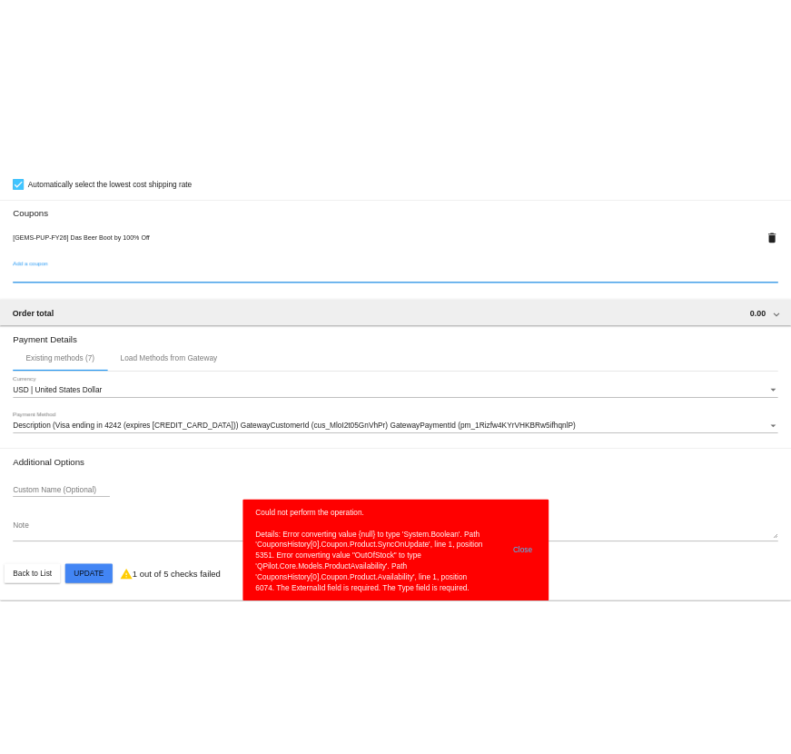
scroll to position [1401, 0]
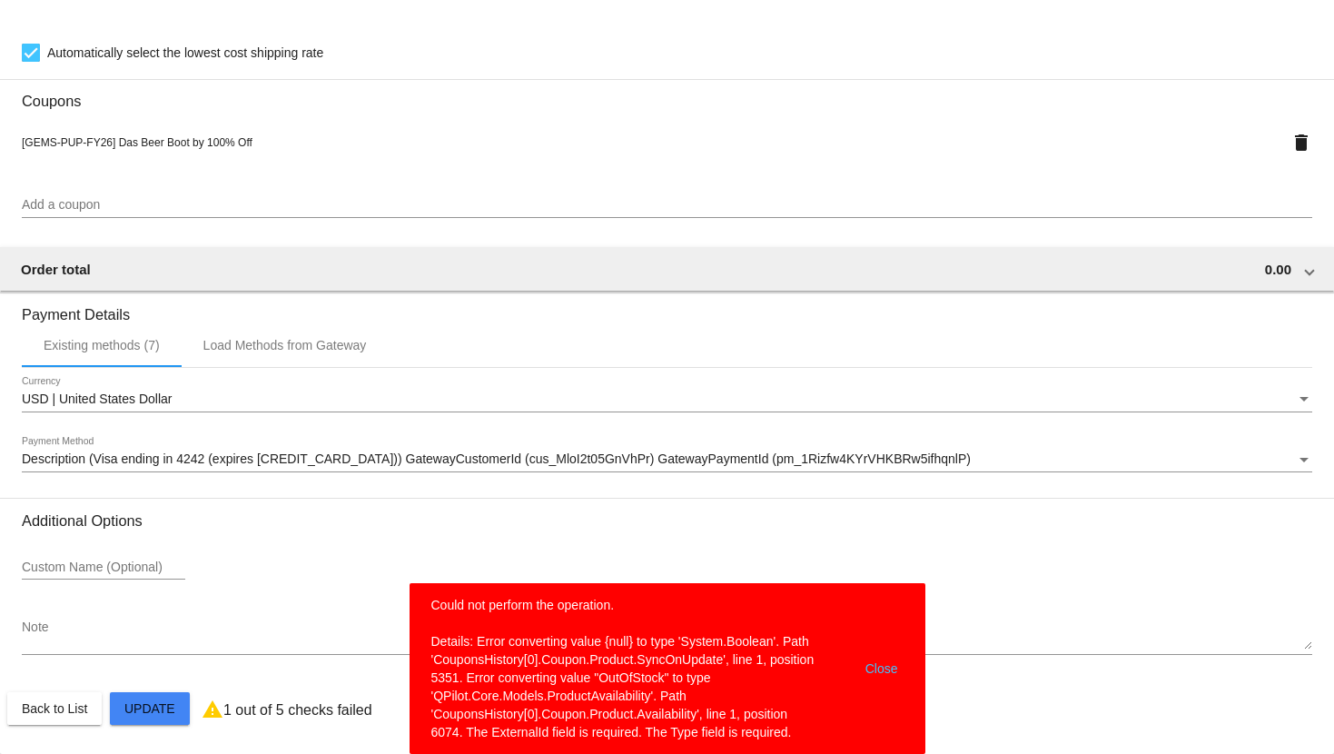
drag, startPoint x: 892, startPoint y: 607, endPoint x: 872, endPoint y: 460, distance: 148.5
click at [872, 460] on body "arrow_back Scheduled Order #1012984 Paused more_vert Validation Checks check Pa…" at bounding box center [667, 377] width 1334 height 754
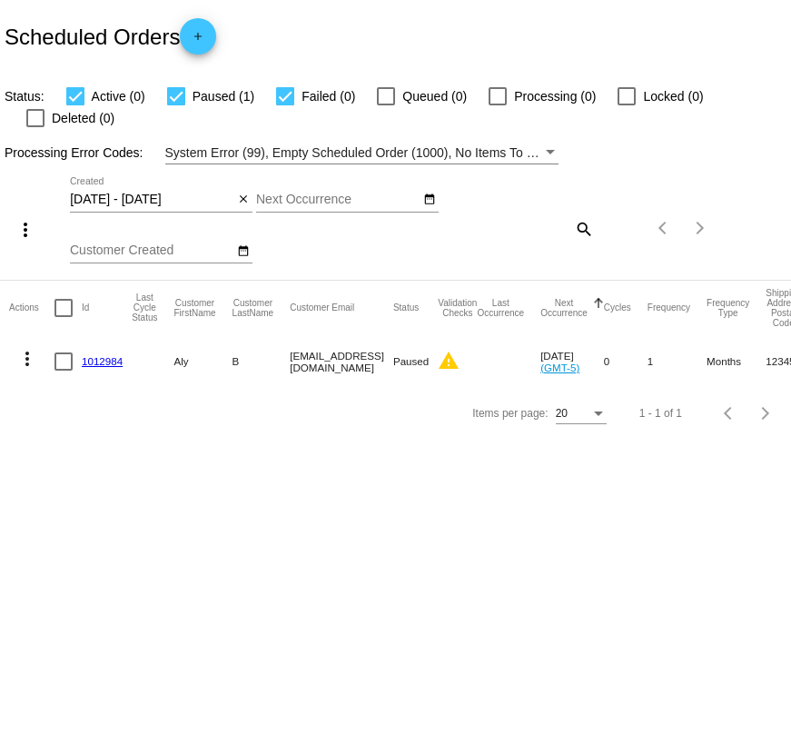
click at [114, 358] on link "1012984" at bounding box center [102, 361] width 41 height 12
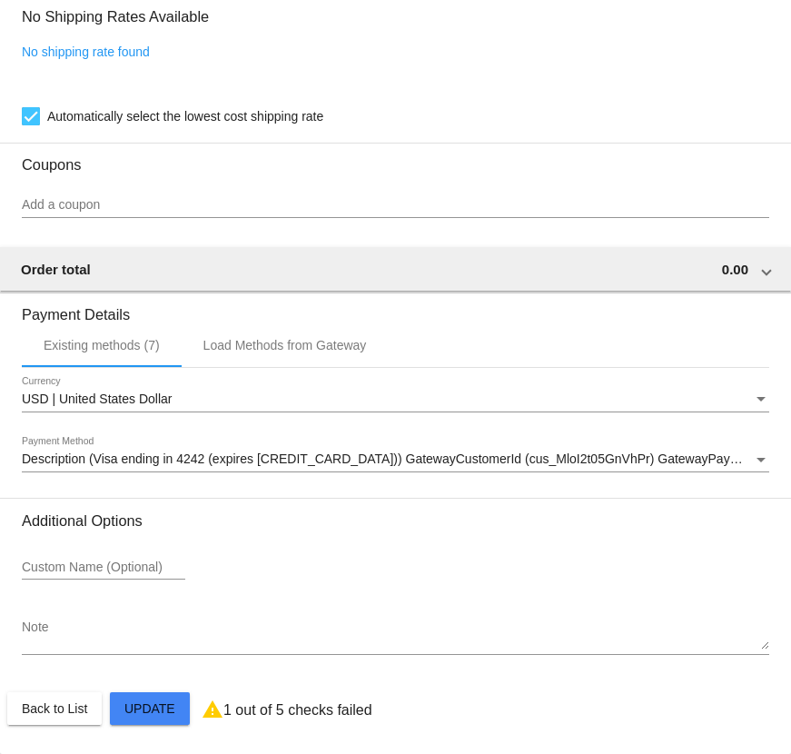
scroll to position [1376, 0]
click at [440, 186] on div "Add a coupon" at bounding box center [395, 200] width 747 height 35
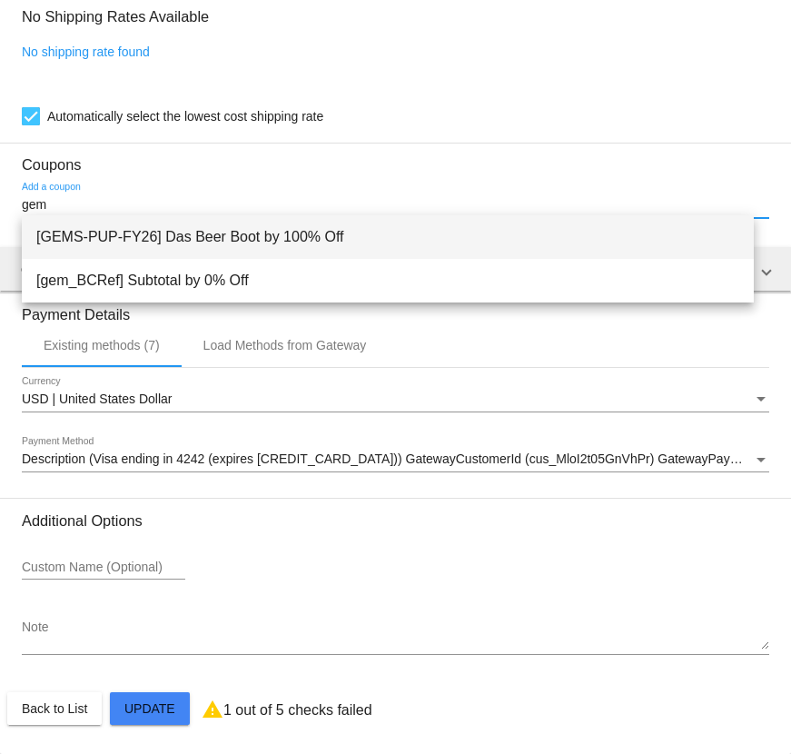
type input "gem"
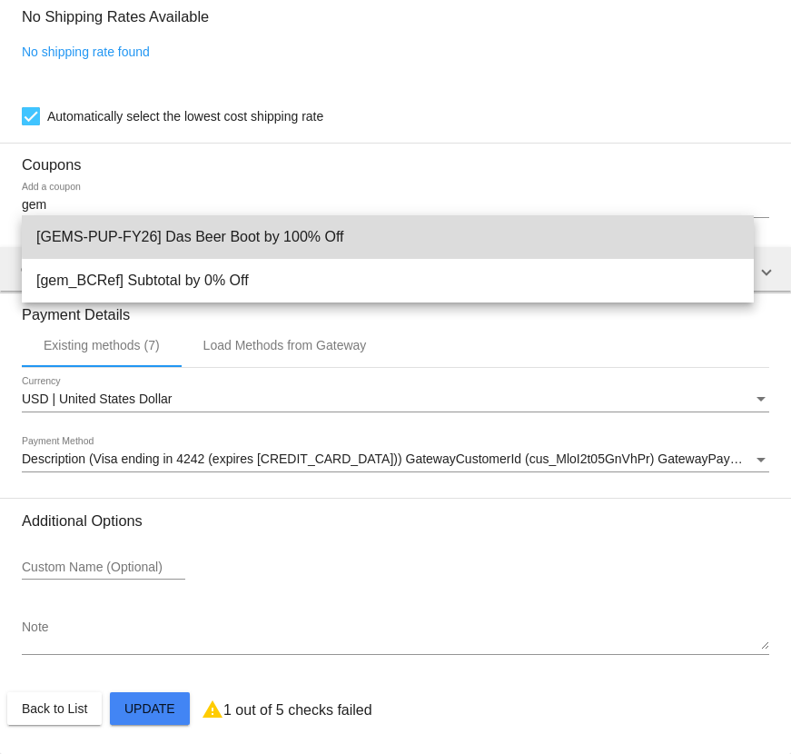
click at [397, 229] on span "[GEMS-PUP-FY26] Das Beer Boot by 100% Off" at bounding box center [387, 237] width 703 height 44
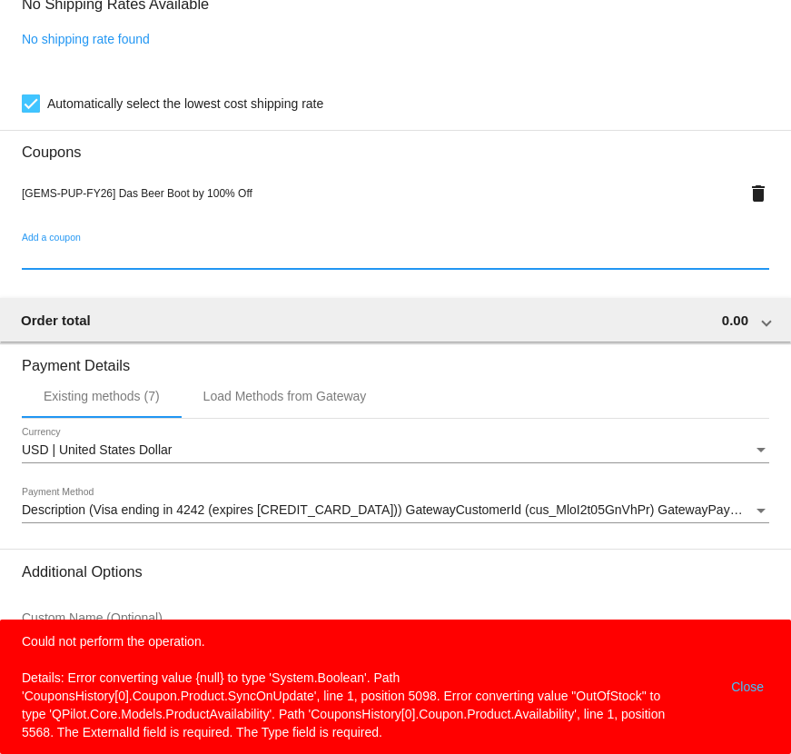
scroll to position [1439, 0]
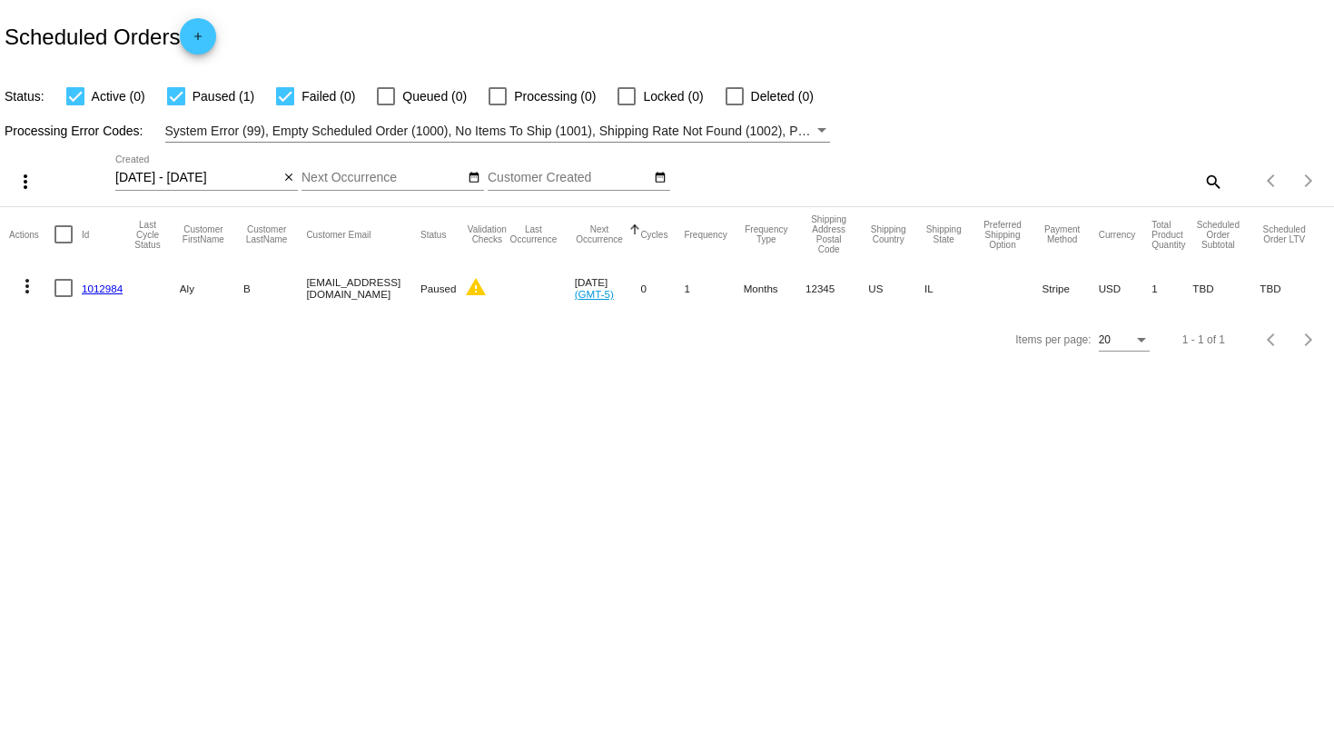
click at [109, 276] on mat-cell "1012984" at bounding box center [107, 288] width 50 height 53
click at [107, 289] on link "1012984" at bounding box center [102, 288] width 41 height 12
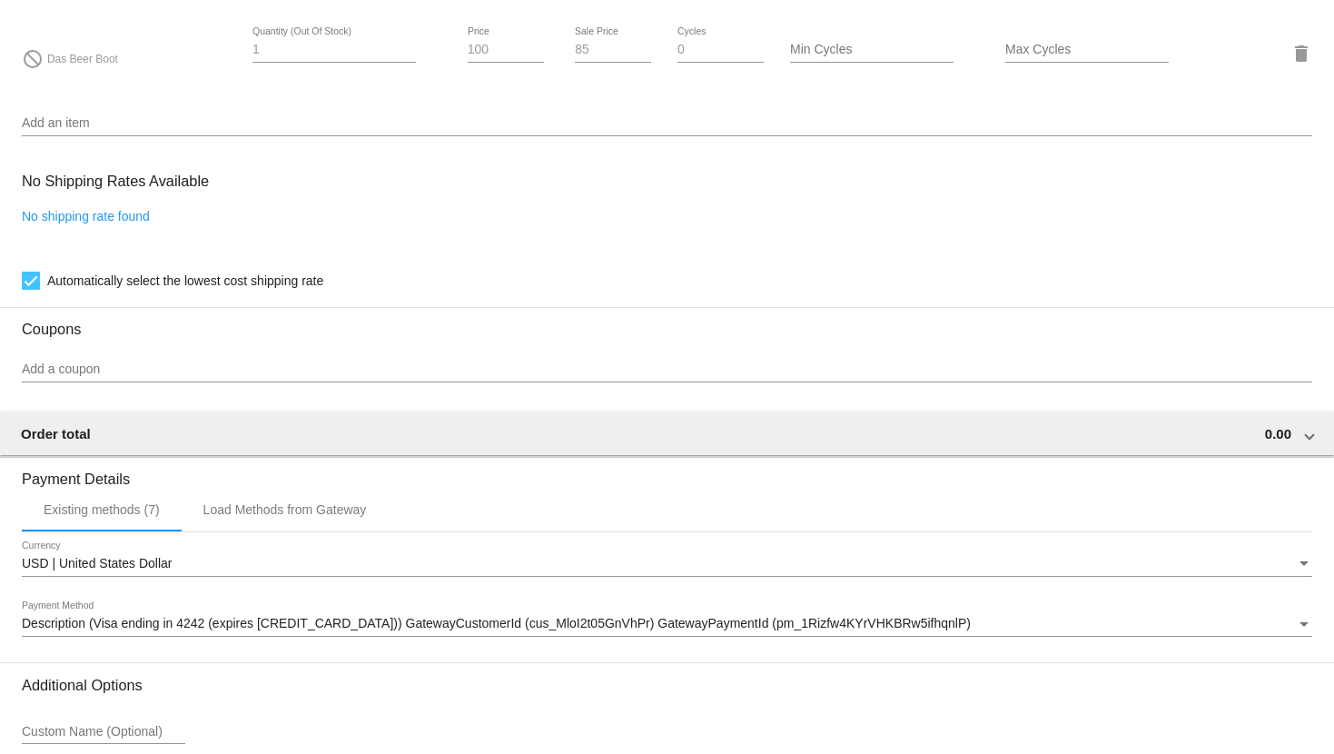
scroll to position [1211, 0]
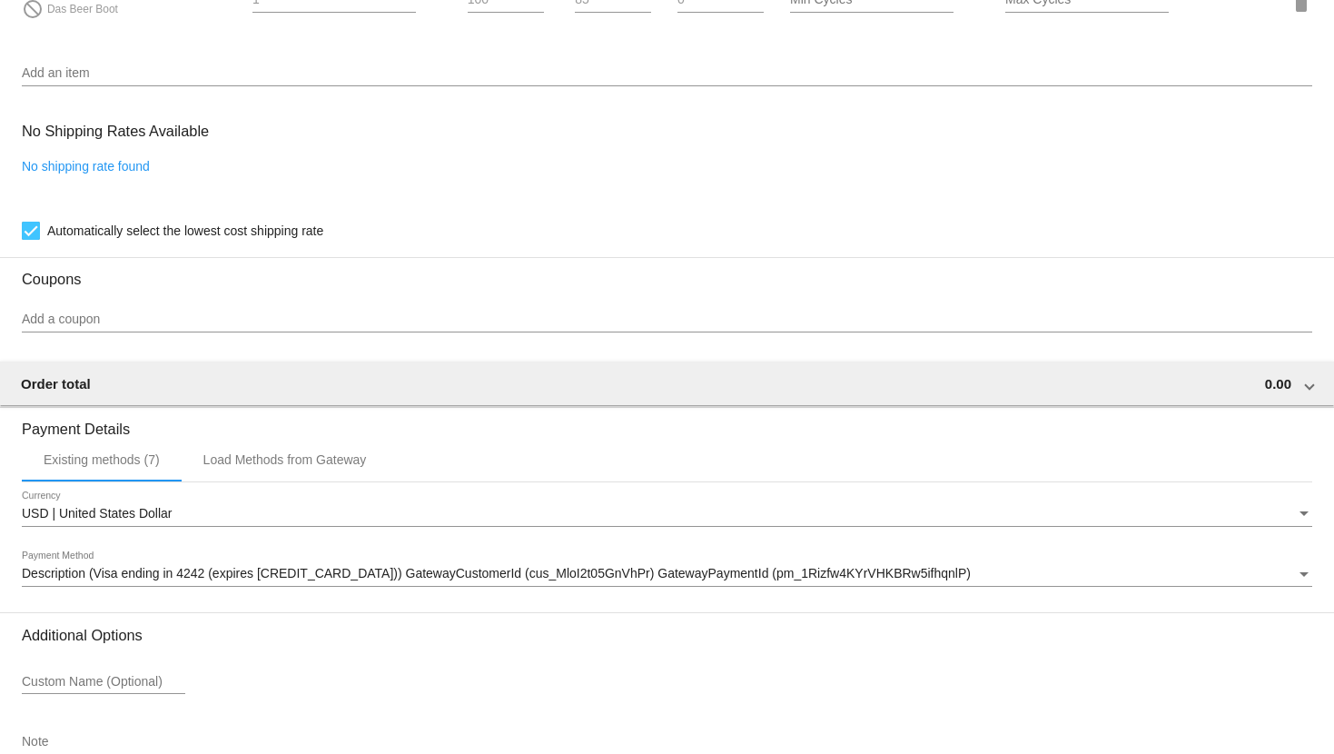
click at [372, 305] on div "Add a coupon" at bounding box center [667, 314] width 1291 height 35
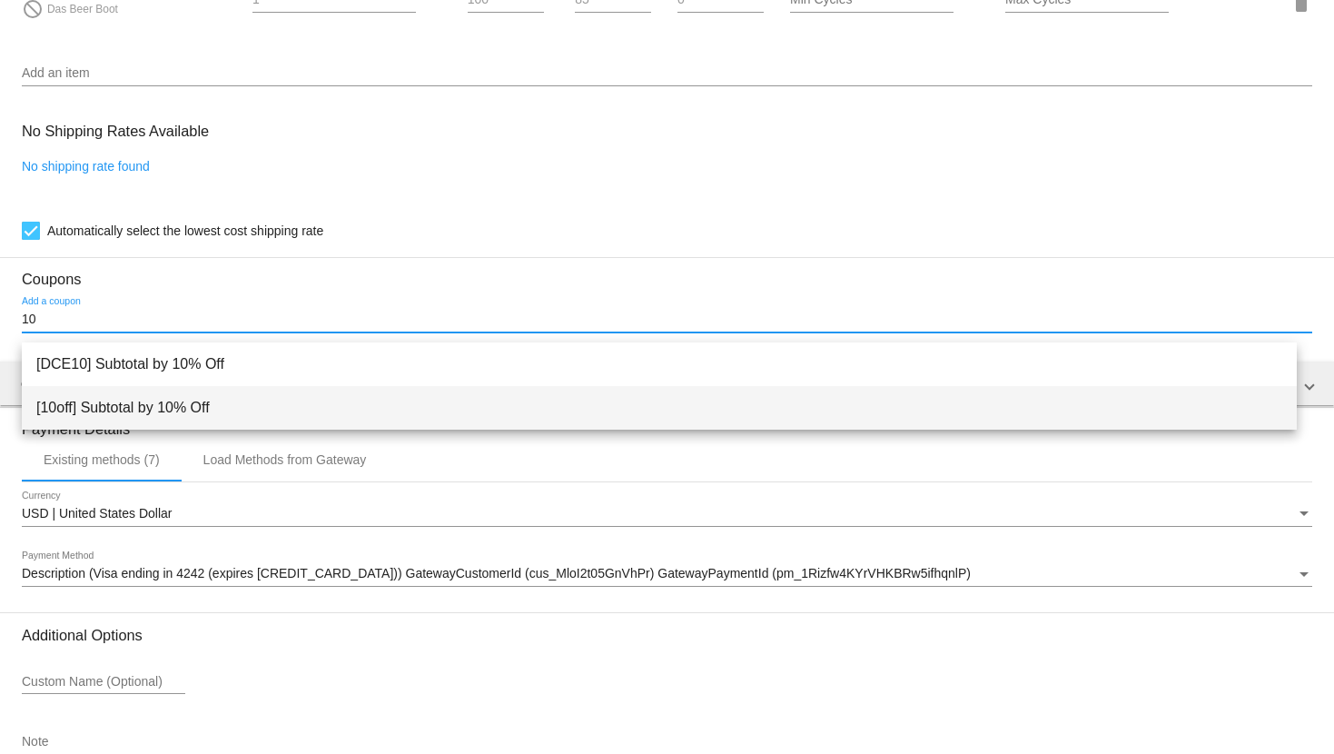
type input "10"
click at [313, 409] on span "[10off] Subtotal by 10% Off" at bounding box center [659, 408] width 1246 height 44
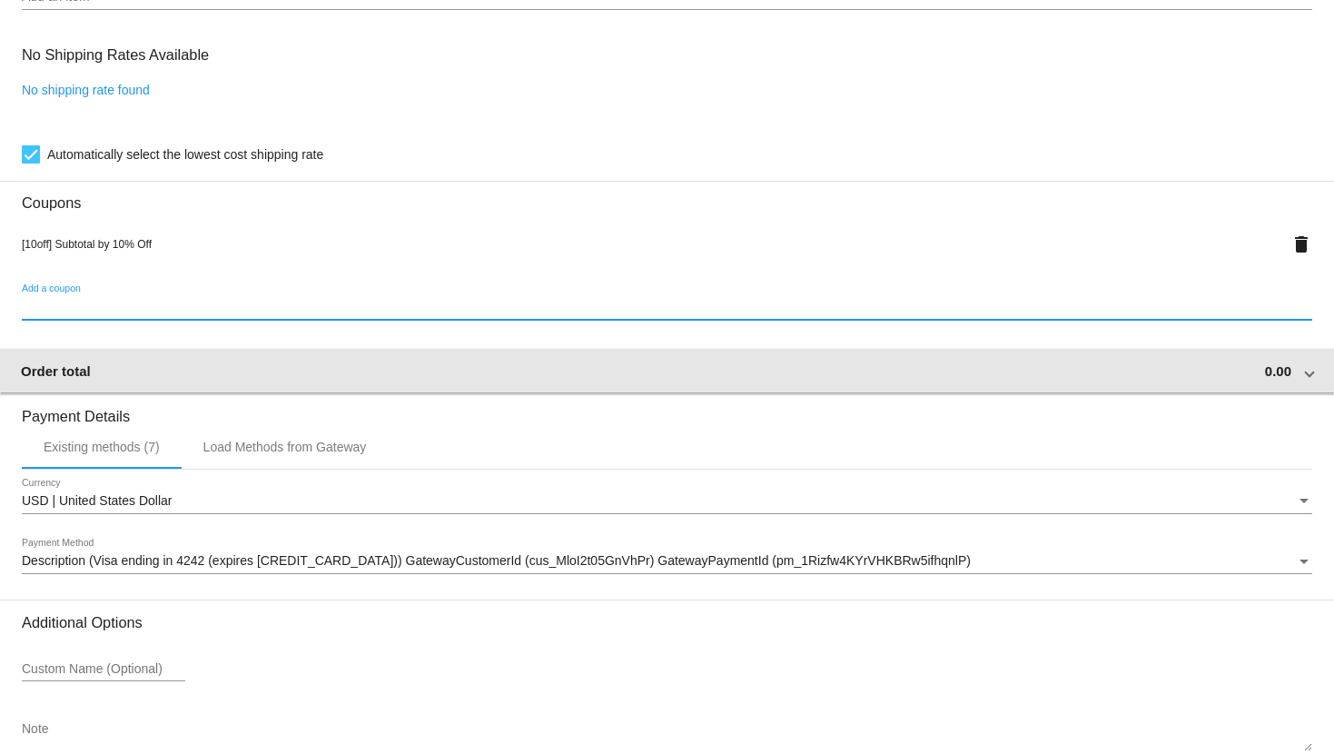
scroll to position [1401, 0]
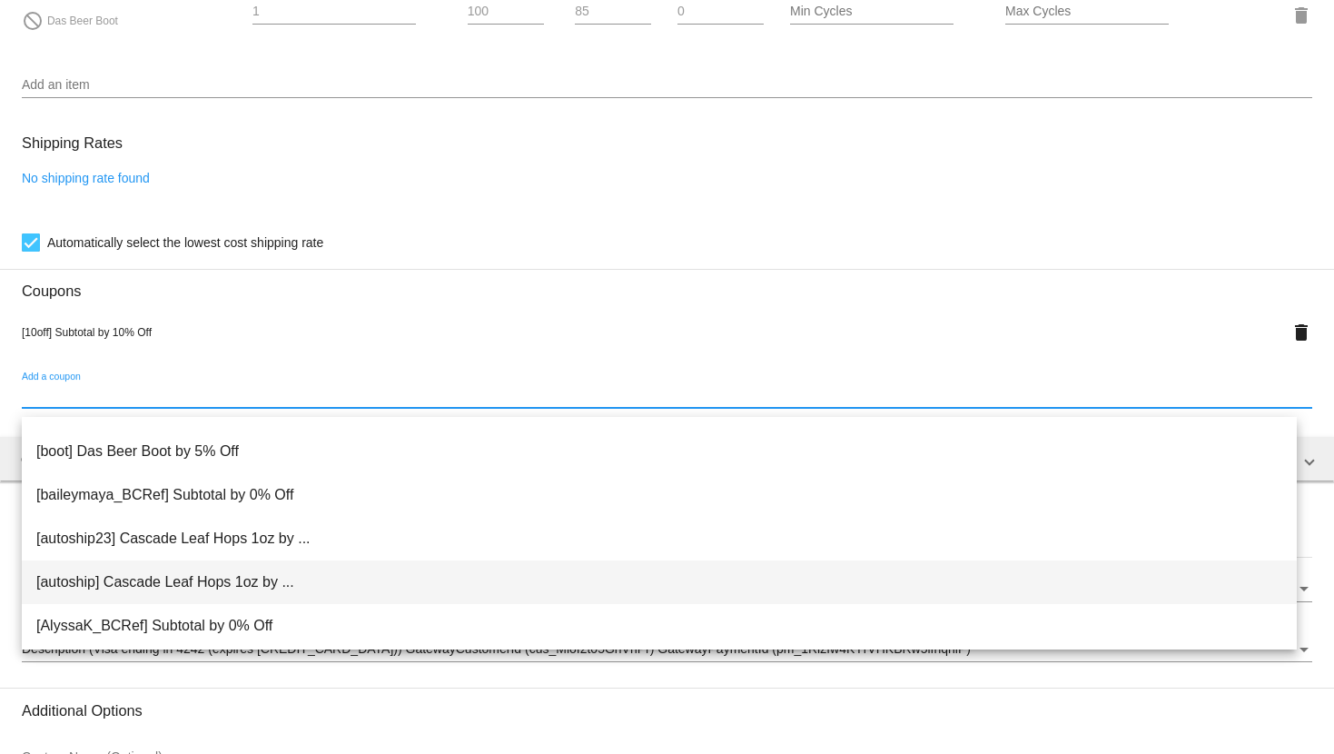
scroll to position [1761, 0]
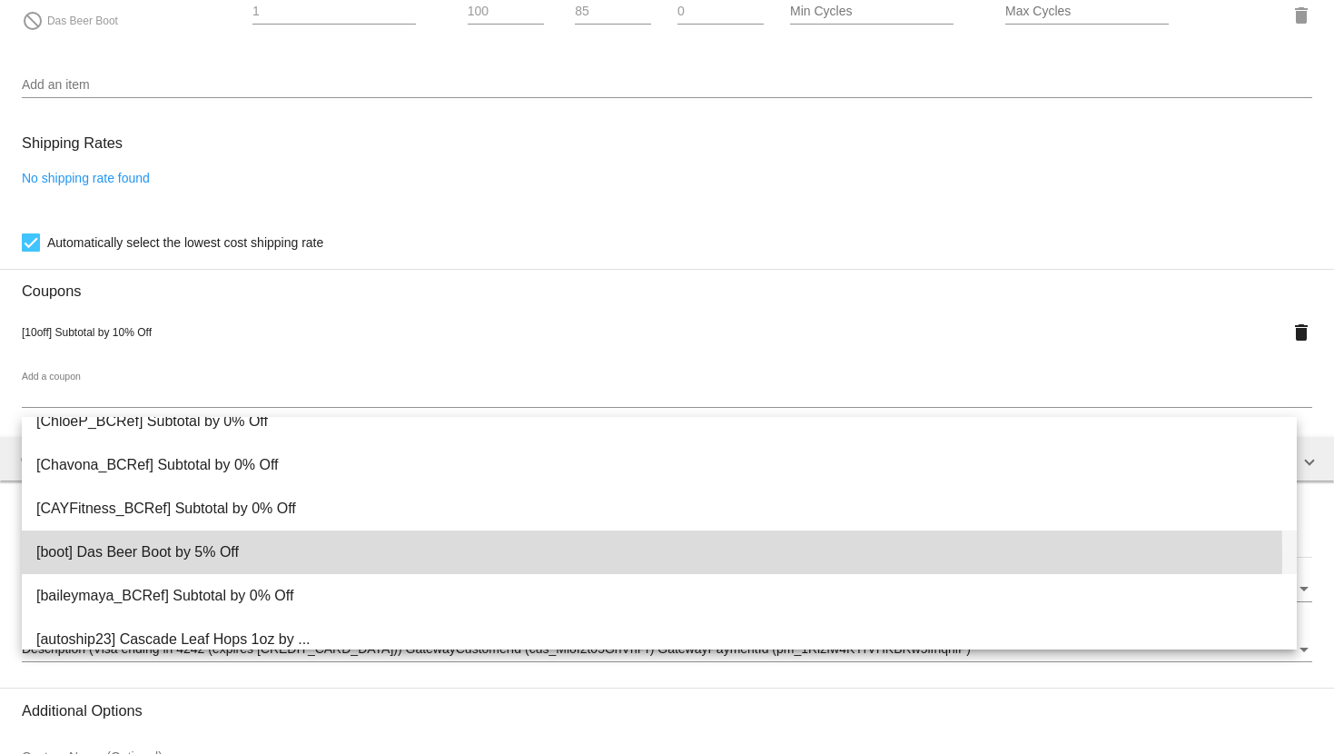
click at [280, 558] on span "[boot] Das Beer Boot by 5% Off" at bounding box center [659, 552] width 1246 height 44
